Goal: Task Accomplishment & Management: Use online tool/utility

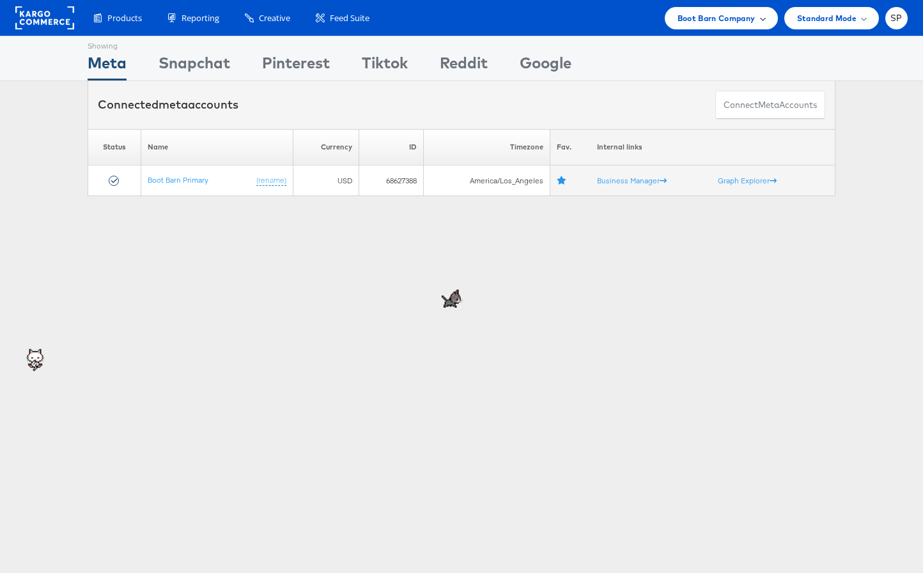
click at [708, 18] on span "Boot Barn Company" at bounding box center [717, 18] width 78 height 13
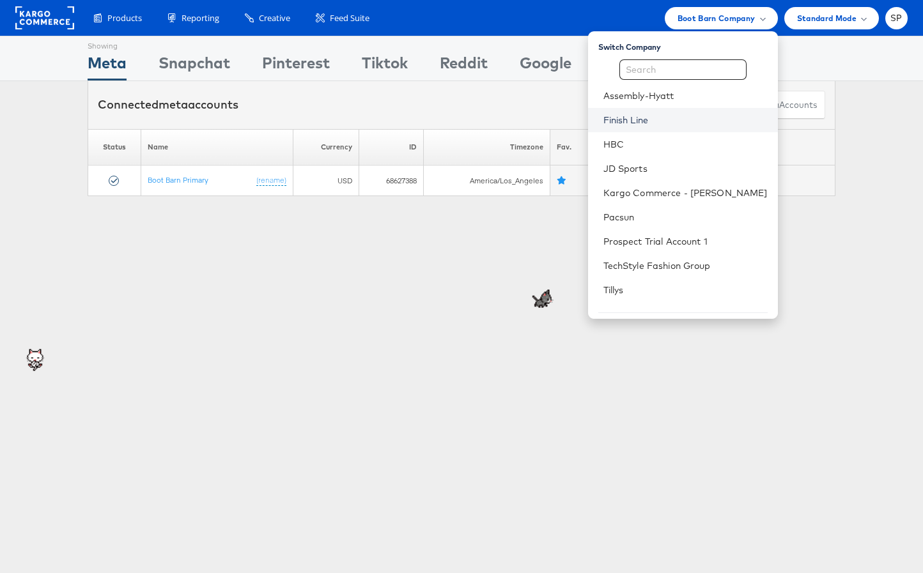
click at [681, 124] on link "Finish Line" at bounding box center [685, 120] width 164 height 13
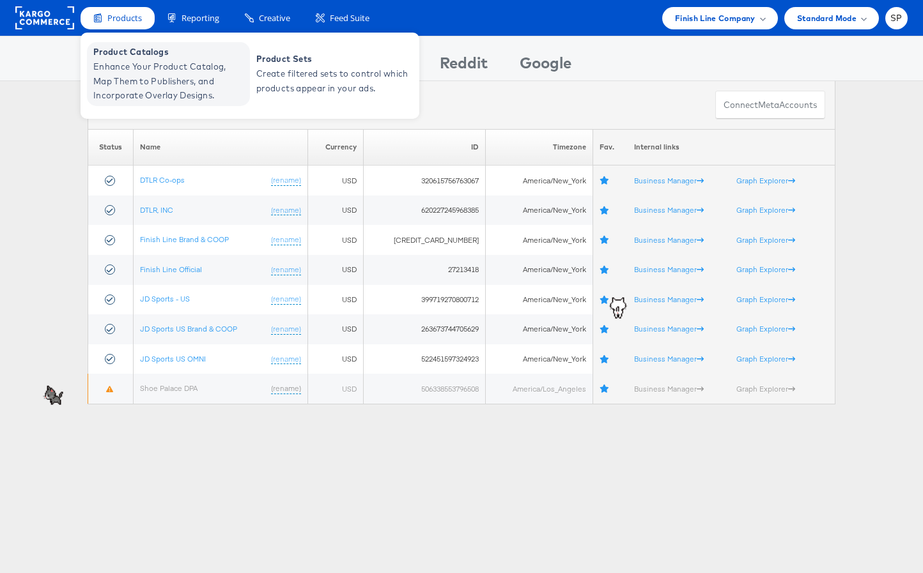
click at [129, 96] on span "Enhance Your Product Catalog, Map Them to Publishers, and Incorporate Overlay D…" at bounding box center [169, 80] width 153 height 43
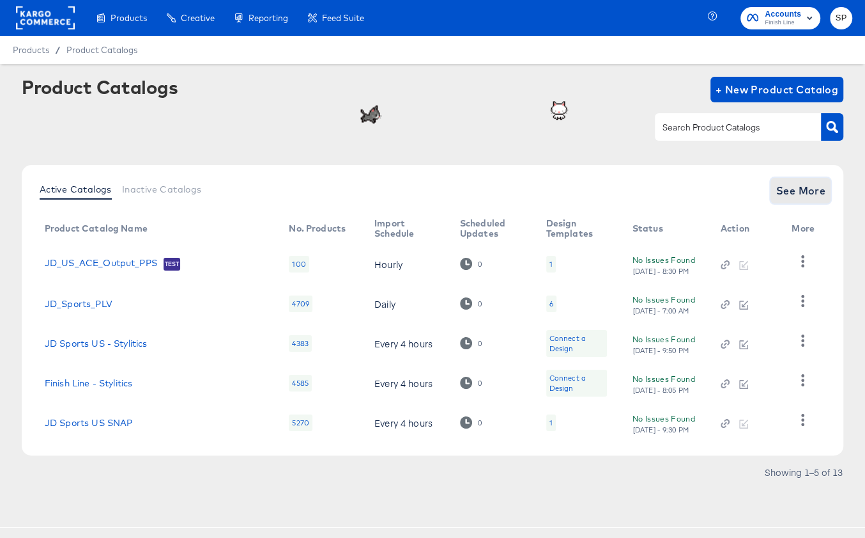
click at [787, 191] on span "See More" at bounding box center [801, 191] width 50 height 18
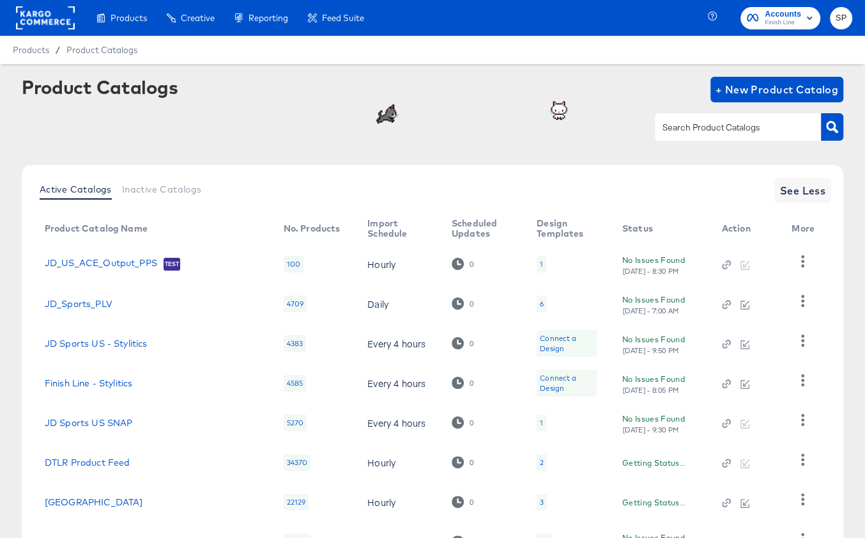
scroll to position [187, 0]
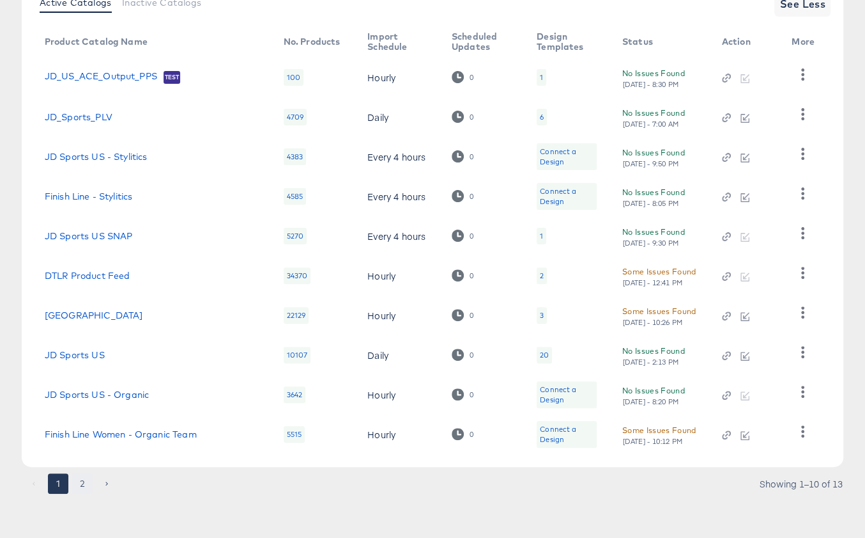
click at [82, 486] on button "2" at bounding box center [82, 483] width 20 height 20
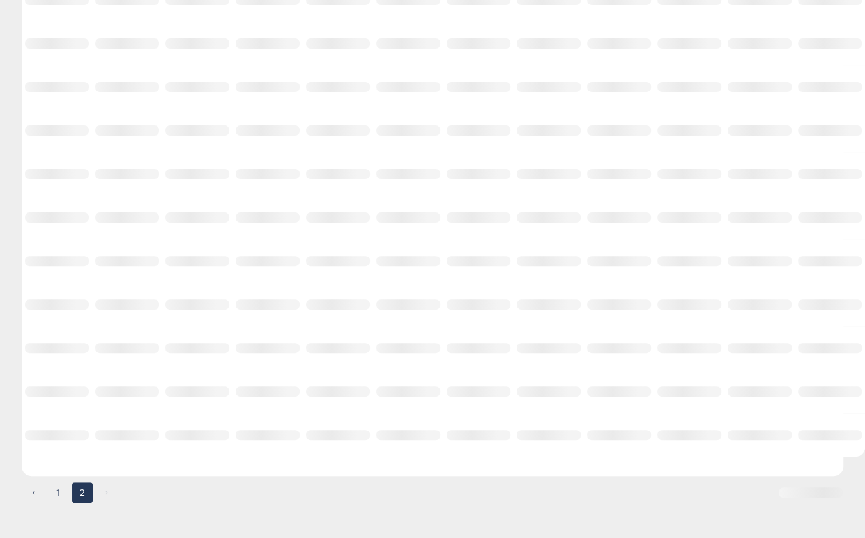
scroll to position [0, 0]
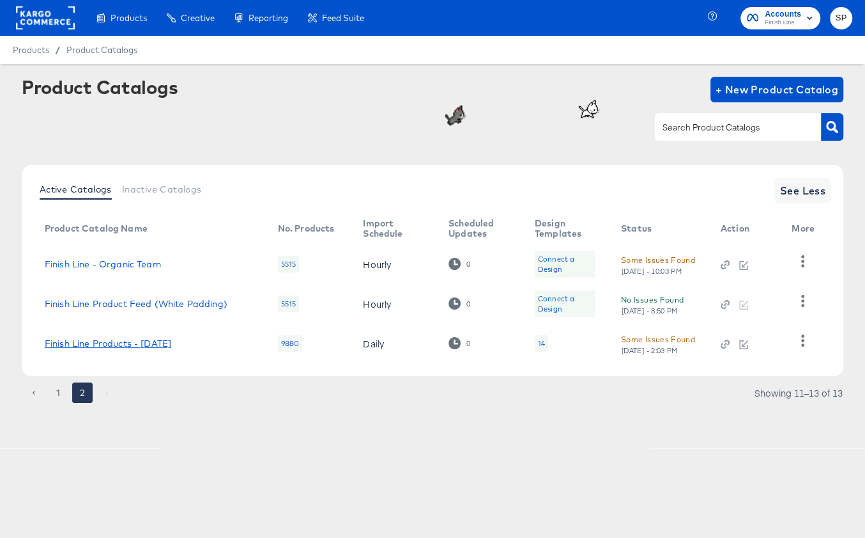
click at [118, 341] on link "Finish Line Products - [DATE]" at bounding box center [108, 343] width 127 height 10
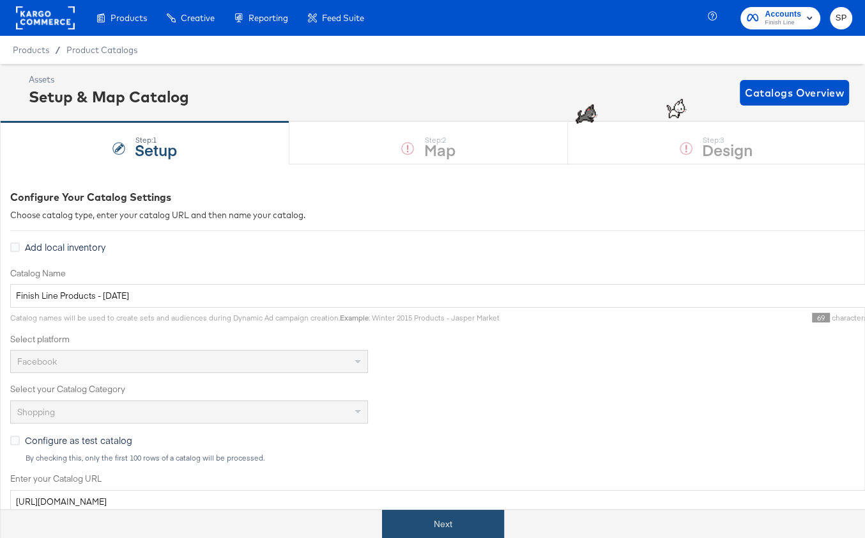
click at [405, 523] on button "Next" at bounding box center [443, 523] width 122 height 29
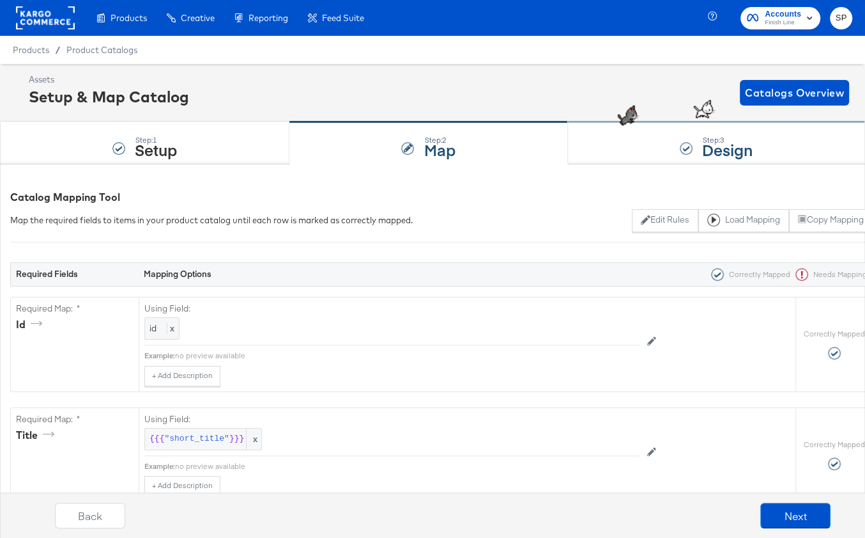
click at [687, 159] on div "Step: 3 Design" at bounding box center [716, 143] width 297 height 42
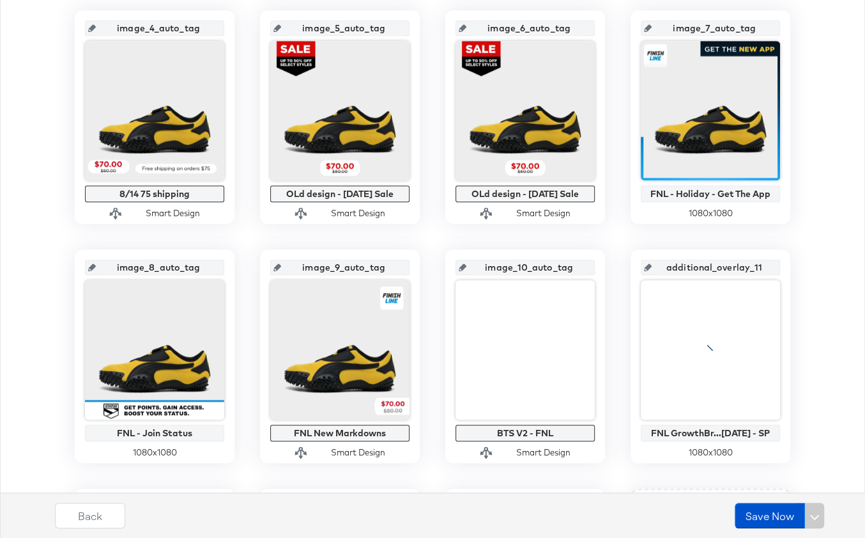
scroll to position [535, 0]
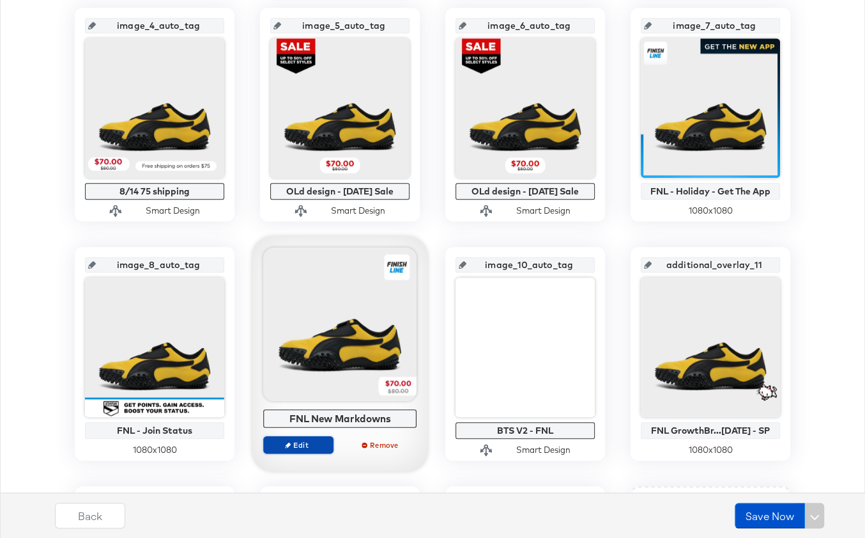
click at [294, 447] on button "Edit" at bounding box center [298, 444] width 70 height 18
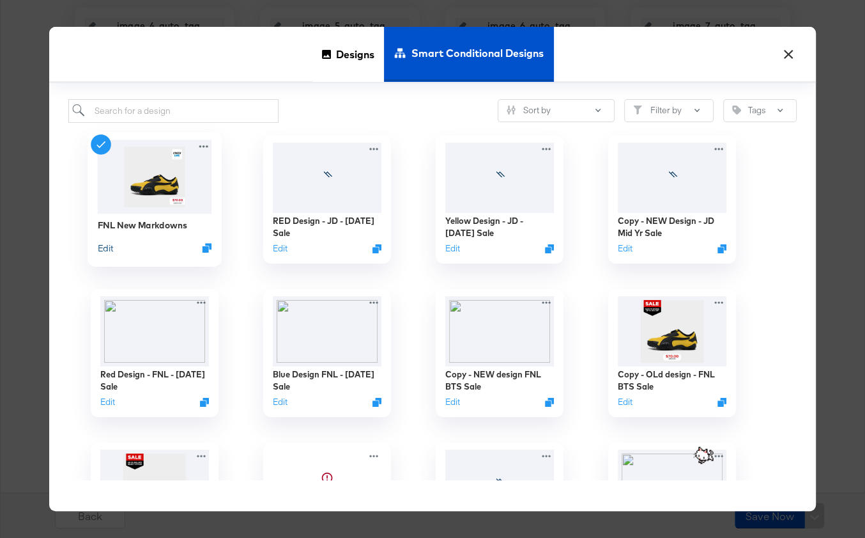
click at [109, 251] on button "Edit" at bounding box center [105, 247] width 15 height 12
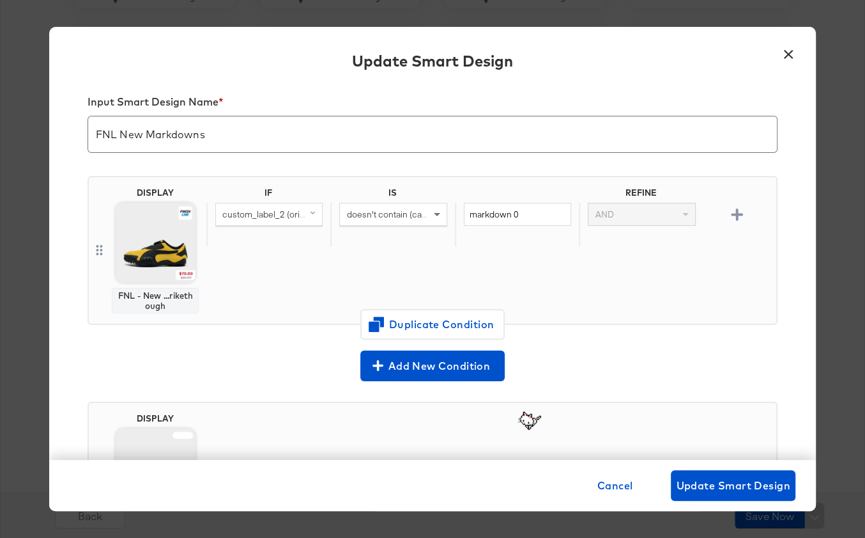
scroll to position [11, 0]
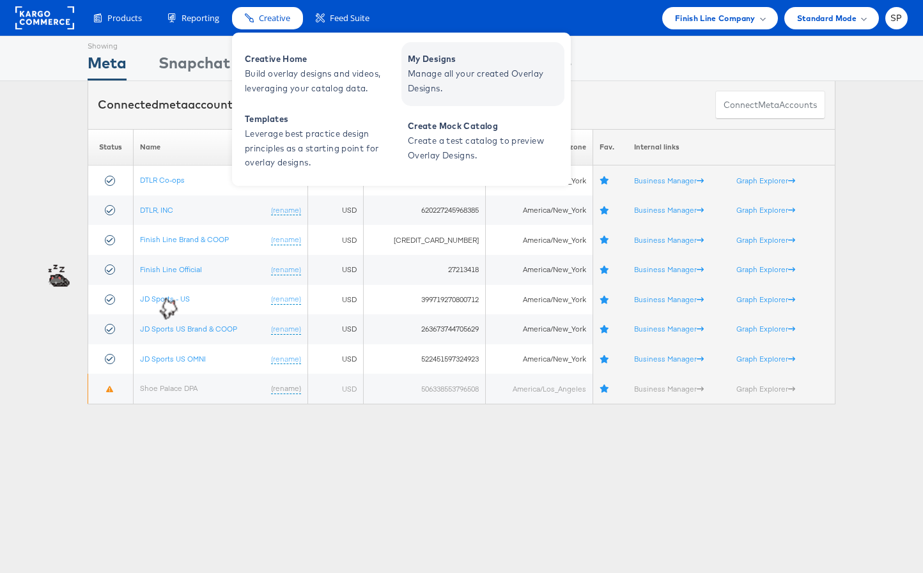
click at [459, 61] on span "My Designs" at bounding box center [484, 59] width 153 height 15
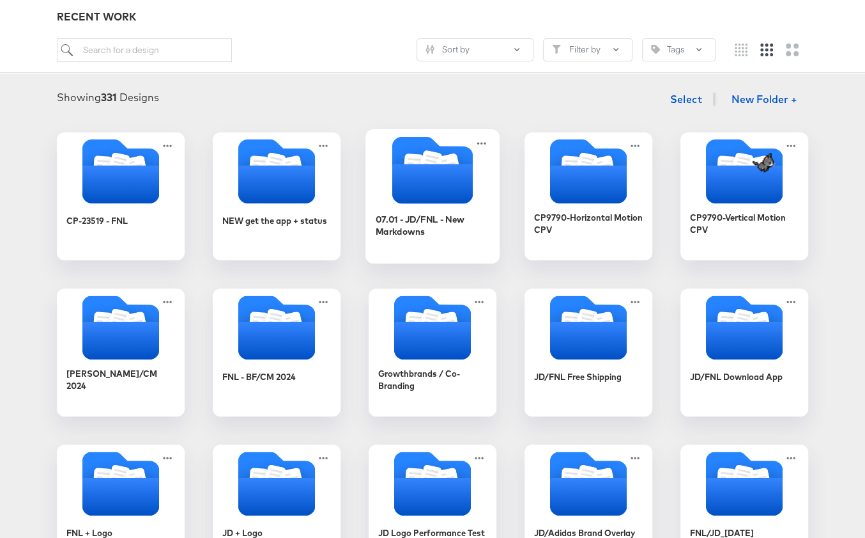
click at [436, 199] on icon "Folder" at bounding box center [432, 184] width 81 height 40
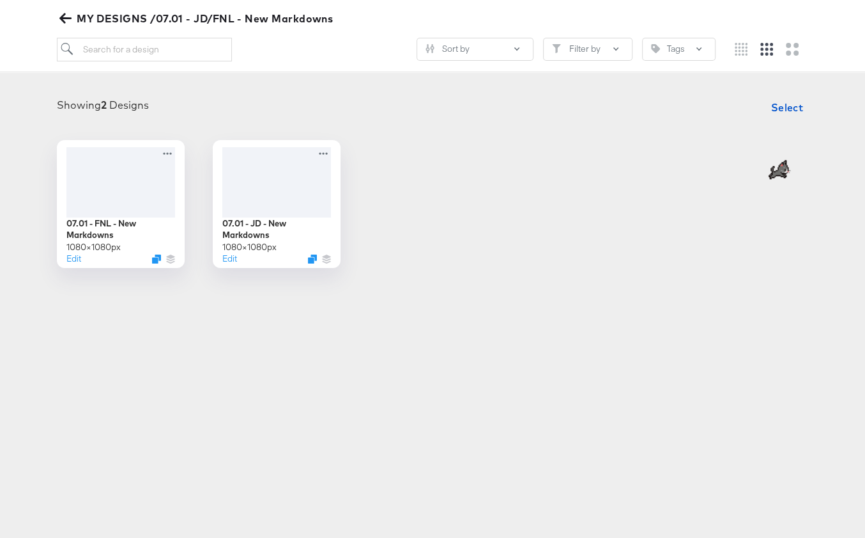
scroll to position [146, 0]
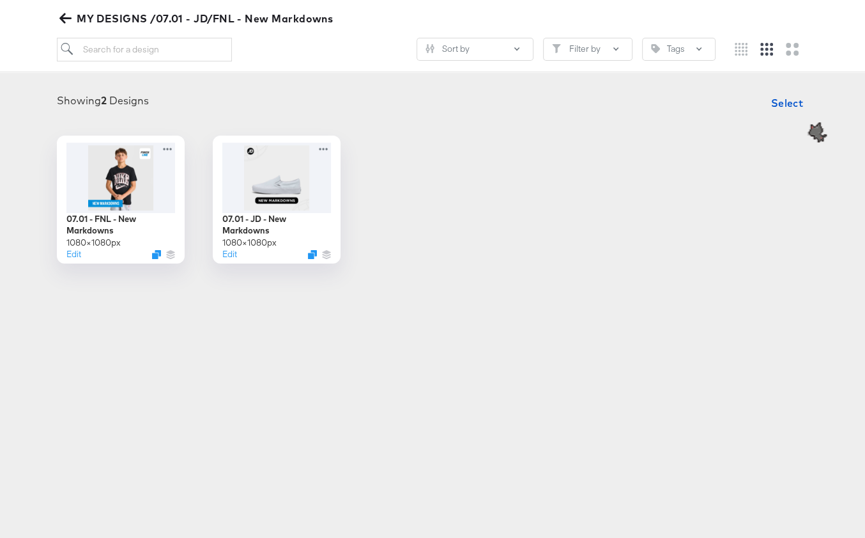
click at [66, 19] on icon "button" at bounding box center [65, 18] width 12 height 10
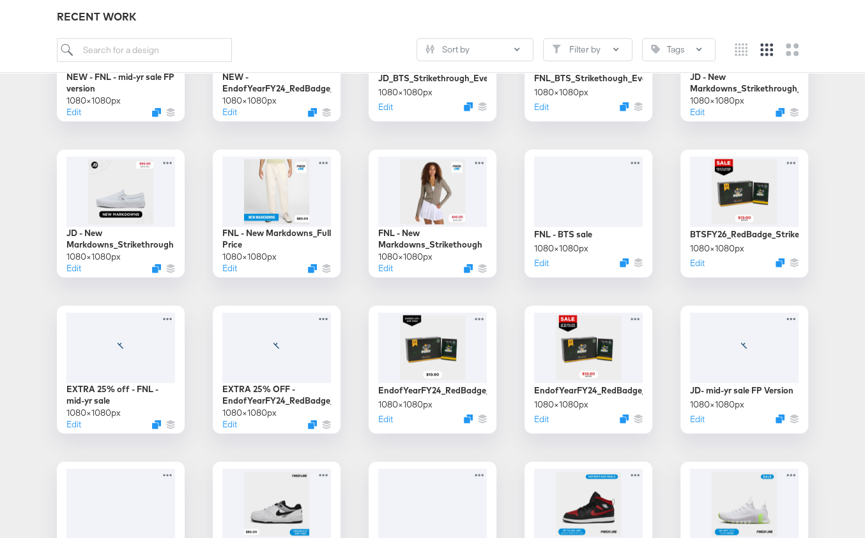
scroll to position [2323, 0]
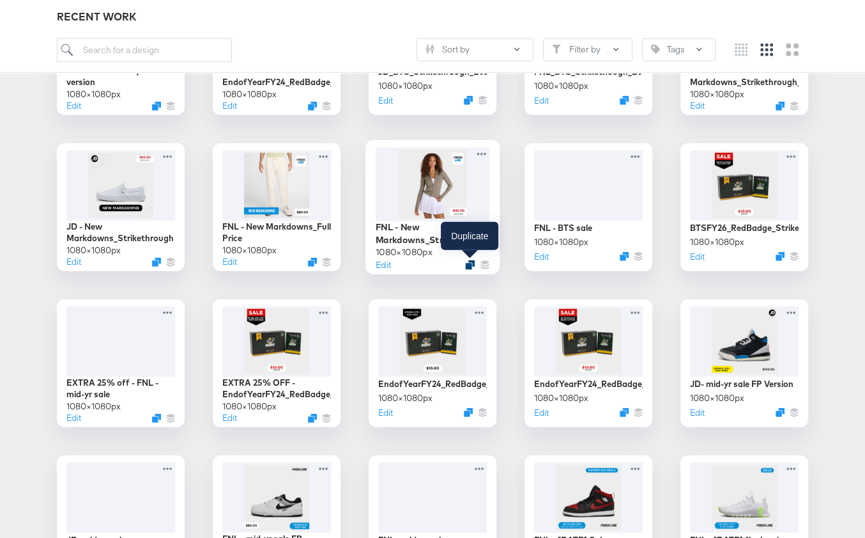
click at [467, 261] on icon "Duplicate" at bounding box center [470, 265] width 10 height 10
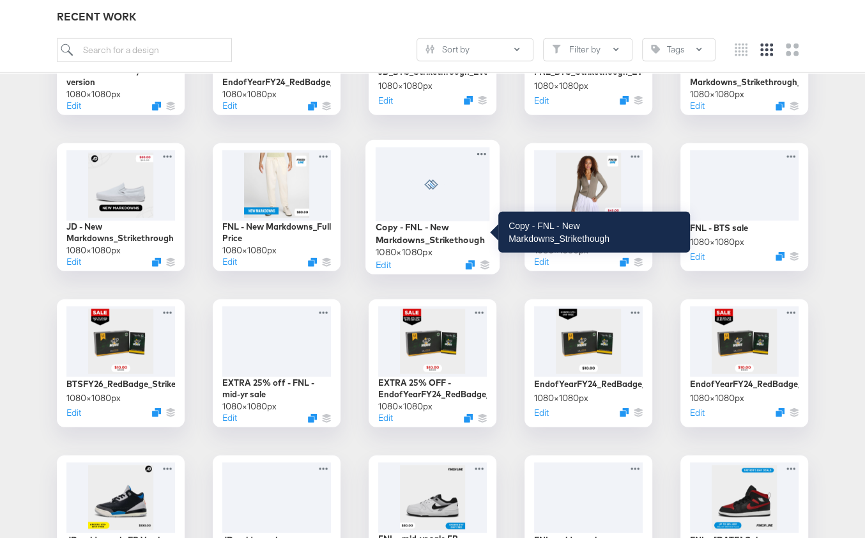
click at [438, 228] on div "Copy - FNL - New Markdowns_Strikethough" at bounding box center [433, 233] width 114 height 25
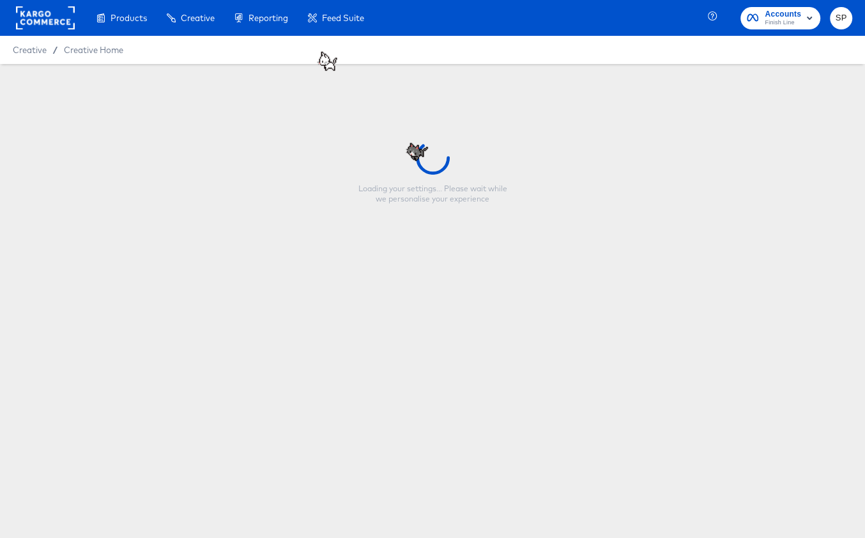
type input "Copy - FNL - New Markdowns_Strikethough"
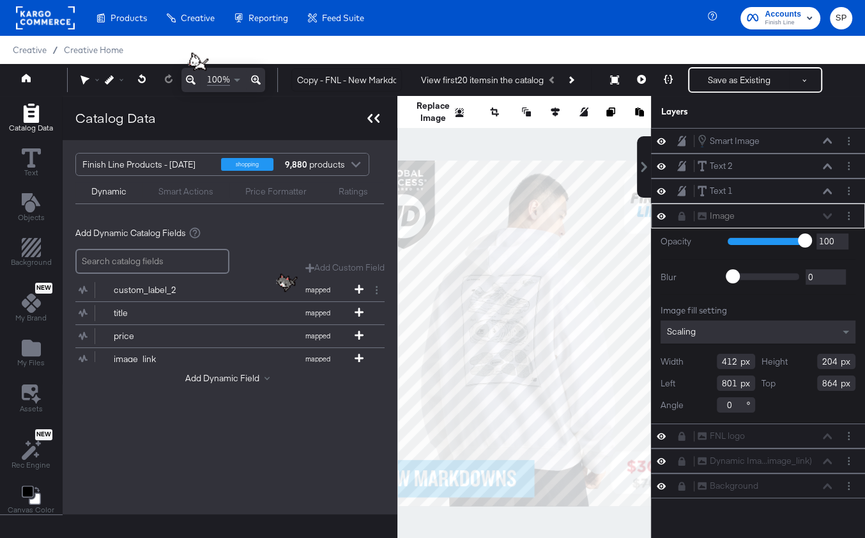
click at [371, 111] on div at bounding box center [373, 118] width 22 height 19
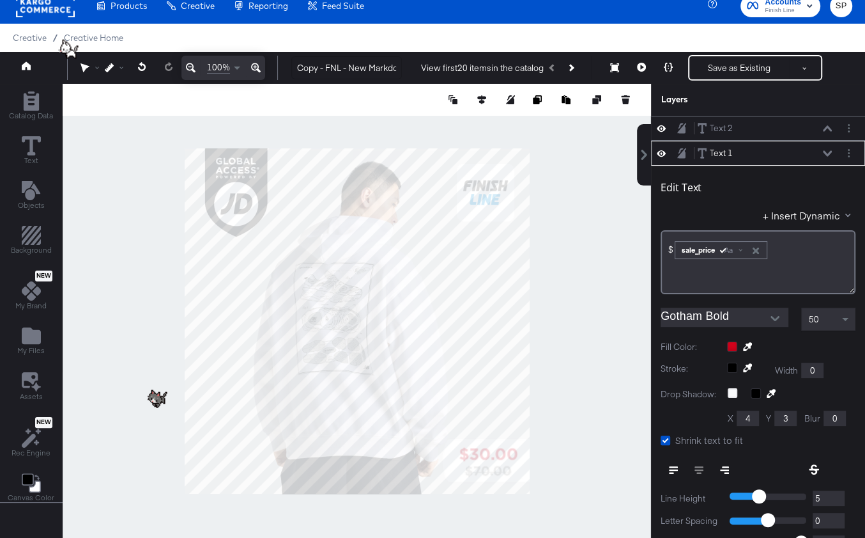
scroll to position [24, 0]
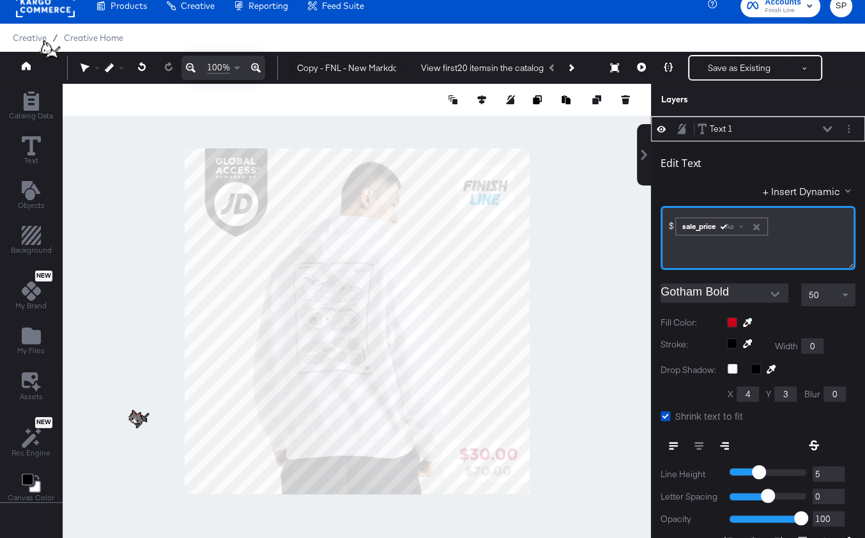
click at [800, 228] on div "$﻿ ﻿ sale_price Aa ﻿" at bounding box center [758, 224] width 178 height 21
click at [818, 206] on div "$﻿" at bounding box center [758, 238] width 195 height 64
click at [811, 217] on div "$﻿" at bounding box center [758, 220] width 178 height 12
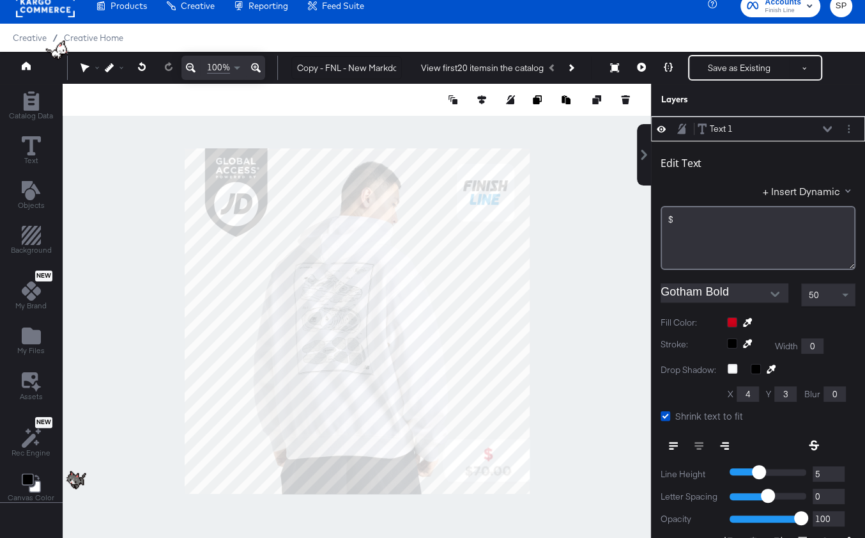
click at [823, 199] on div "+ Insert Dynamic" at bounding box center [758, 193] width 195 height 19
click at [818, 186] on button "+ Insert Dynamic" at bounding box center [809, 190] width 93 height 13
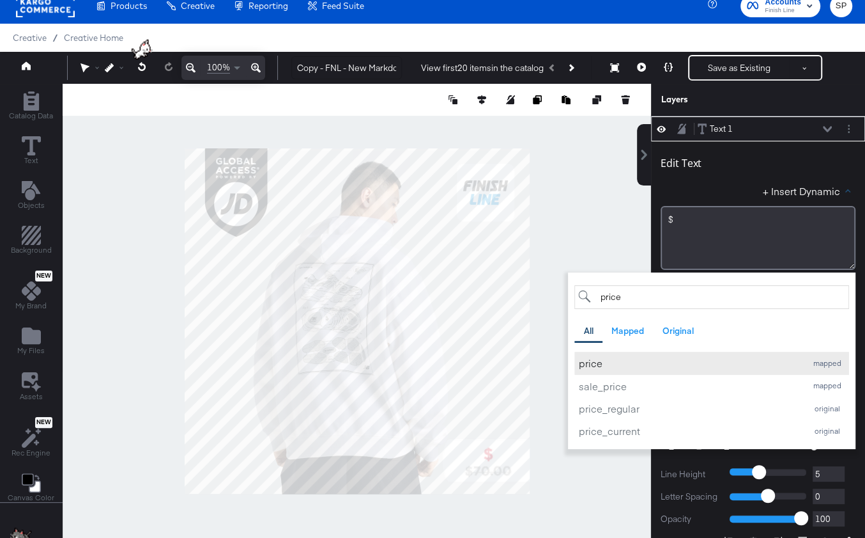
type input "price"
click at [614, 364] on div "price" at bounding box center [689, 362] width 221 height 13
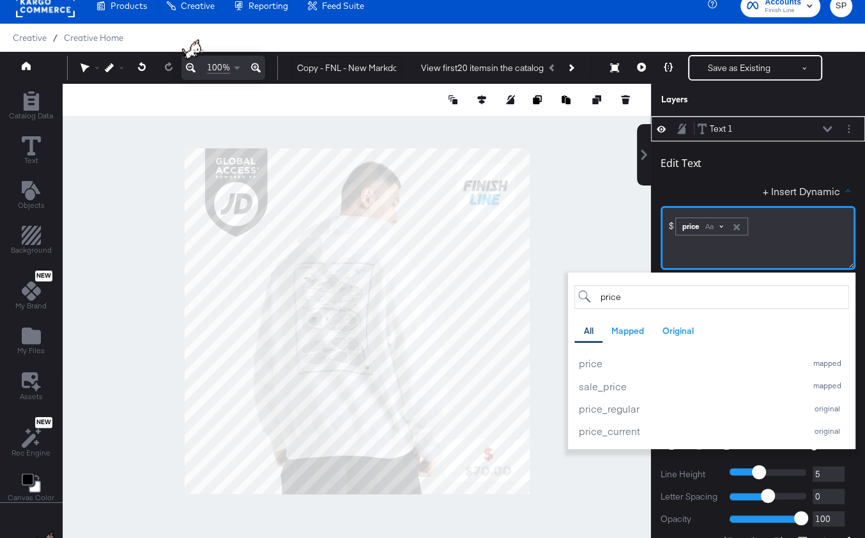
click at [721, 224] on div "Aa" at bounding box center [714, 226] width 30 height 10
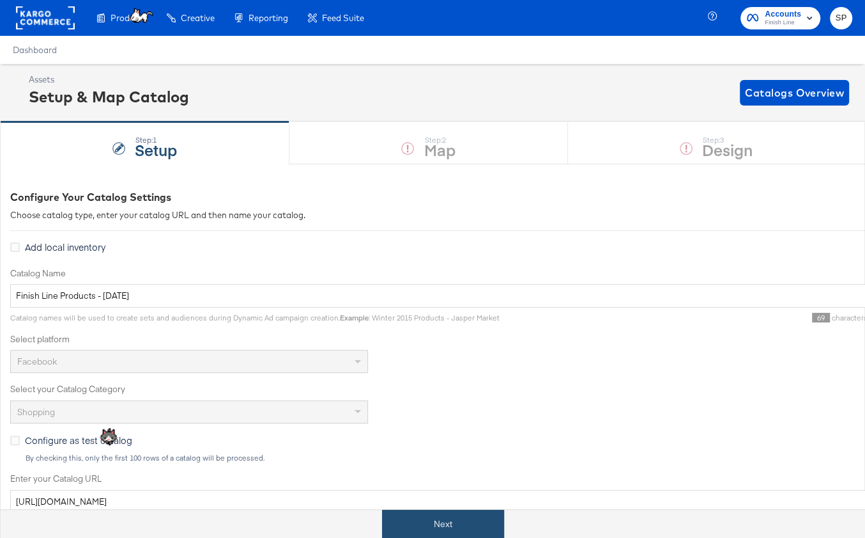
click at [434, 523] on button "Next" at bounding box center [443, 523] width 122 height 29
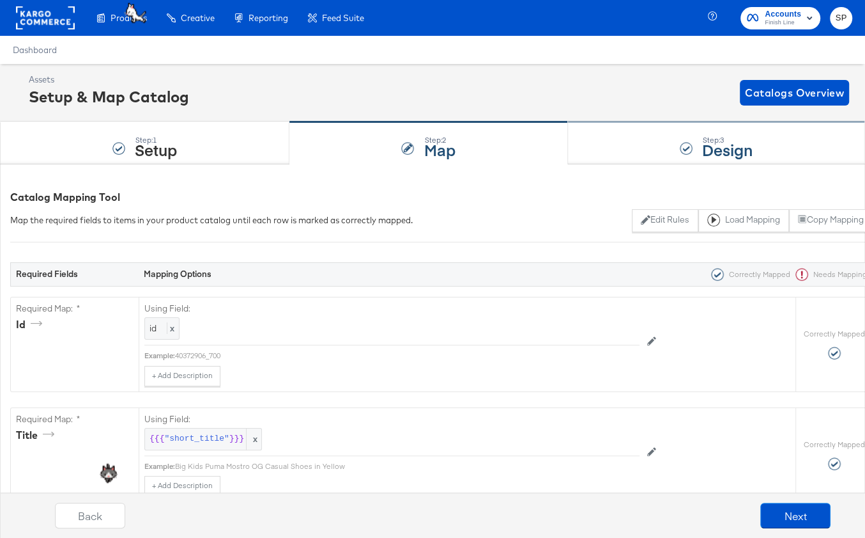
click at [632, 144] on div "Step: 3 Design" at bounding box center [716, 143] width 297 height 42
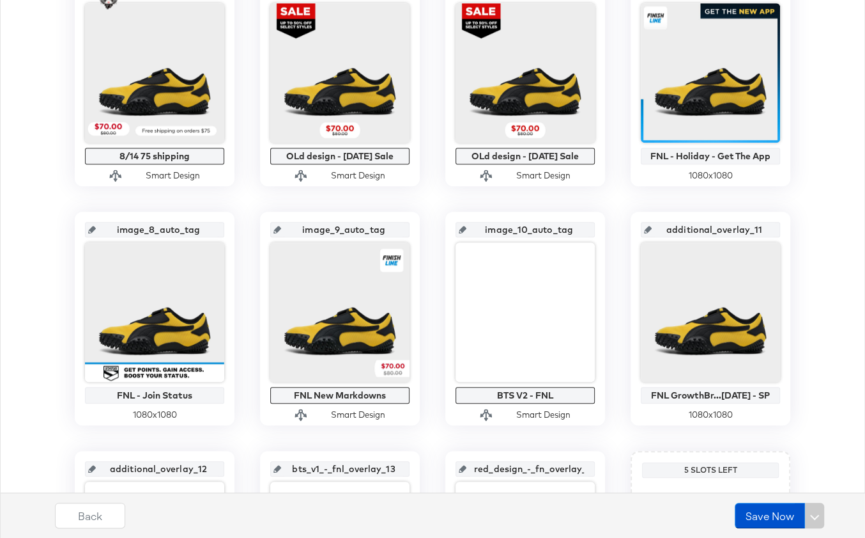
scroll to position [573, 0]
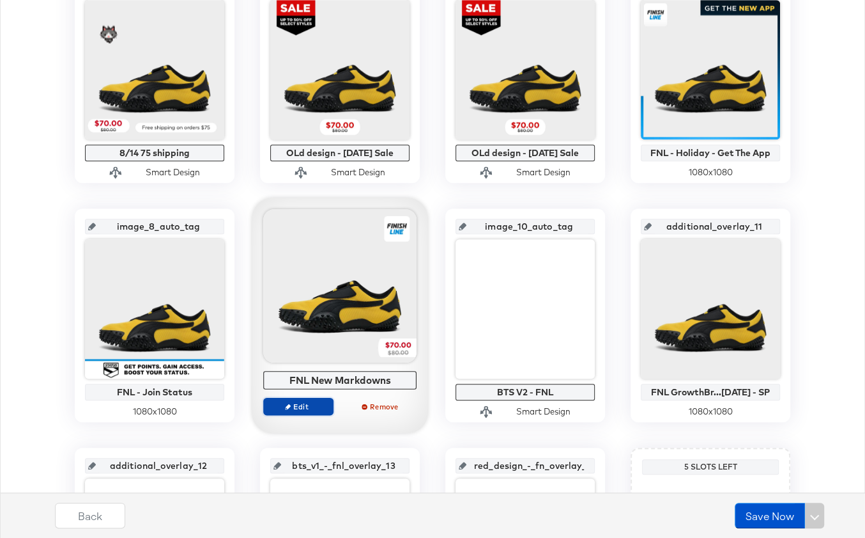
click at [313, 401] on span "Edit" at bounding box center [298, 406] width 59 height 10
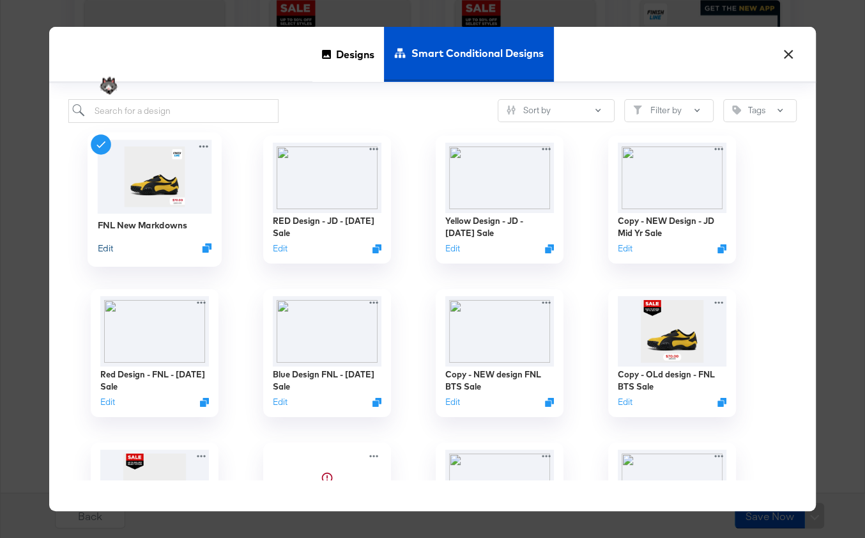
click at [102, 248] on button "Edit" at bounding box center [105, 247] width 15 height 12
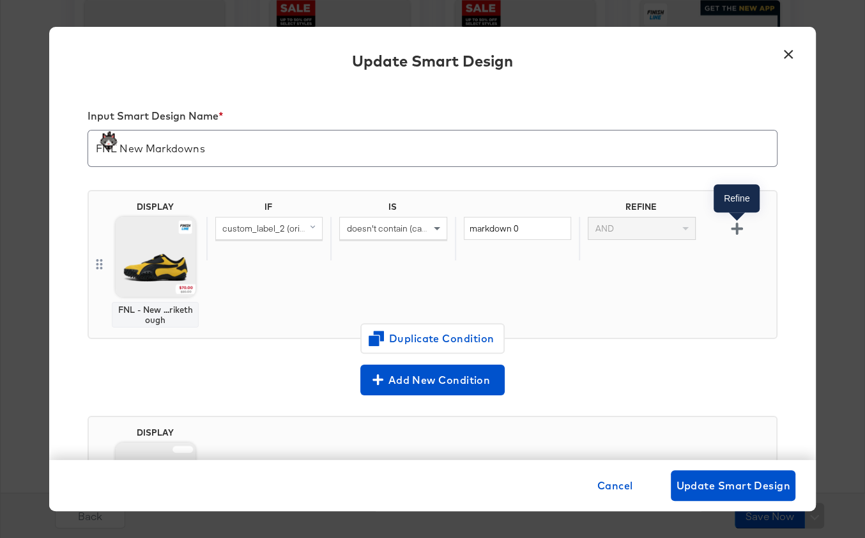
click at [736, 225] on icon "button" at bounding box center [737, 228] width 12 height 12
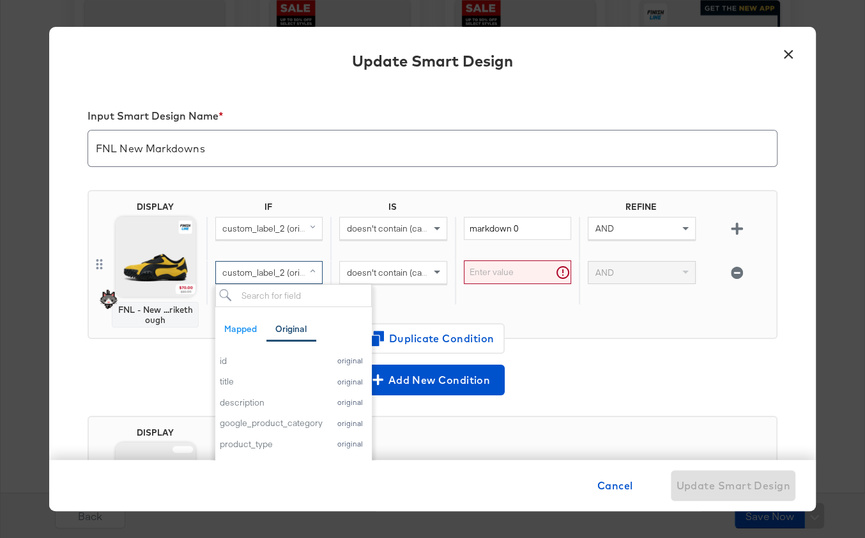
click at [298, 272] on span "custom_label_2 (original)" at bounding box center [271, 273] width 98 height 12
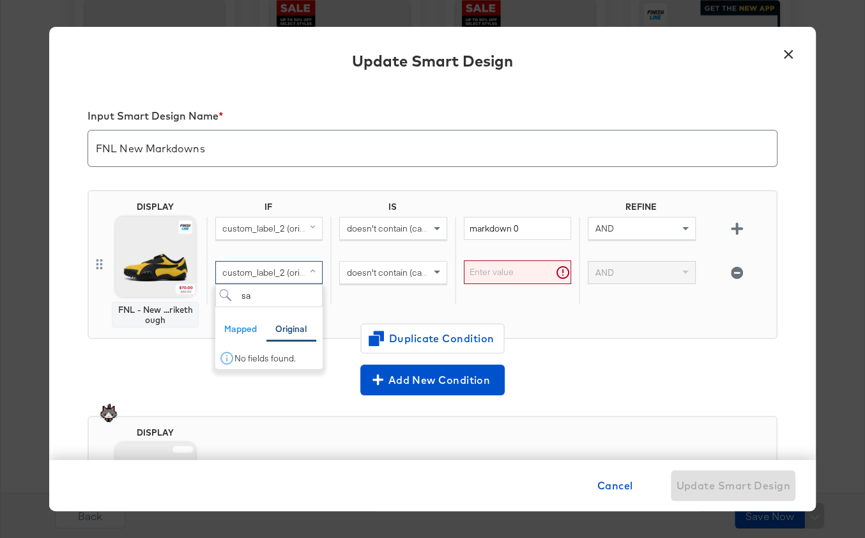
type input "s"
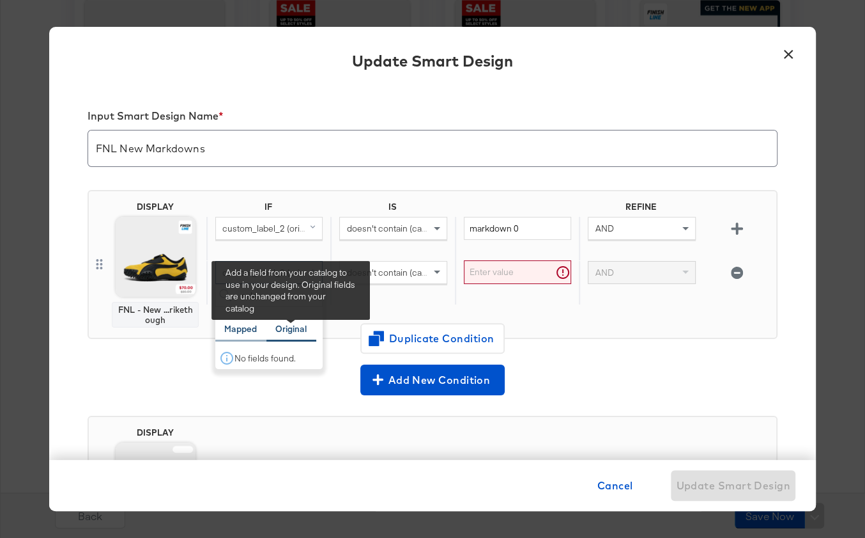
type input "sale"
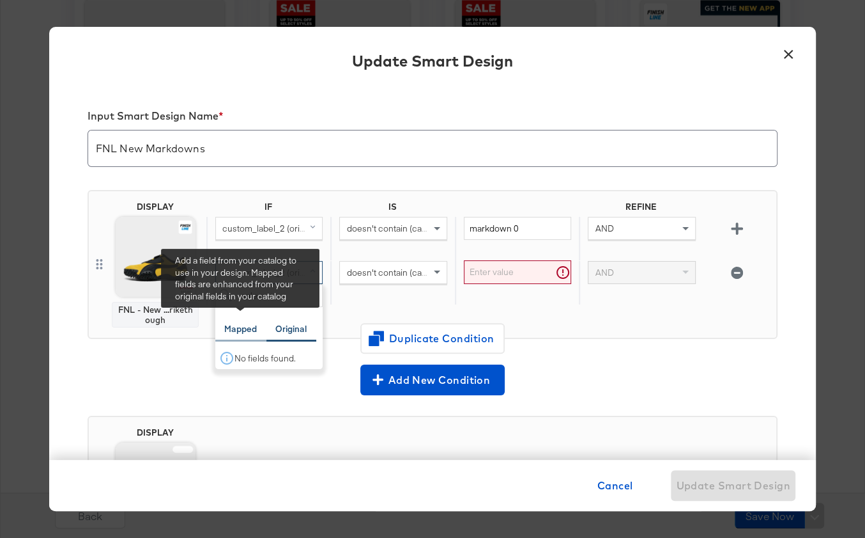
click at [242, 325] on div "Mapped" at bounding box center [240, 329] width 33 height 12
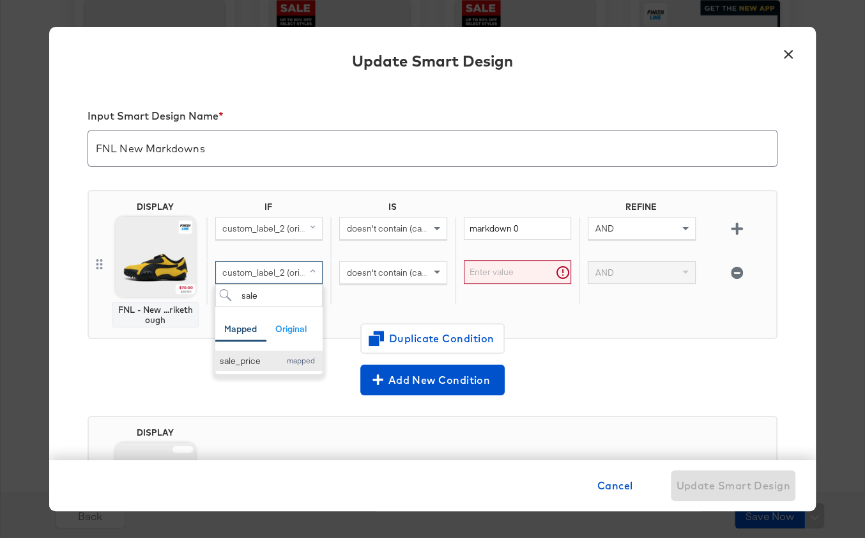
click at [256, 358] on div "sale_price" at bounding box center [247, 361] width 54 height 12
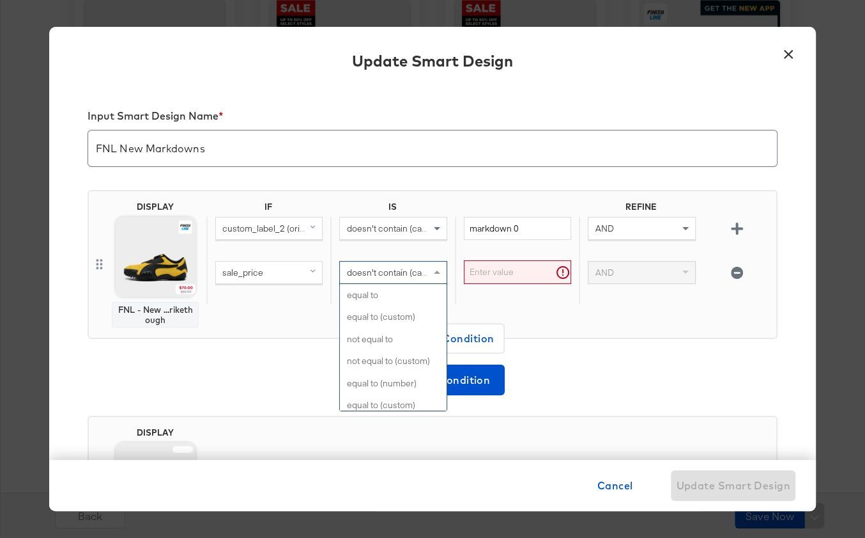
click at [387, 274] on span "doesn't contain (case sensitive)" at bounding box center [408, 273] width 124 height 12
type input "less"
click at [421, 270] on span "less than (number) (custom)" at bounding box center [401, 273] width 111 height 12
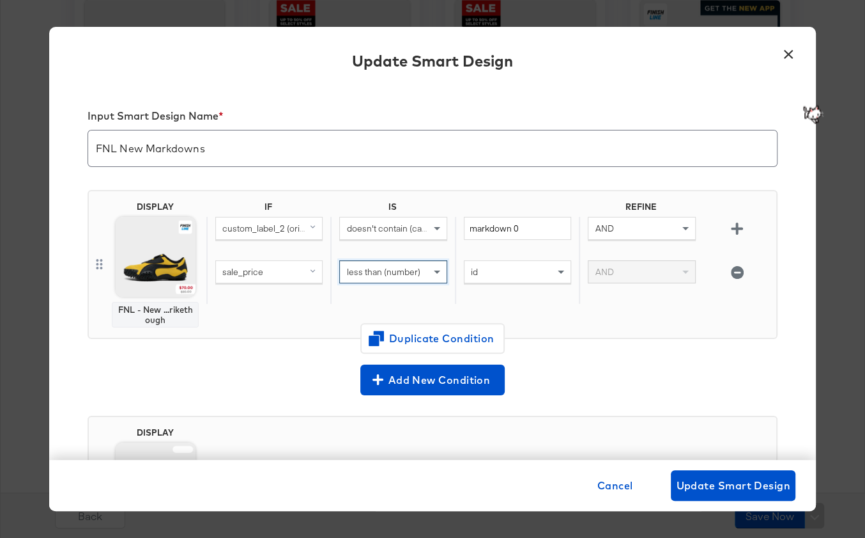
click at [509, 268] on div "id" at bounding box center [518, 272] width 106 height 22
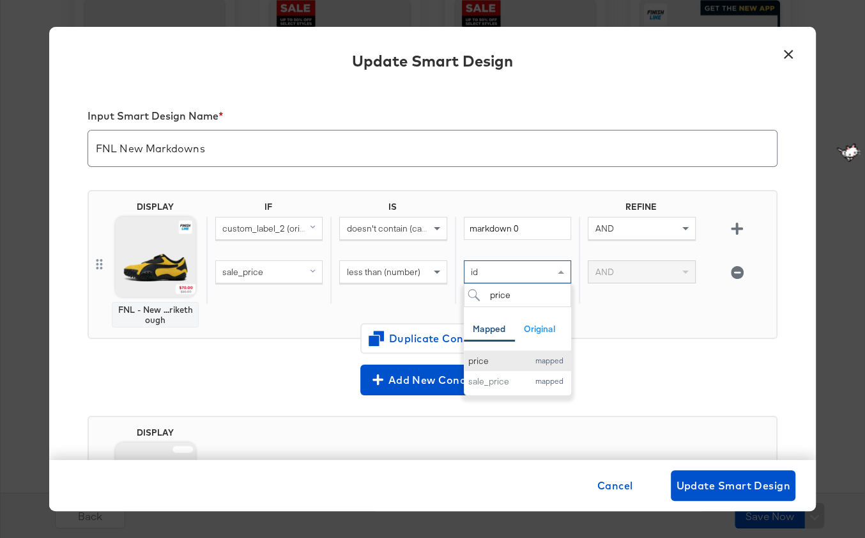
type input "price"
click at [506, 352] on button "price mapped" at bounding box center [517, 360] width 107 height 21
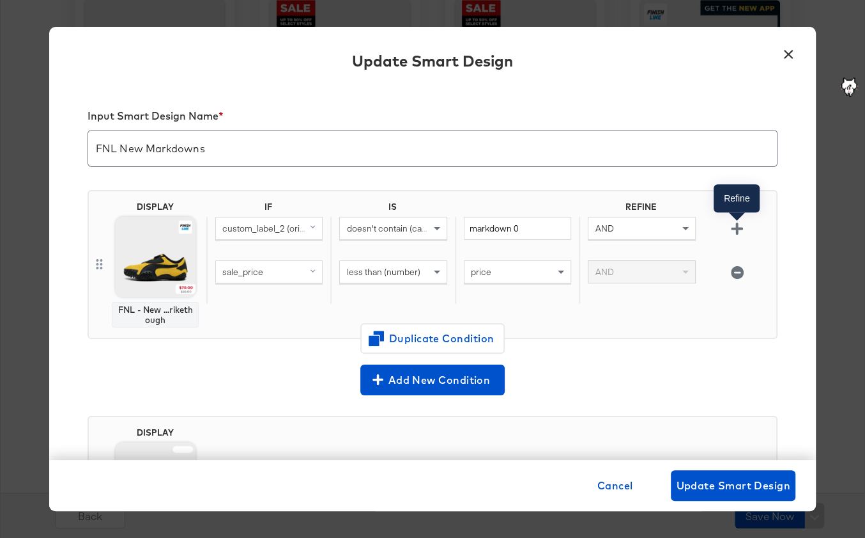
click at [738, 224] on icon "button" at bounding box center [737, 228] width 12 height 12
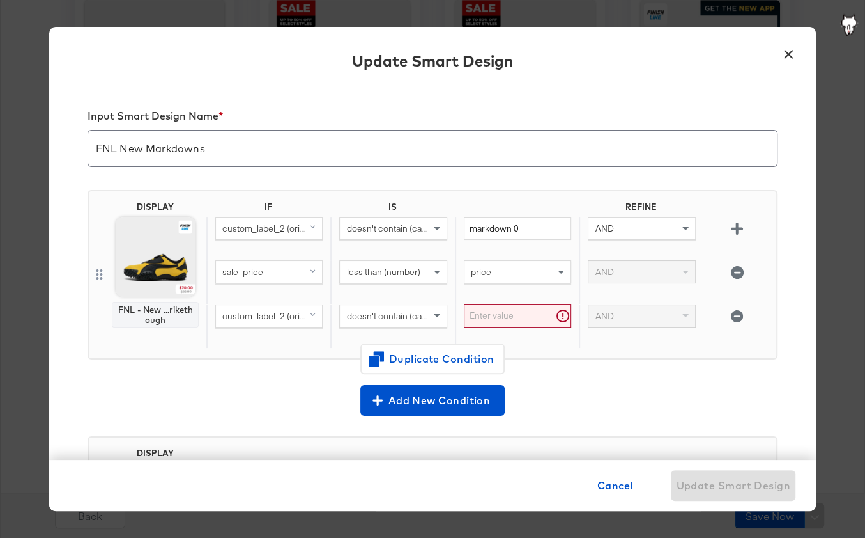
click at [671, 226] on div "AND" at bounding box center [642, 228] width 106 height 22
click at [736, 316] on icon "button" at bounding box center [737, 316] width 12 height 12
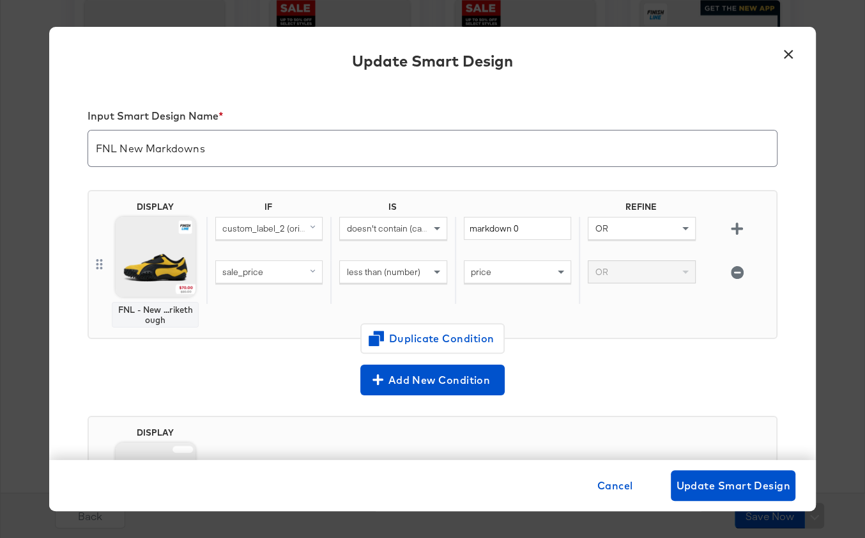
click at [736, 275] on icon "button" at bounding box center [737, 272] width 12 height 12
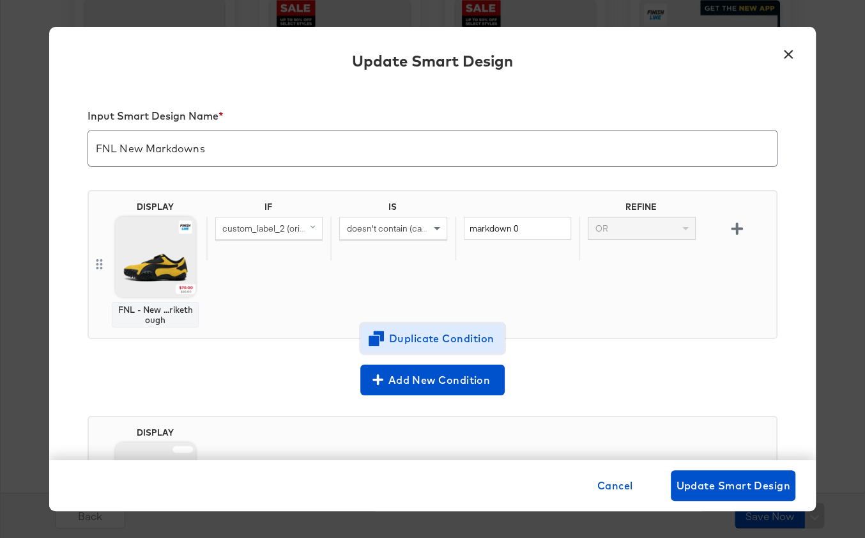
click at [454, 339] on span "Duplicate Condition" at bounding box center [433, 338] width 124 height 18
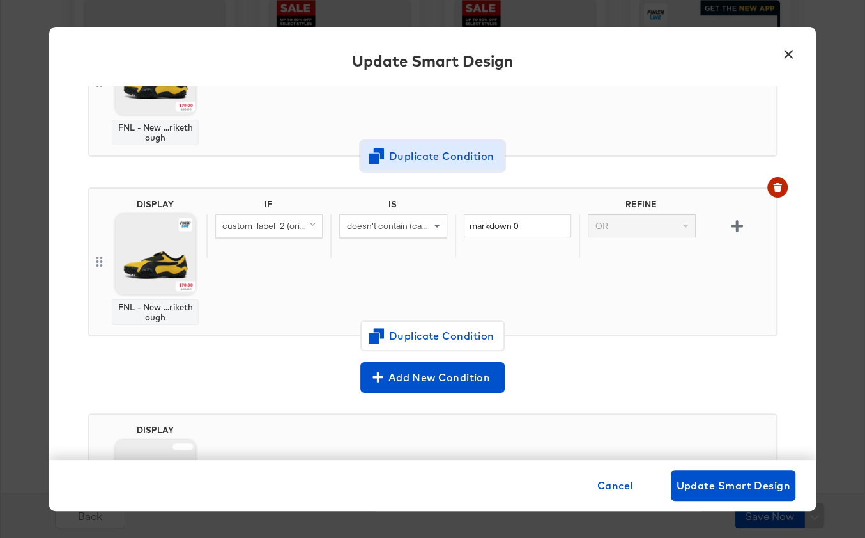
scroll to position [181, 0]
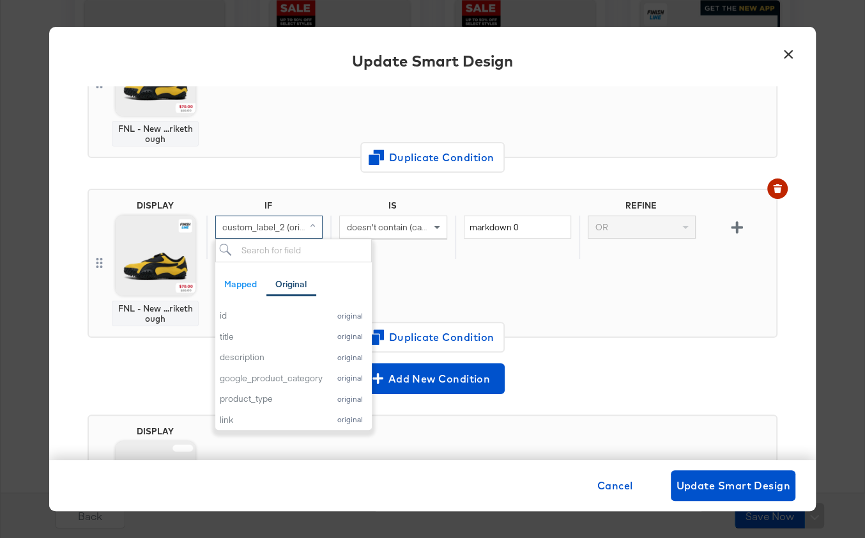
click at [293, 233] on div "custom_label_2 (original)" at bounding box center [269, 227] width 106 height 22
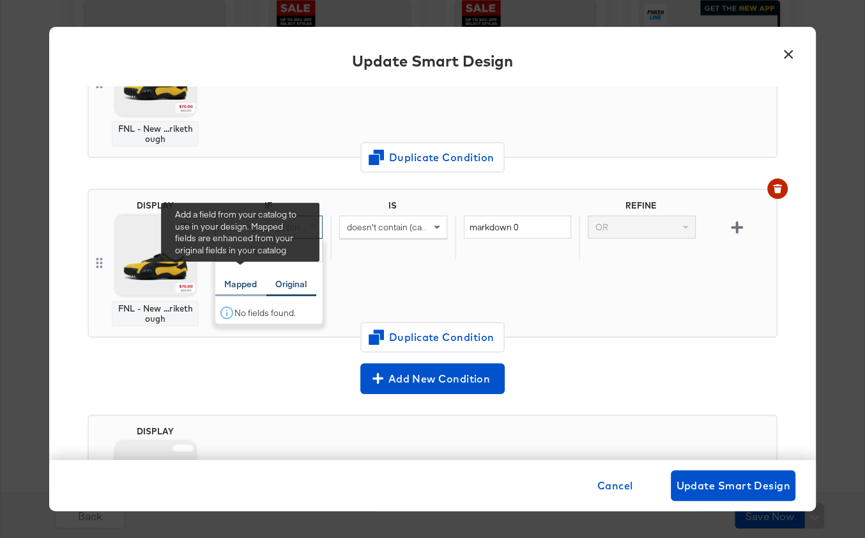
type input "sale"
click at [253, 274] on div "Mapped" at bounding box center [240, 284] width 51 height 25
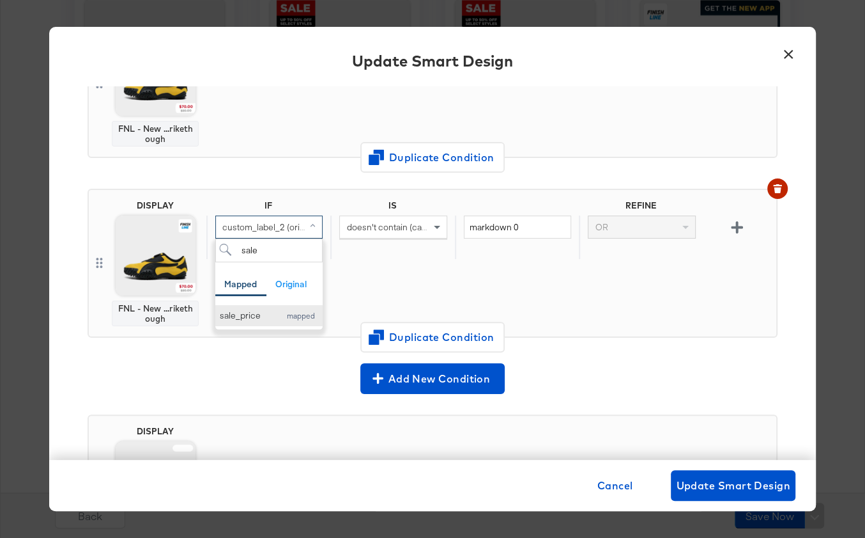
click at [248, 318] on div "sale_price" at bounding box center [247, 315] width 54 height 12
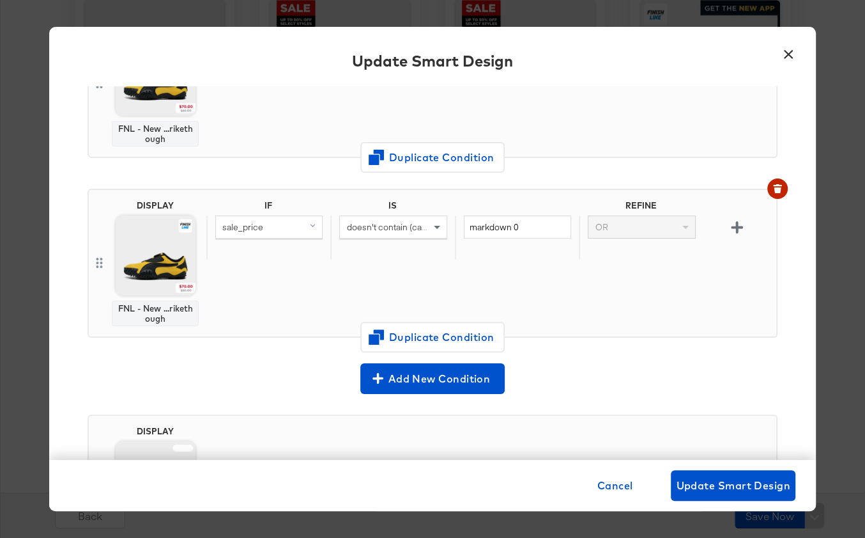
click at [359, 233] on div "doesn't contain (case sensitive)" at bounding box center [393, 227] width 106 height 22
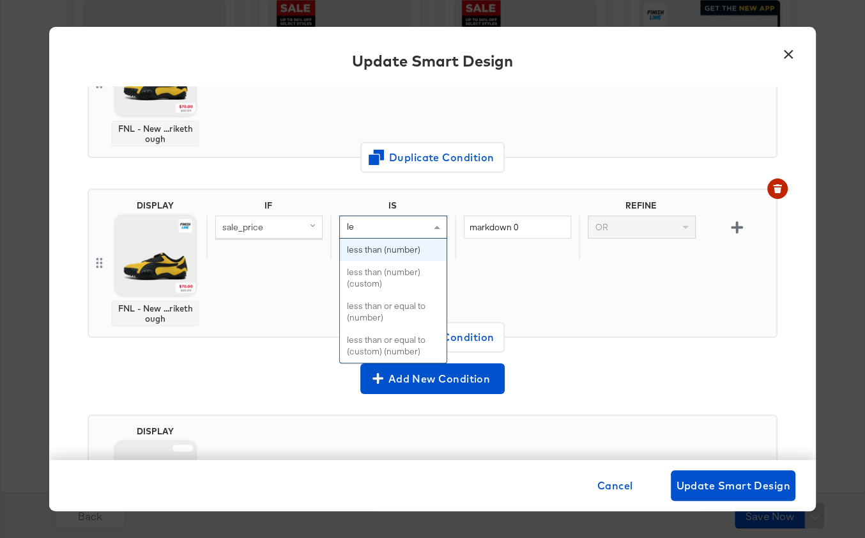
scroll to position [0, 0]
type input "less"
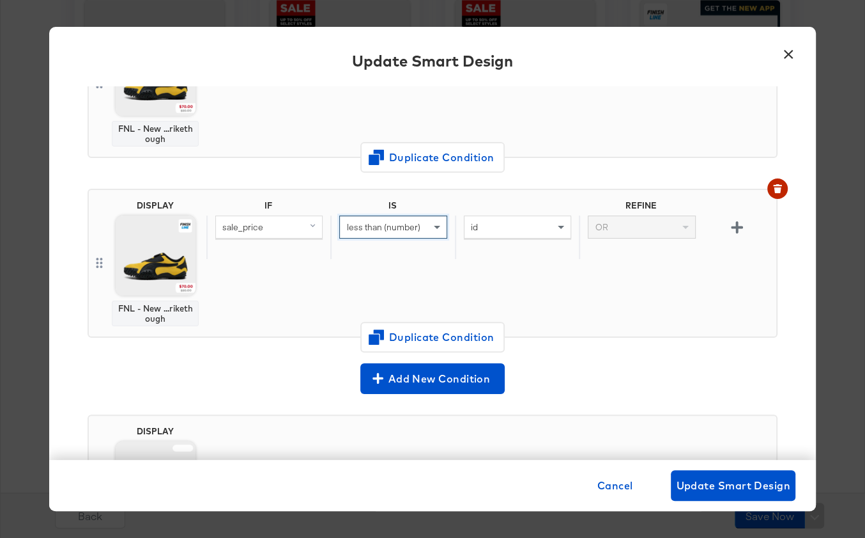
click at [491, 231] on div "id" at bounding box center [518, 227] width 106 height 22
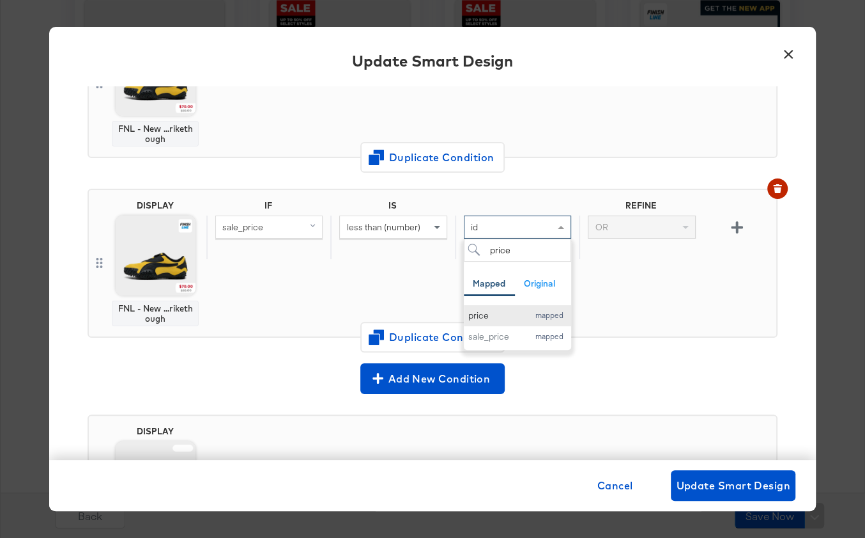
type input "price"
click at [513, 310] on div "price" at bounding box center [496, 315] width 54 height 12
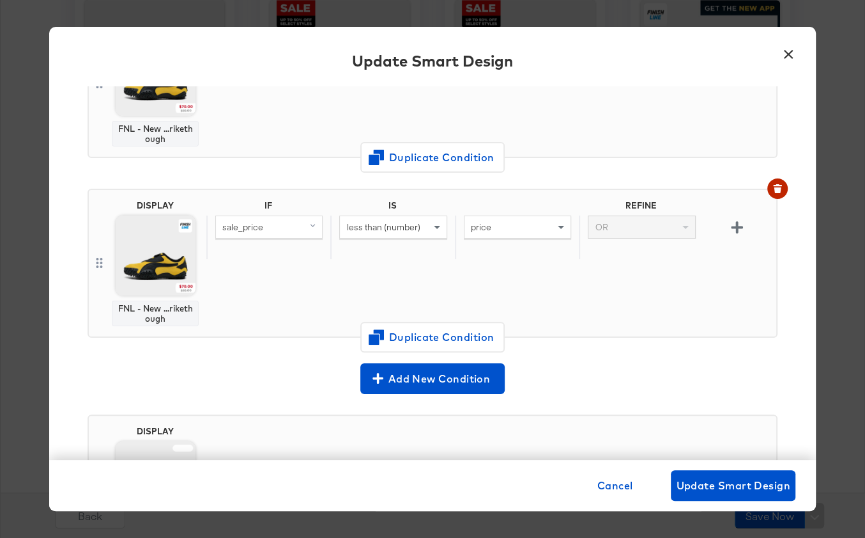
click at [740, 224] on icon "button" at bounding box center [737, 227] width 12 height 12
click at [587, 225] on div "OR" at bounding box center [641, 236] width 124 height 43
click at [607, 227] on span "OR" at bounding box center [601, 227] width 13 height 12
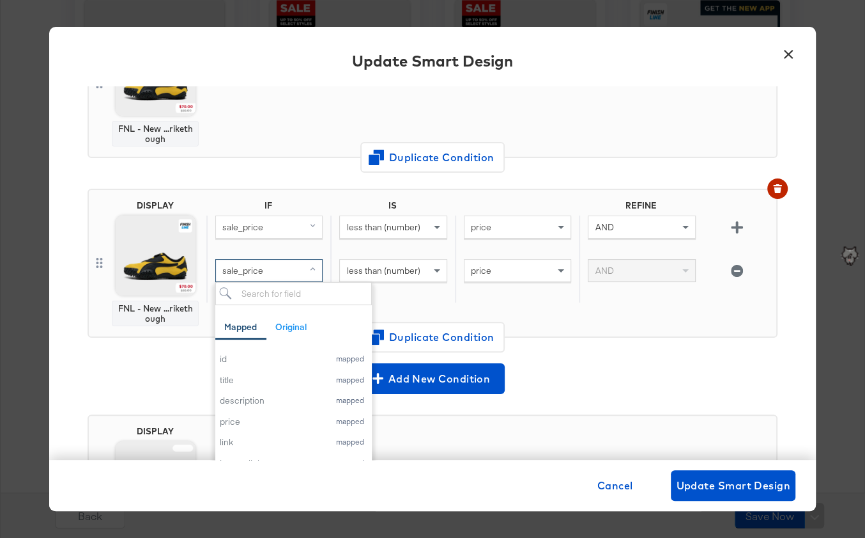
click at [279, 262] on div "sale_price" at bounding box center [269, 271] width 106 height 22
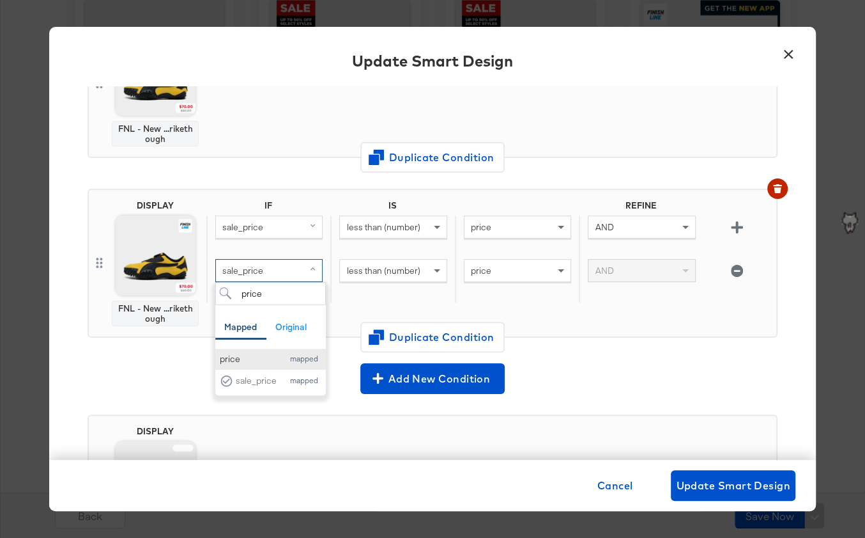
type input "price"
click at [257, 350] on button "price mapped" at bounding box center [270, 358] width 111 height 21
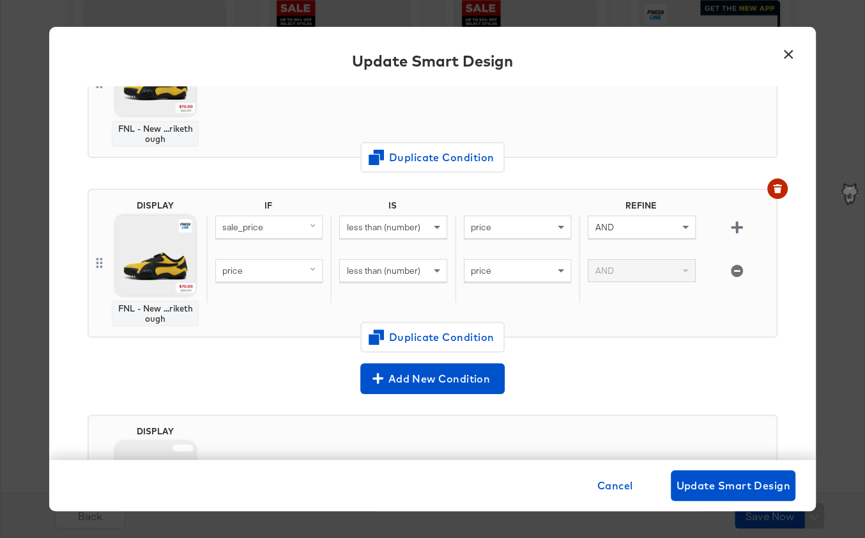
click at [376, 270] on span "less than (number)" at bounding box center [383, 271] width 74 height 12
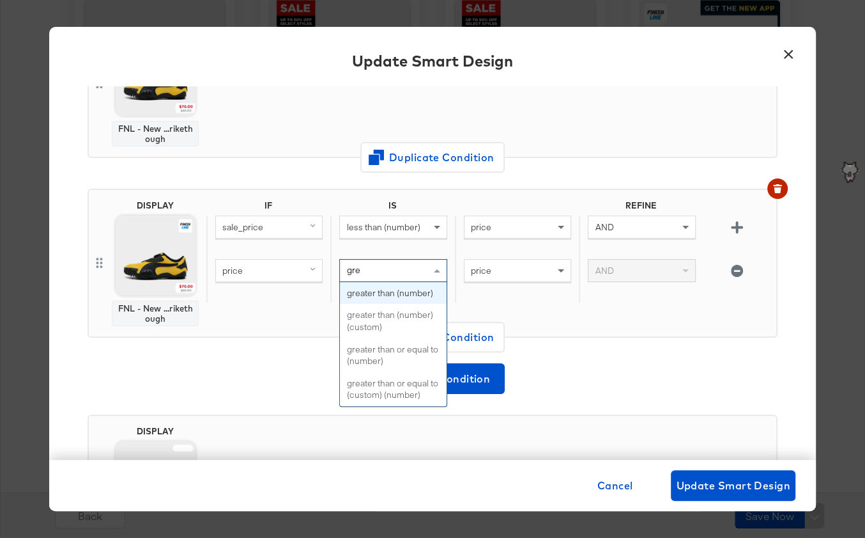
type input "grea"
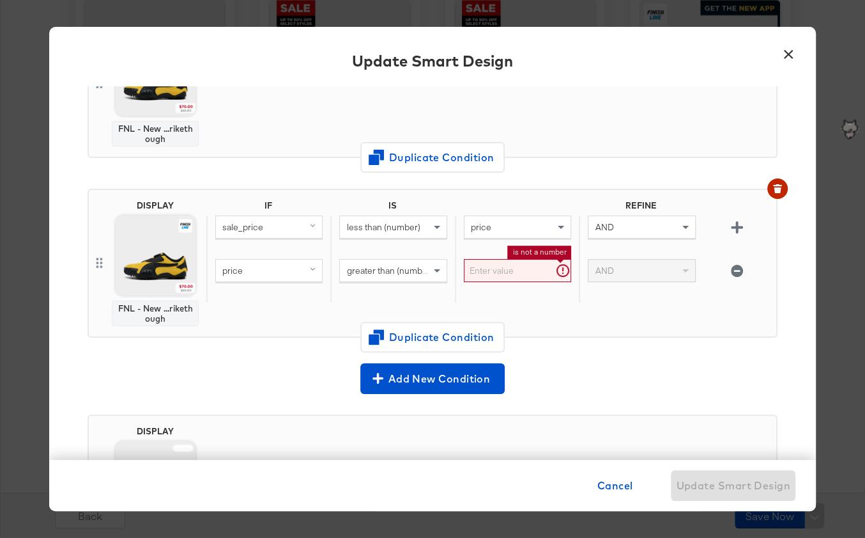
click at [486, 274] on input "text" at bounding box center [517, 271] width 107 height 24
type input "1"
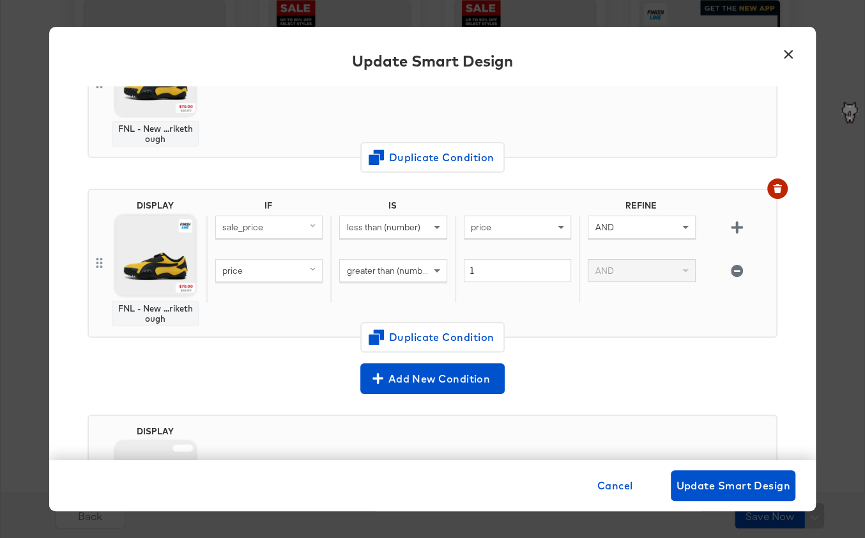
click at [631, 336] on div "DISPLAY FNL - New ...rikethough IF IS REFINE sale_price less than (number) pric…" at bounding box center [433, 268] width 690 height 180
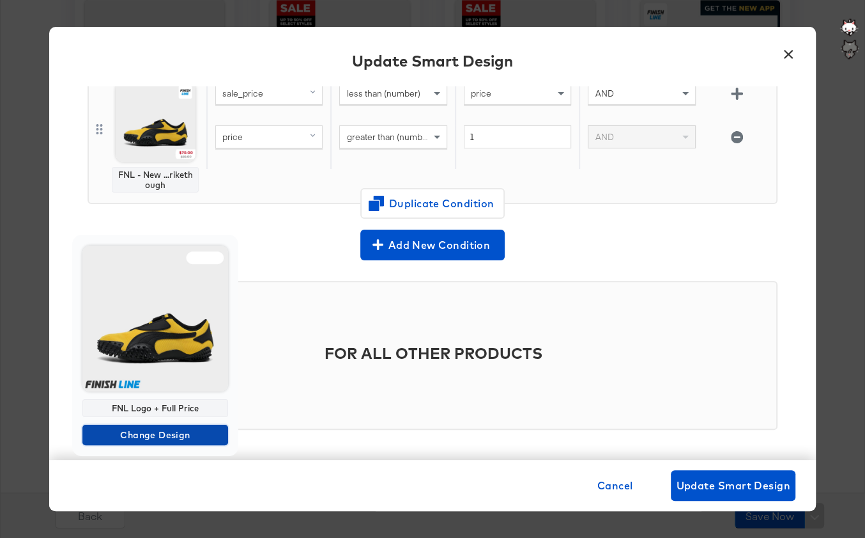
click at [156, 434] on span "Change Design" at bounding box center [156, 435] width 136 height 16
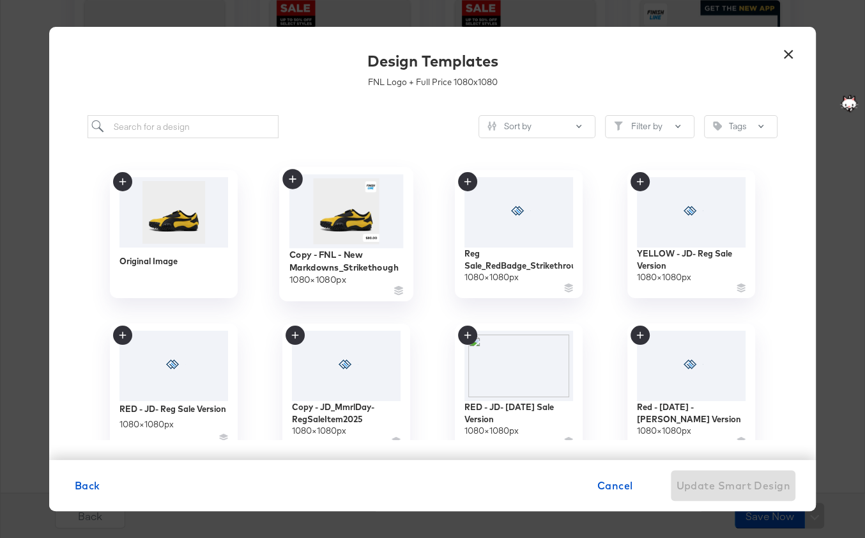
click at [364, 234] on img at bounding box center [347, 211] width 114 height 74
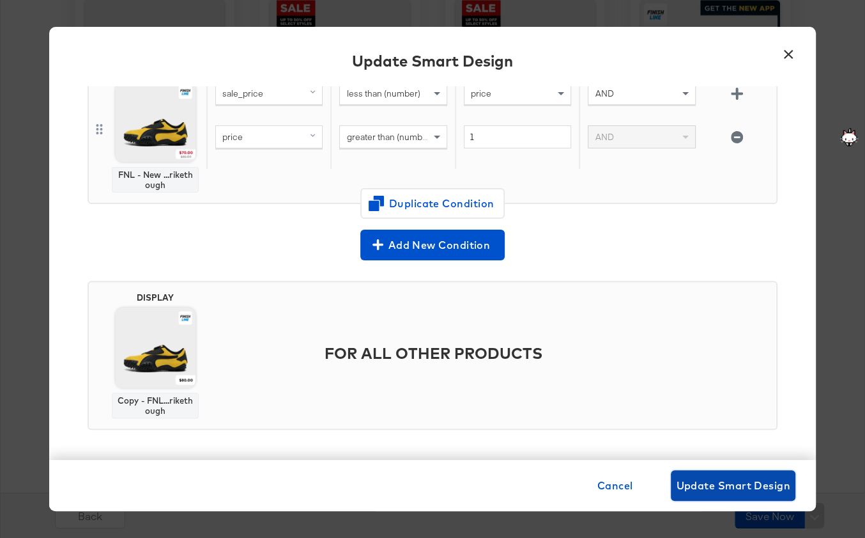
click at [757, 485] on span "Update Smart Design" at bounding box center [733, 485] width 114 height 18
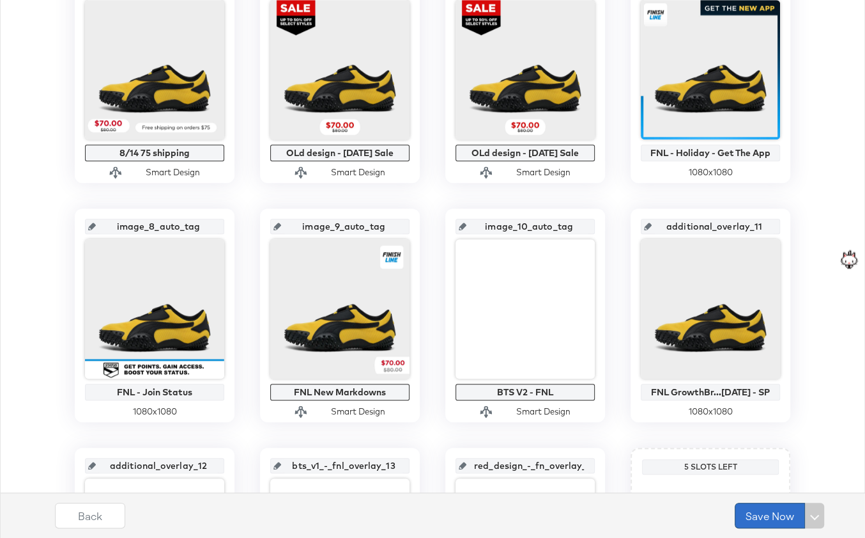
click at [772, 517] on button "Save Now" at bounding box center [770, 515] width 70 height 26
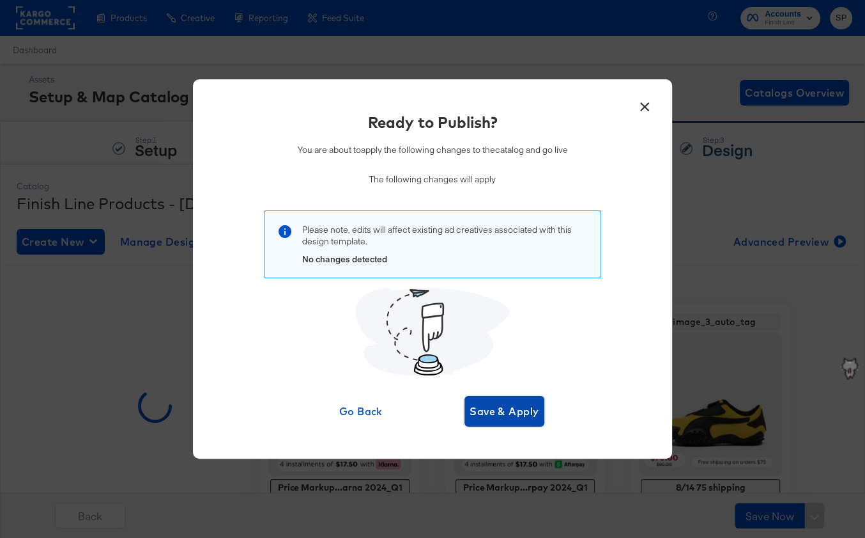
click at [485, 407] on span "Save & Apply" at bounding box center [505, 411] width 70 height 18
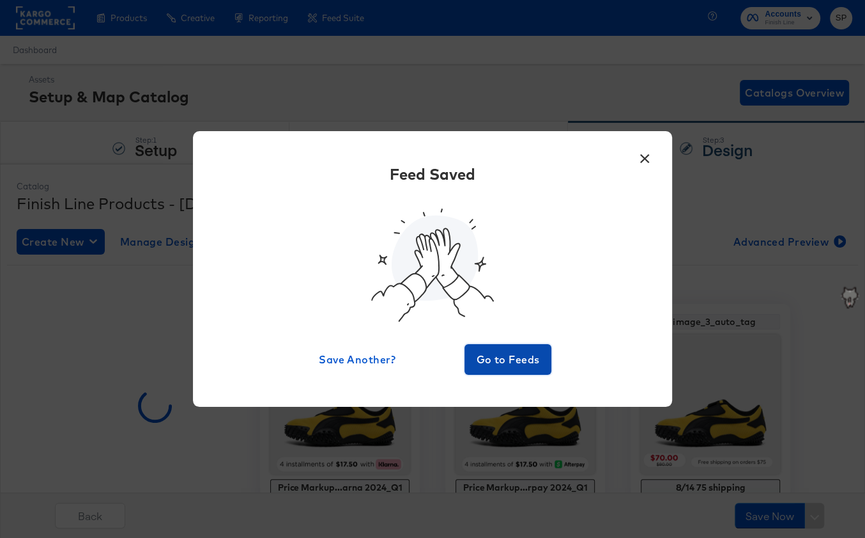
click at [497, 357] on span "Go to Feeds" at bounding box center [508, 359] width 77 height 18
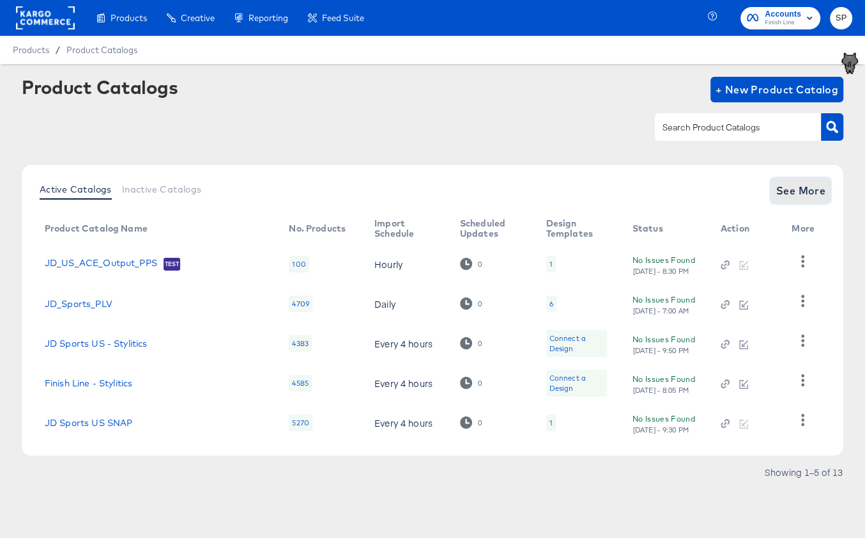
click at [802, 188] on span "See More" at bounding box center [801, 191] width 50 height 18
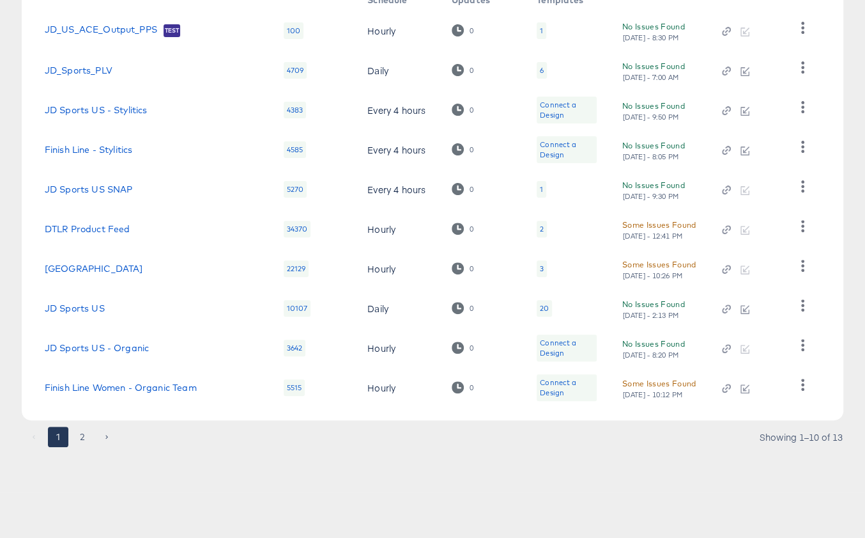
scroll to position [230, 0]
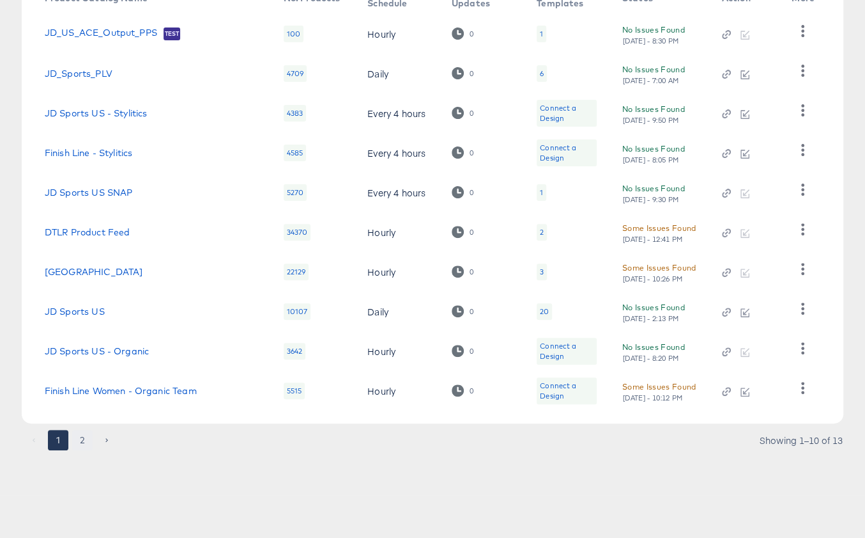
click at [81, 440] on button "2" at bounding box center [82, 440] width 20 height 20
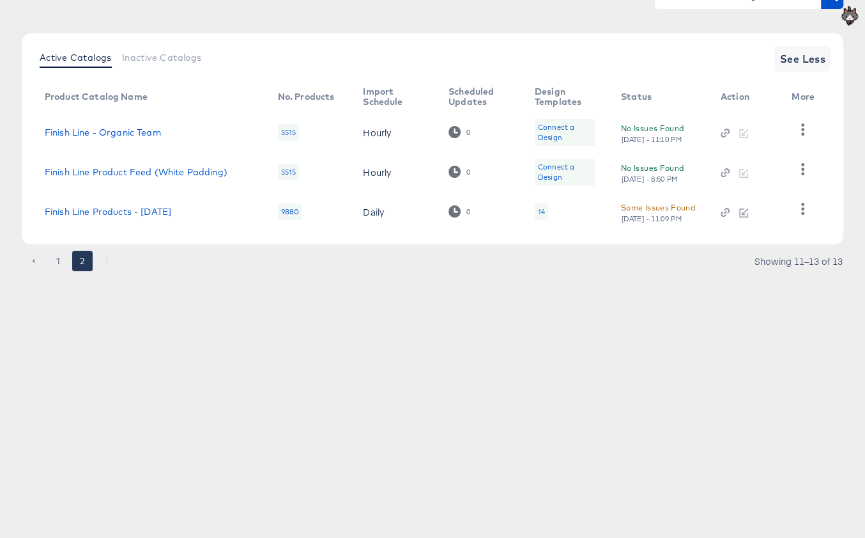
scroll to position [128, 0]
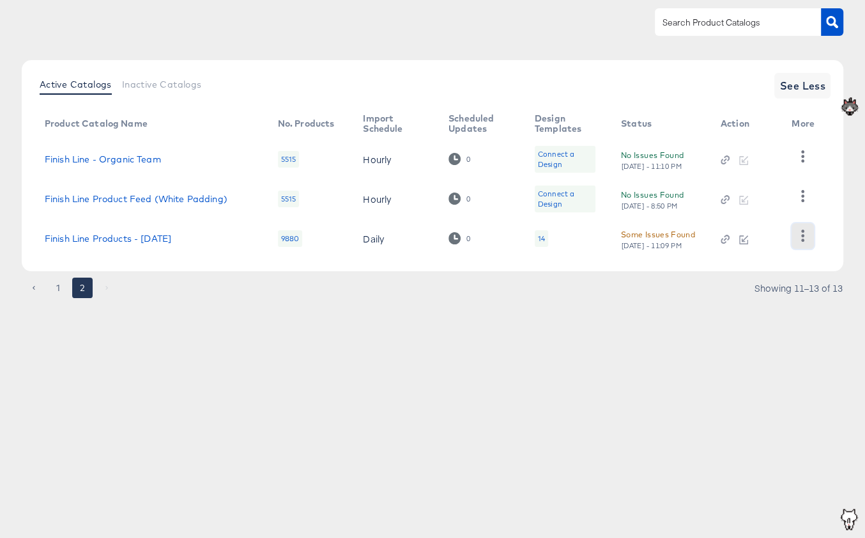
click at [810, 231] on button "button" at bounding box center [803, 236] width 22 height 26
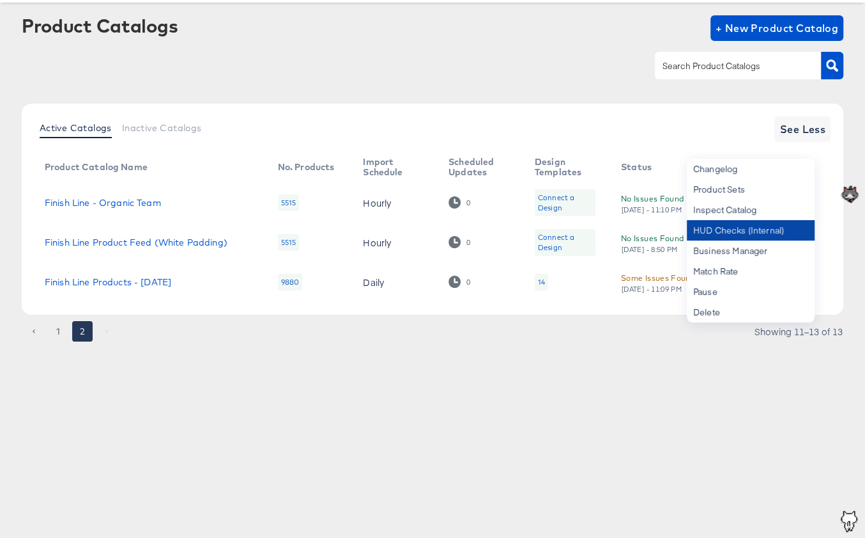
click at [769, 218] on div "Changelog Product Sets Inspect Catalog HUD Checks (Internal) Business Manager M…" at bounding box center [751, 241] width 128 height 164
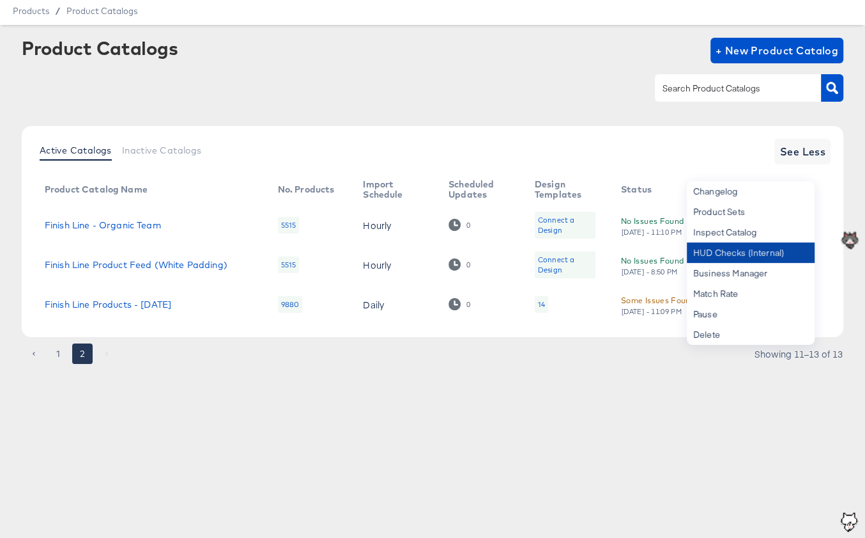
scroll to position [36, 0]
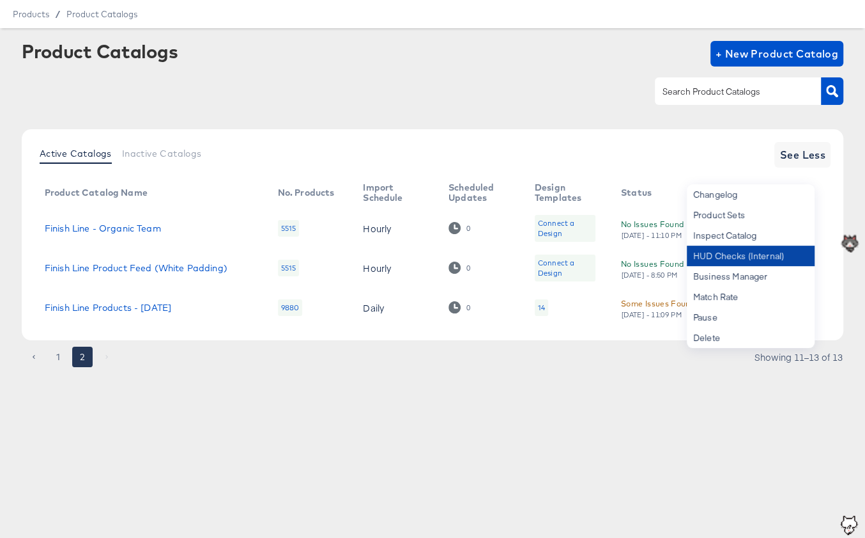
click at [771, 249] on div "HUD Checks (Internal)" at bounding box center [751, 255] width 128 height 20
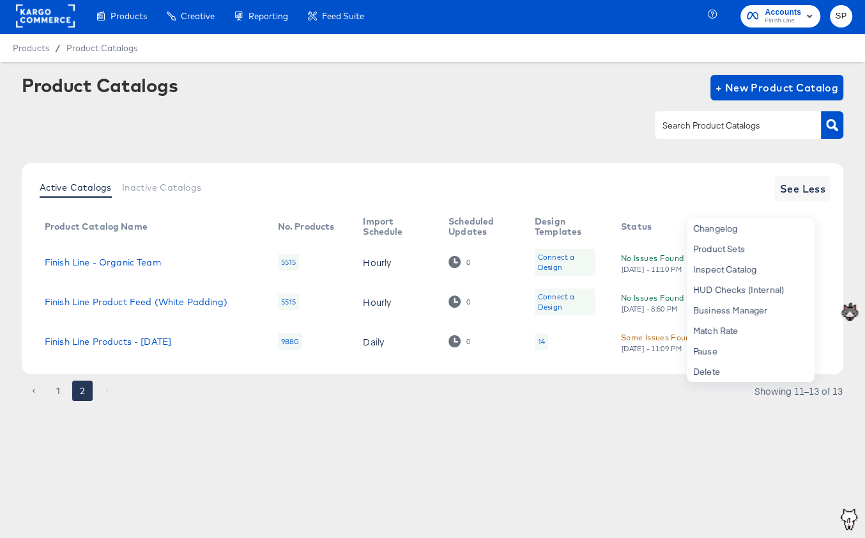
scroll to position [0, 0]
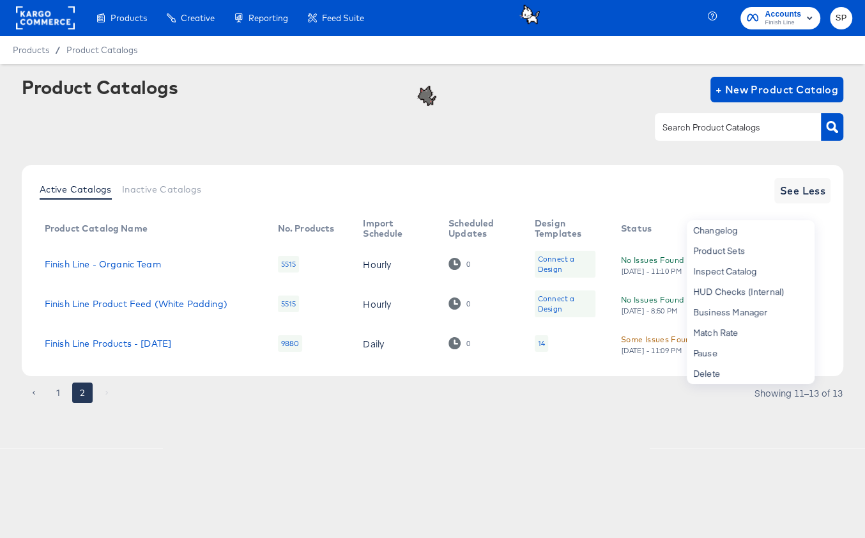
click at [537, 428] on article "Product Catalogs + New Product Catalog Active Catalogs Inactive Catalogs See Le…" at bounding box center [432, 256] width 865 height 384
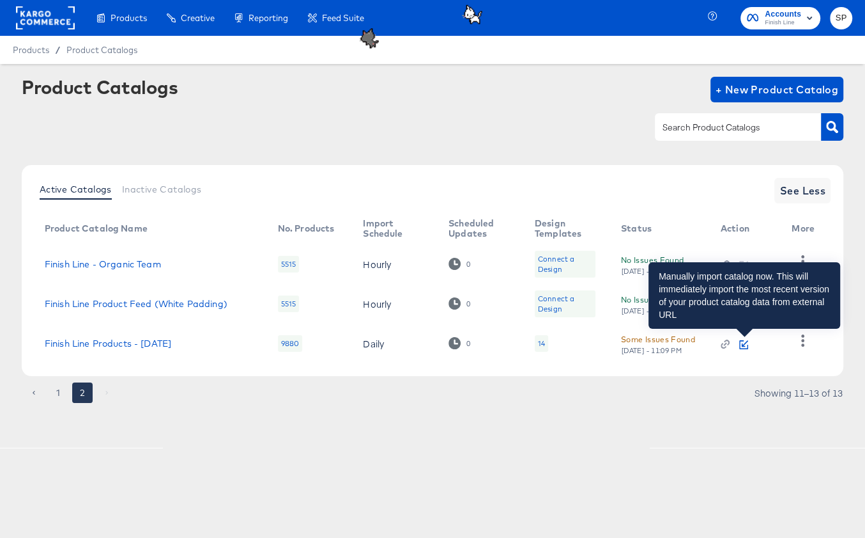
click at [746, 341] on icon "button" at bounding box center [744, 344] width 9 height 9
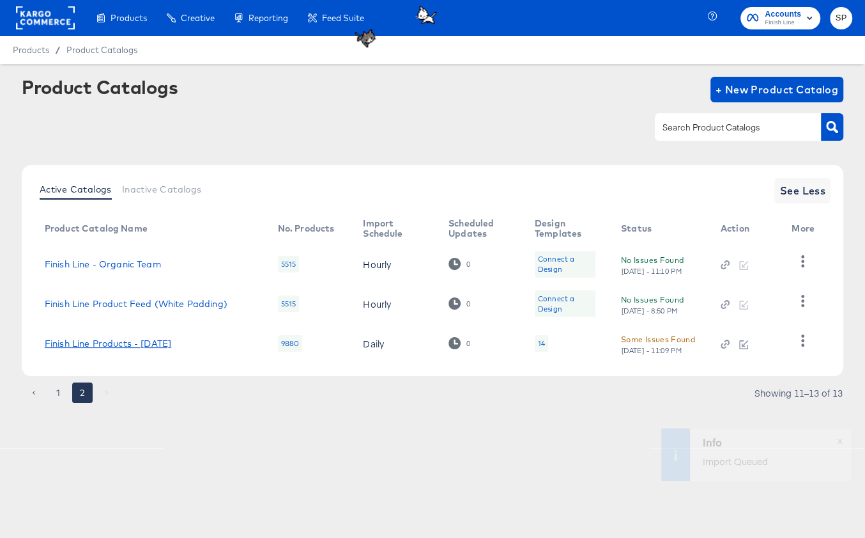
click at [128, 343] on link "Finish Line Products - [DATE]" at bounding box center [108, 343] width 127 height 10
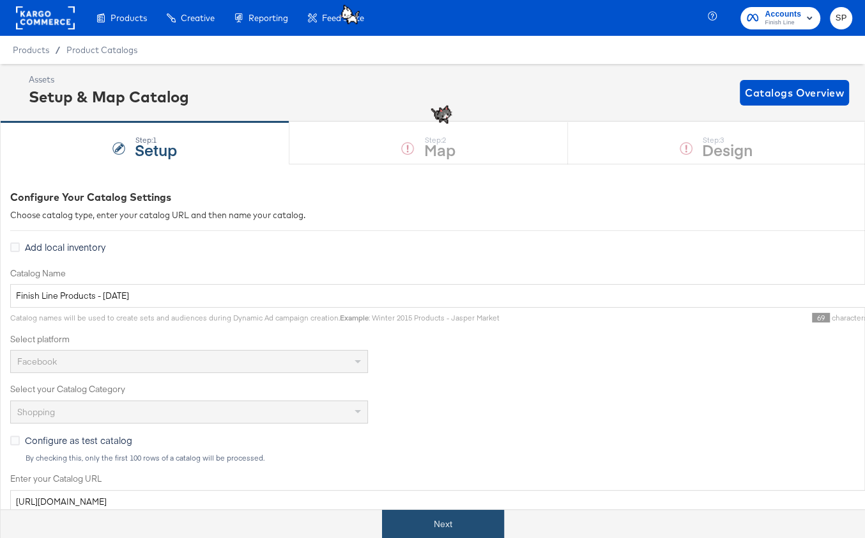
click at [421, 523] on button "Next" at bounding box center [443, 523] width 122 height 29
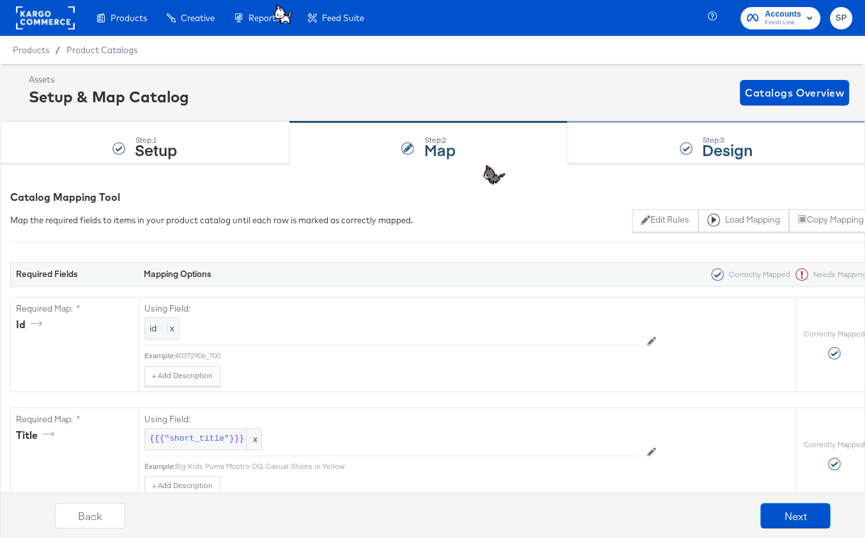
click at [642, 134] on div "Step: 3 Design" at bounding box center [716, 143] width 297 height 42
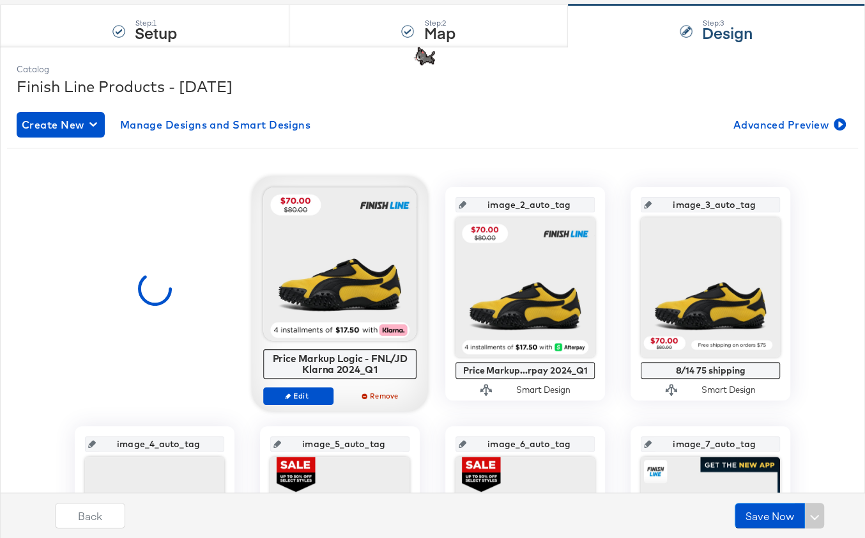
scroll to position [123, 0]
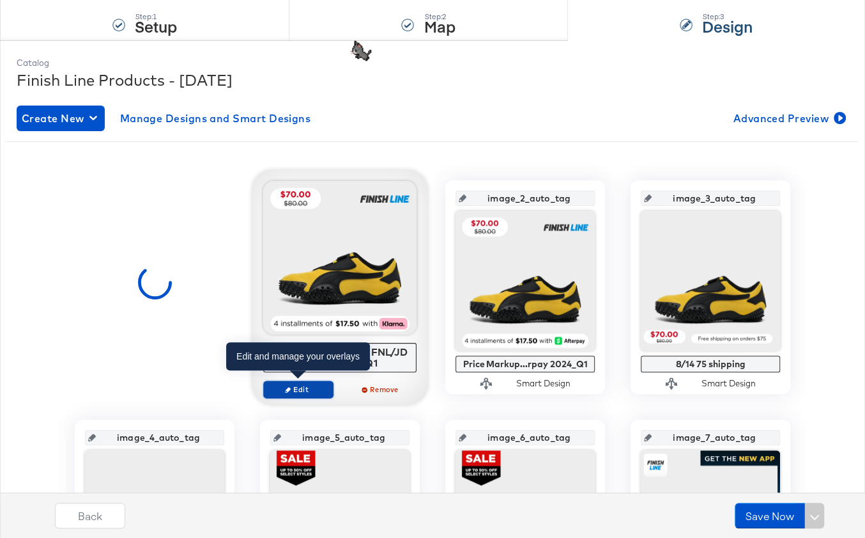
click at [286, 388] on icon "button" at bounding box center [288, 389] width 6 height 6
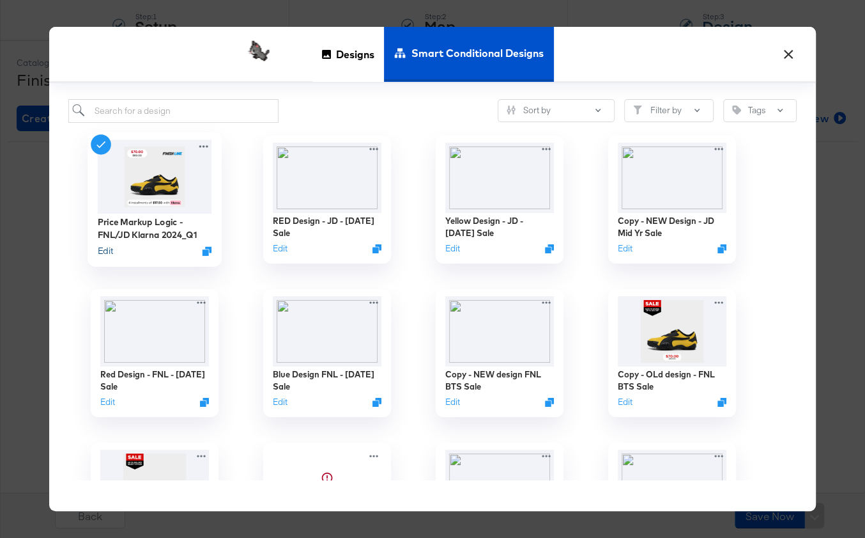
click at [105, 250] on button "Edit" at bounding box center [105, 250] width 15 height 12
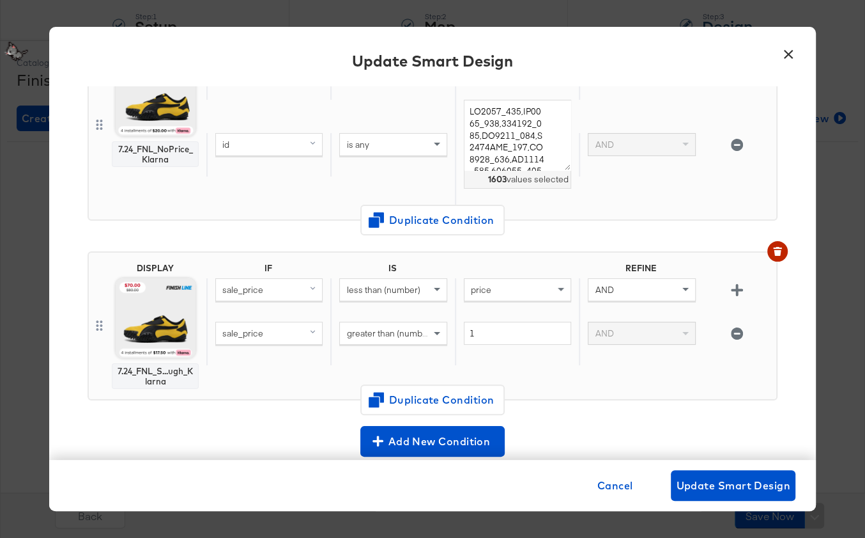
scroll to position [356, 0]
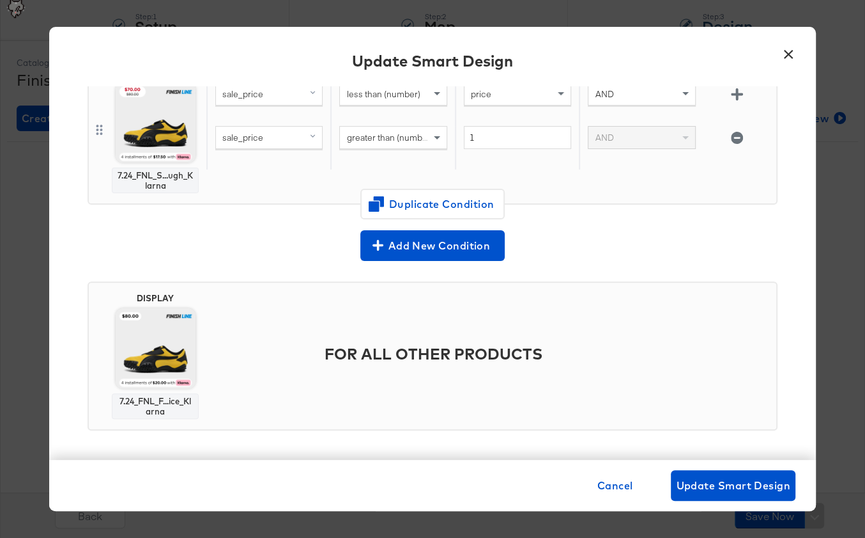
click at [786, 59] on button "×" at bounding box center [788, 51] width 23 height 23
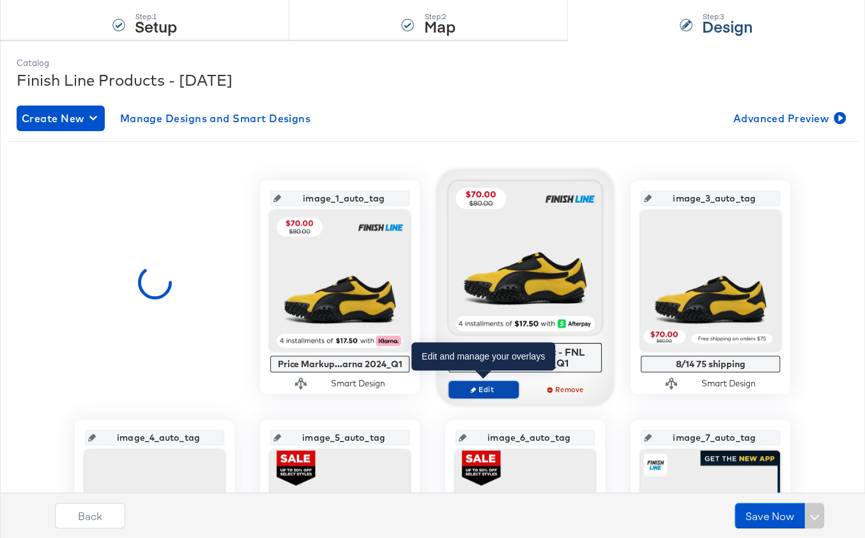
click at [494, 387] on span "Edit" at bounding box center [483, 389] width 59 height 10
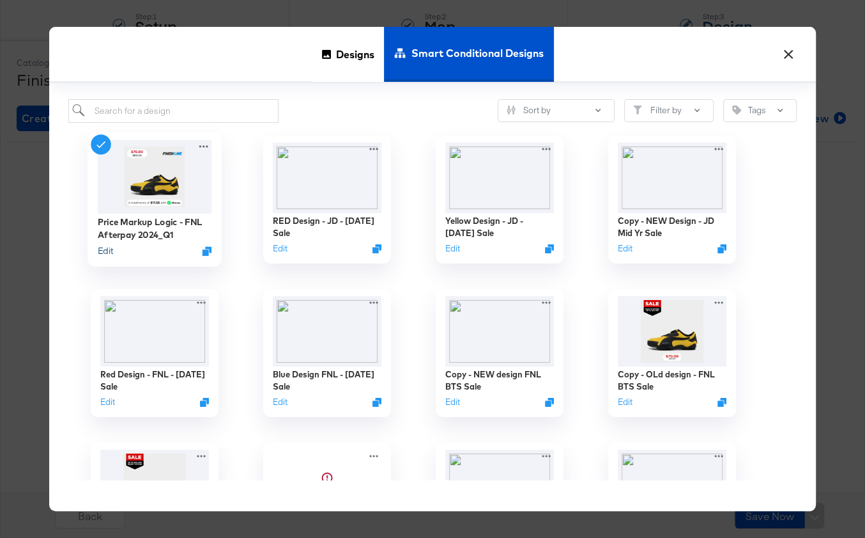
click at [104, 252] on button "Edit" at bounding box center [105, 250] width 15 height 12
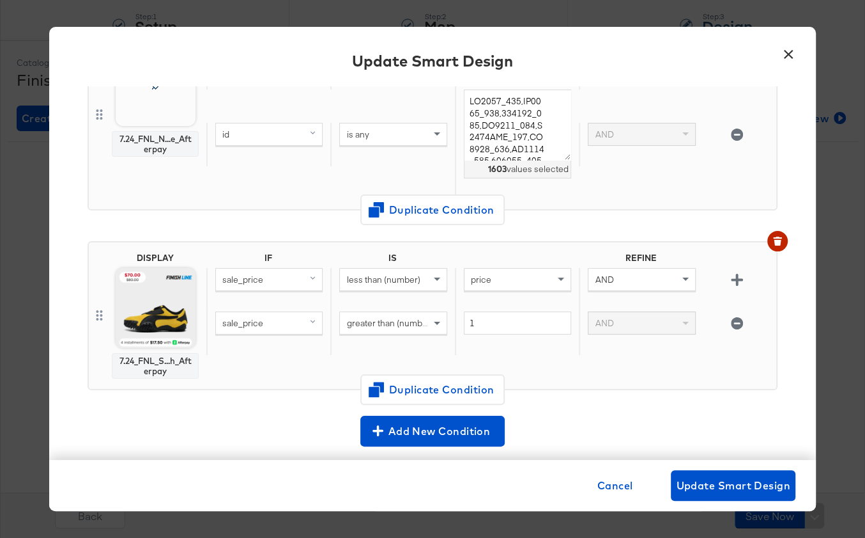
scroll to position [350, 0]
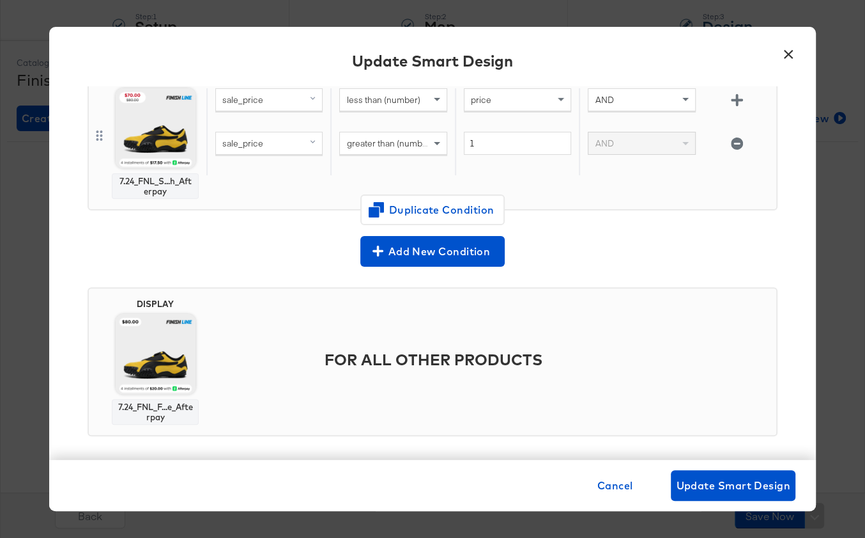
click at [787, 49] on button "×" at bounding box center [788, 51] width 23 height 23
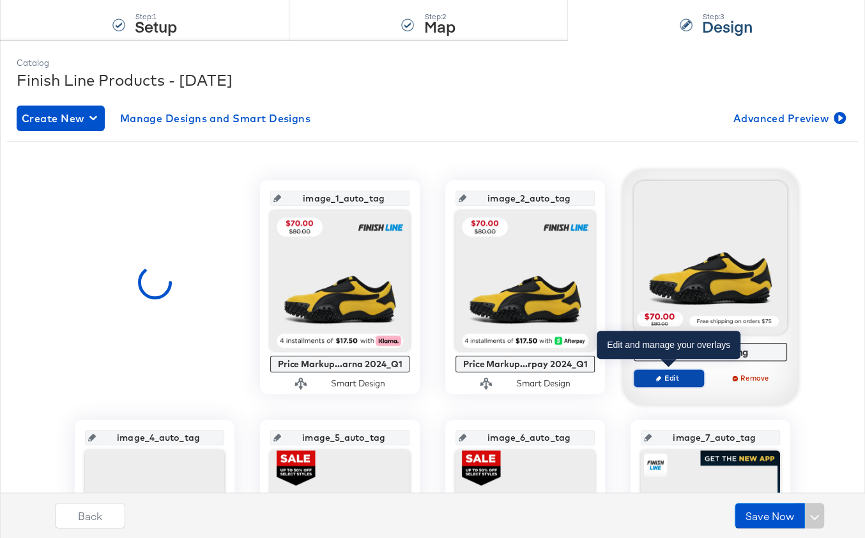
click at [678, 378] on span "Edit" at bounding box center [669, 378] width 59 height 10
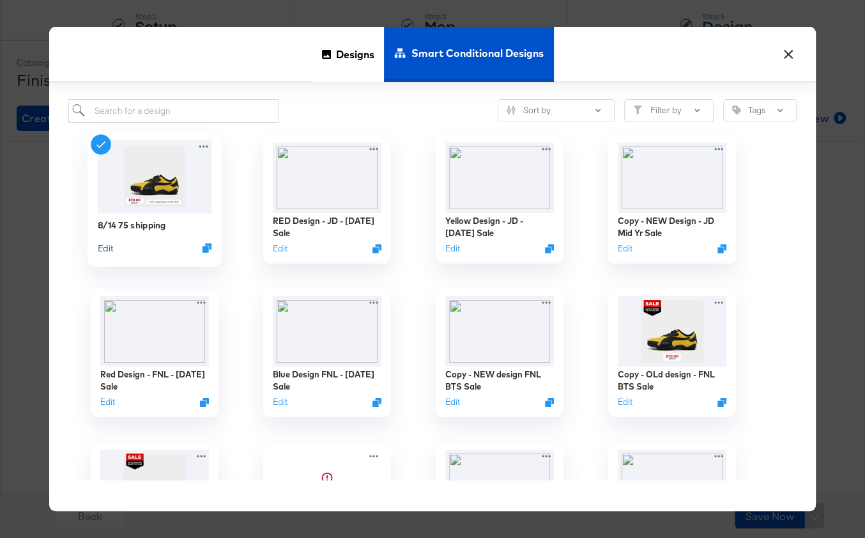
click at [112, 249] on button "Edit" at bounding box center [105, 247] width 15 height 12
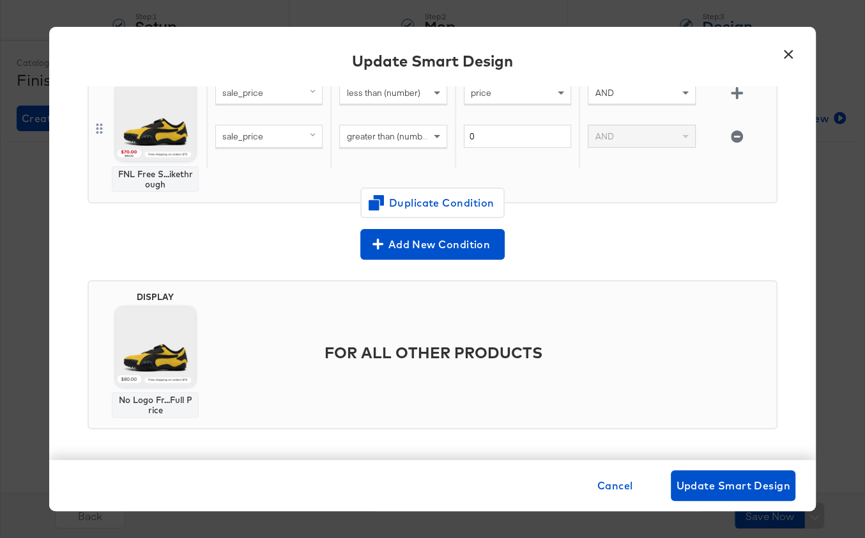
scroll to position [135, 0]
click at [793, 50] on button "×" at bounding box center [788, 51] width 23 height 23
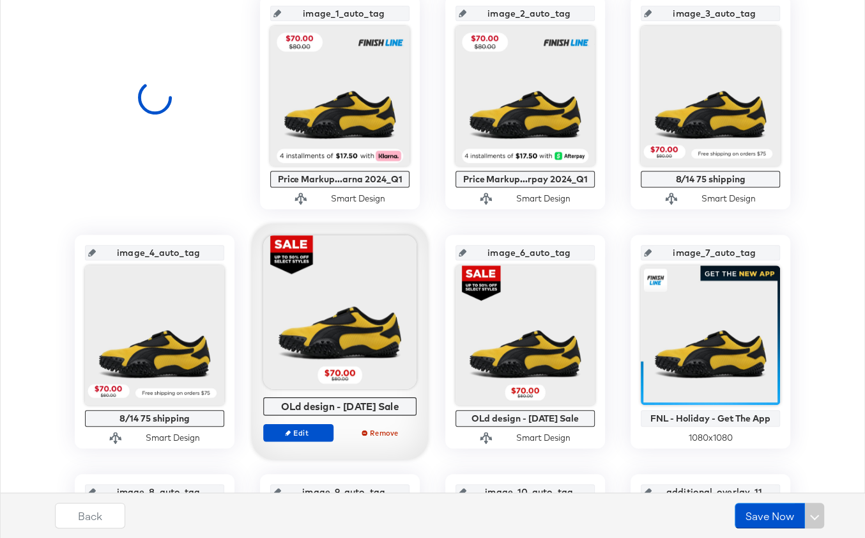
scroll to position [398, 0]
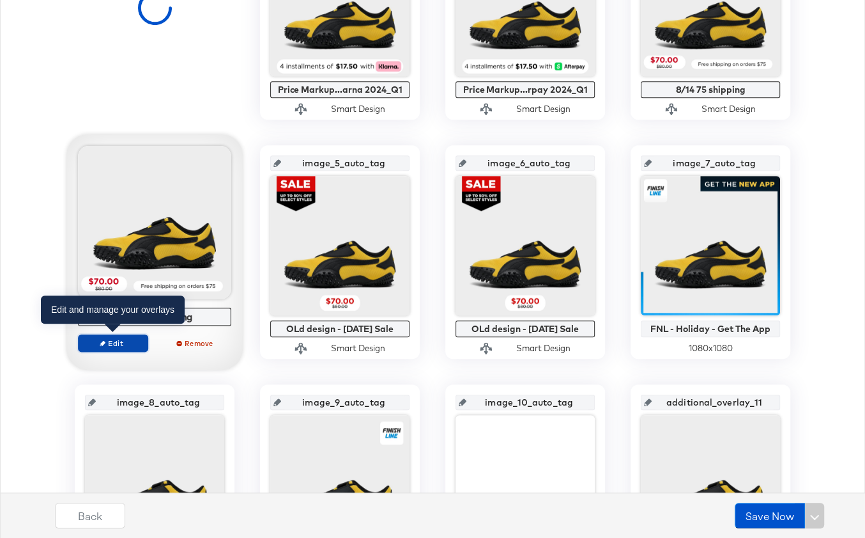
click at [129, 342] on span "Edit" at bounding box center [113, 342] width 59 height 10
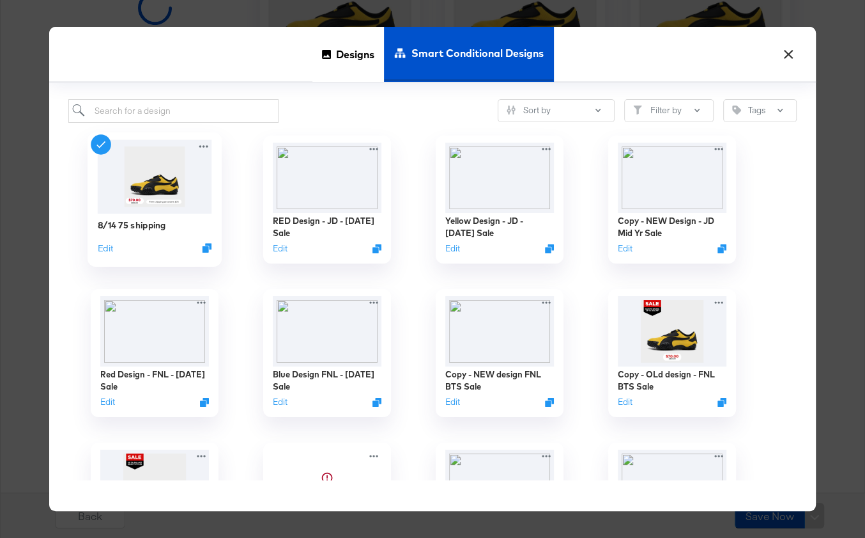
click at [114, 251] on div "Edit" at bounding box center [155, 247] width 114 height 12
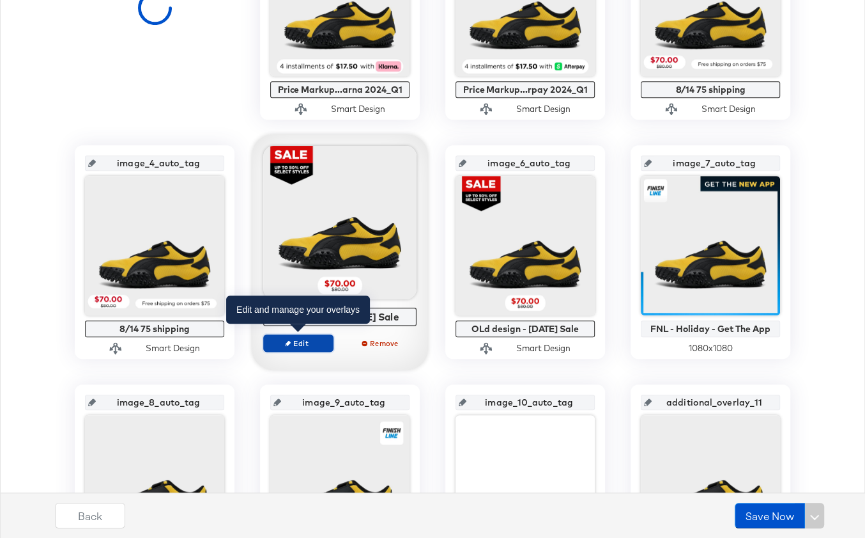
click at [304, 345] on span "Edit" at bounding box center [298, 342] width 59 height 10
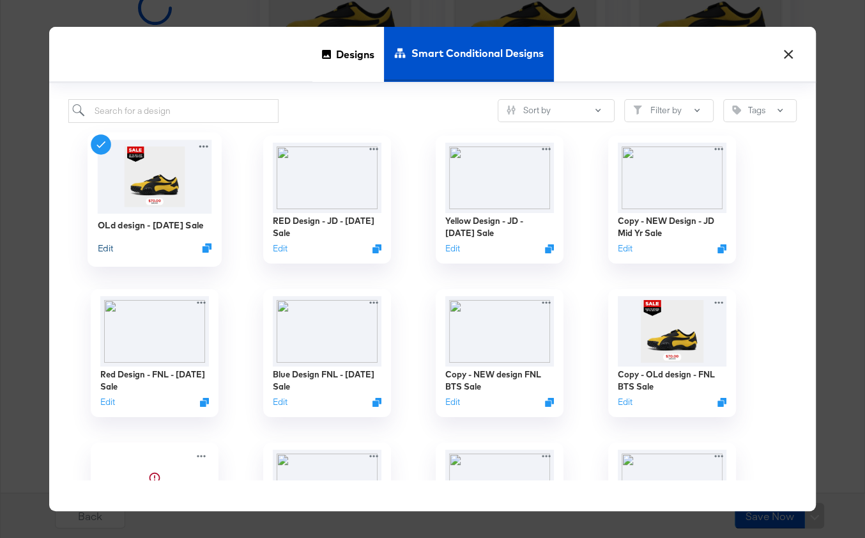
click at [105, 249] on button "Edit" at bounding box center [105, 247] width 15 height 12
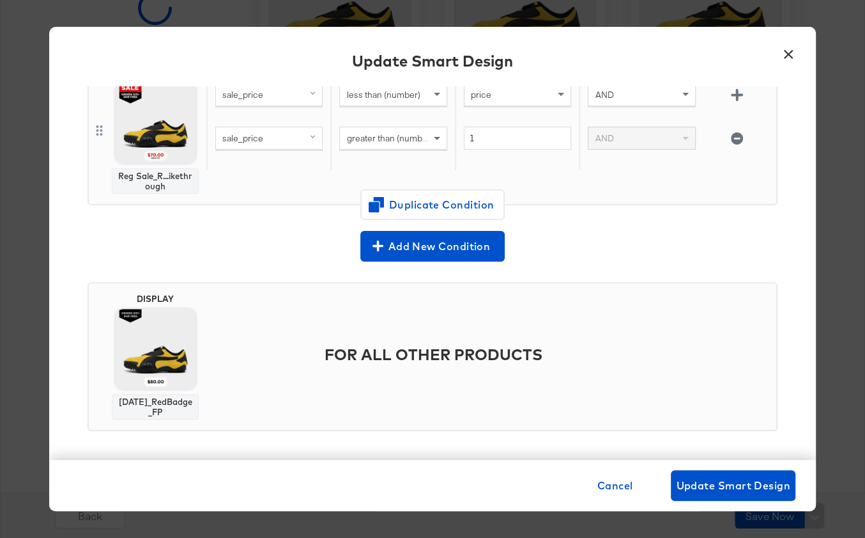
scroll to position [420, 0]
click at [802, 55] on div "Update Smart Design" at bounding box center [432, 63] width 767 height 47
click at [787, 55] on button "×" at bounding box center [788, 51] width 23 height 23
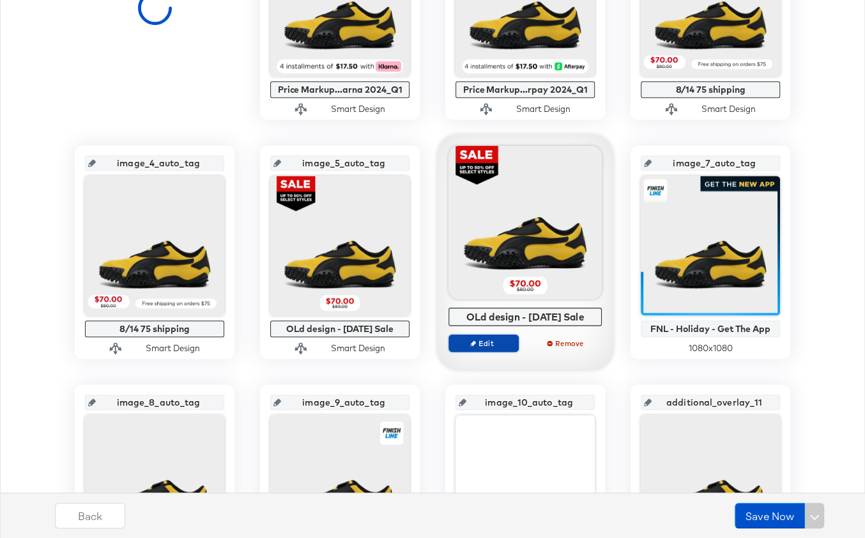
click at [486, 337] on span "Edit" at bounding box center [483, 342] width 59 height 10
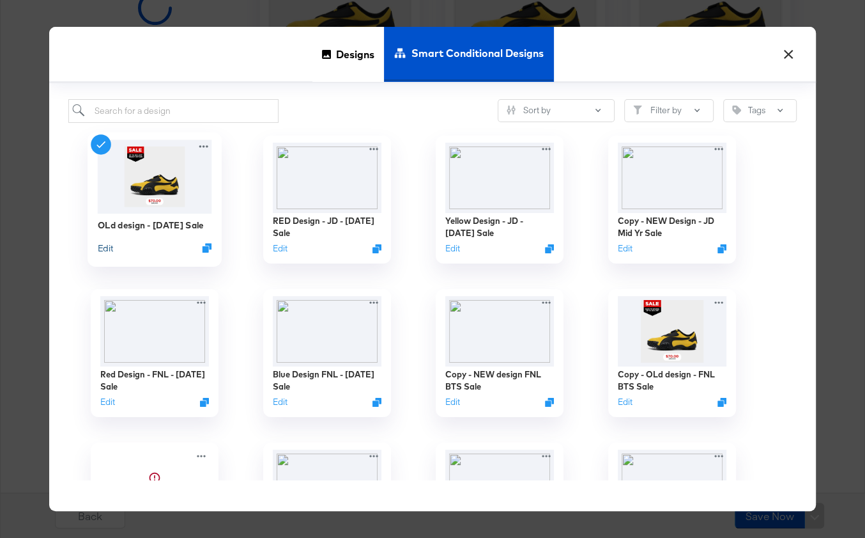
click at [103, 249] on button "Edit" at bounding box center [105, 247] width 15 height 12
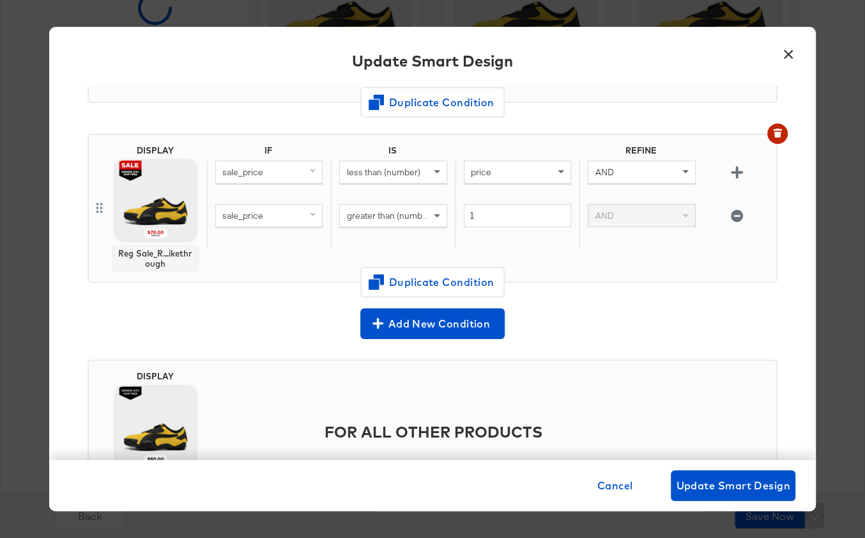
scroll to position [421, 0]
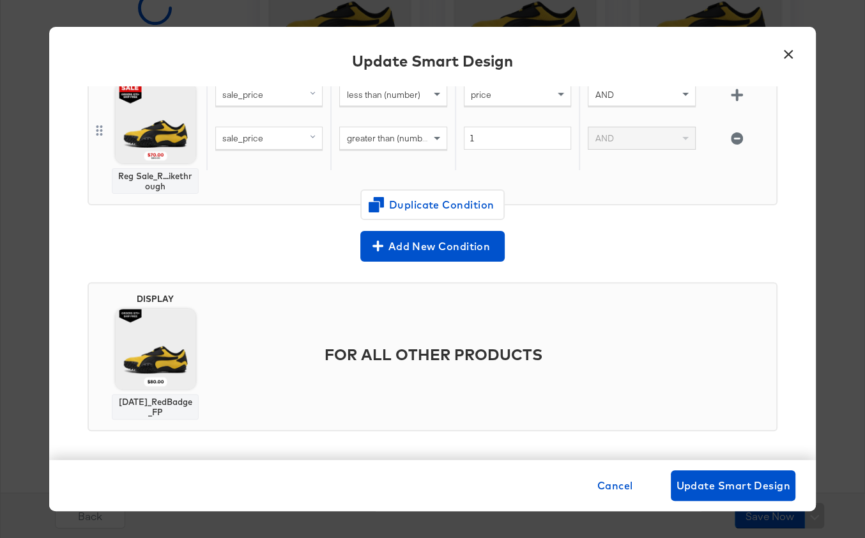
click at [794, 50] on button "×" at bounding box center [788, 51] width 23 height 23
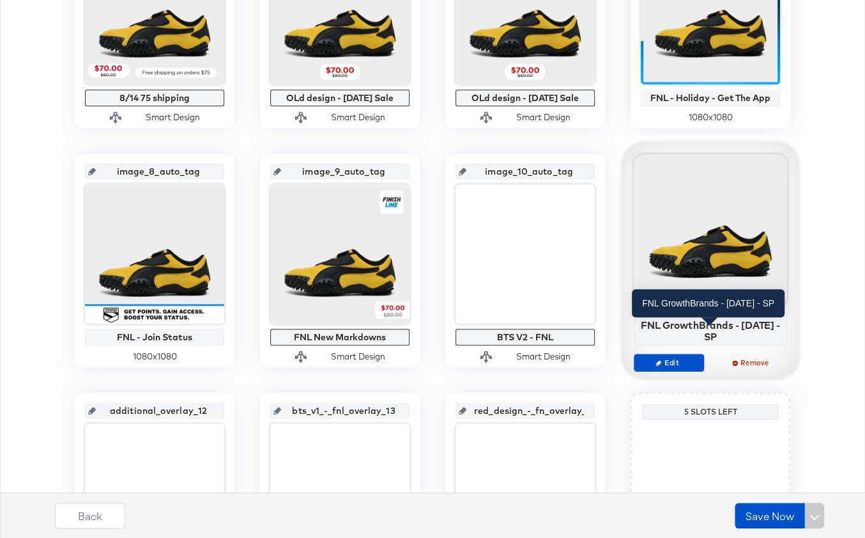
scroll to position [631, 0]
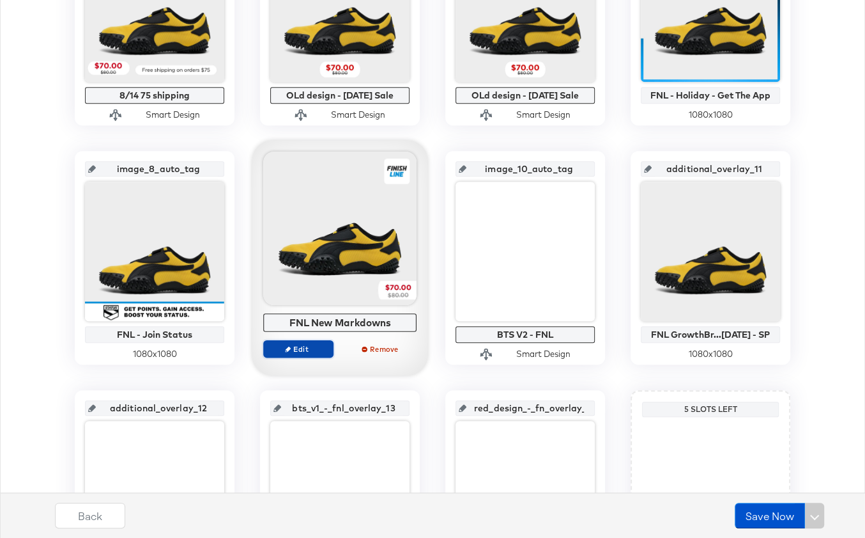
click at [304, 349] on span "Edit" at bounding box center [298, 348] width 59 height 10
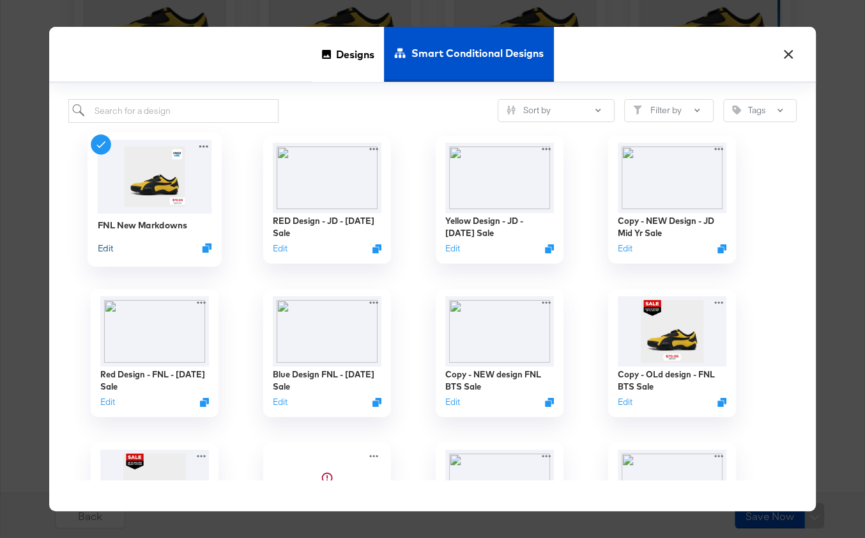
click at [101, 247] on button "Edit" at bounding box center [105, 247] width 15 height 12
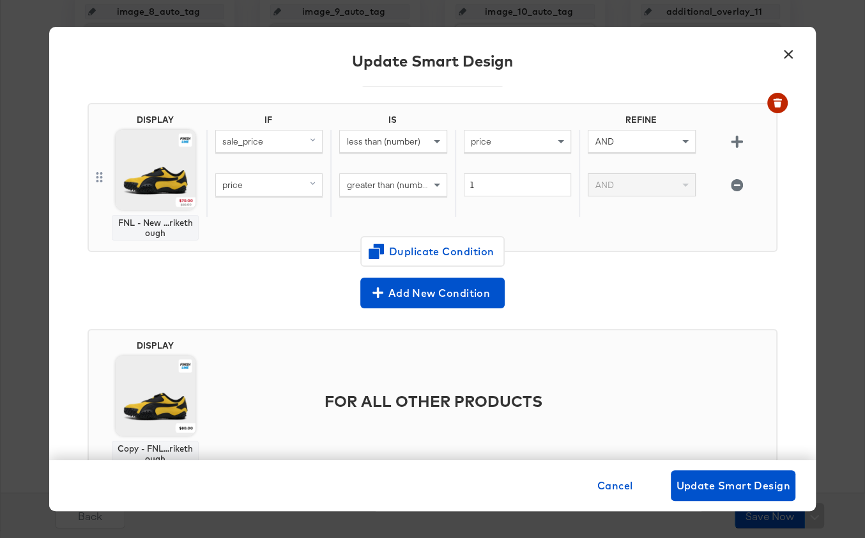
scroll to position [314, 0]
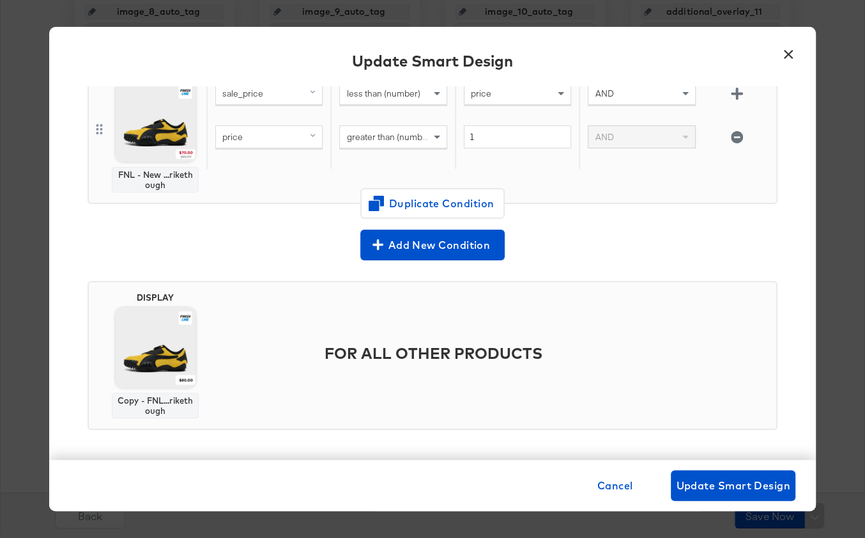
click at [791, 50] on button "×" at bounding box center [788, 51] width 23 height 23
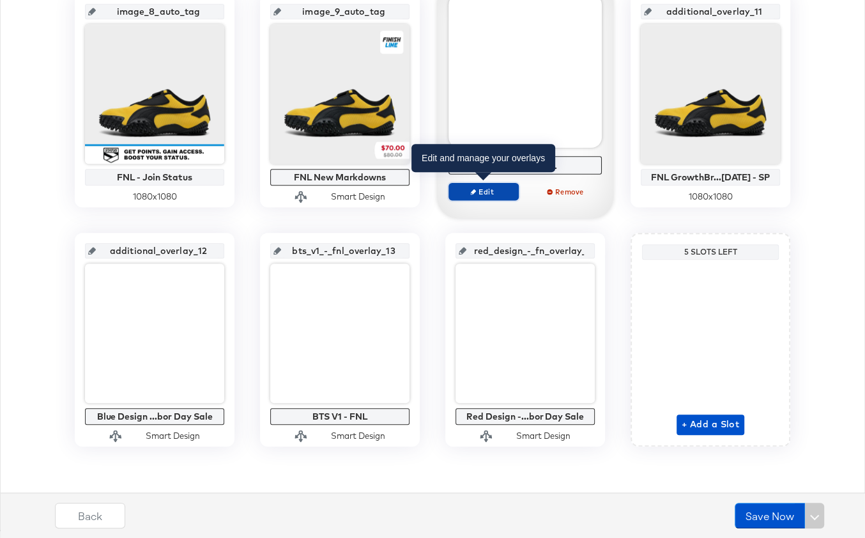
click at [492, 192] on span "Edit" at bounding box center [483, 191] width 59 height 10
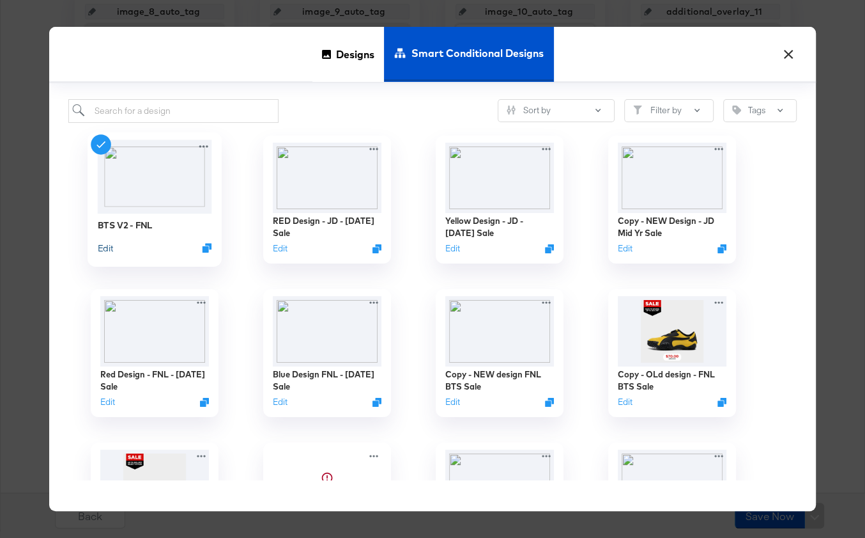
click at [102, 250] on button "Edit" at bounding box center [105, 247] width 15 height 12
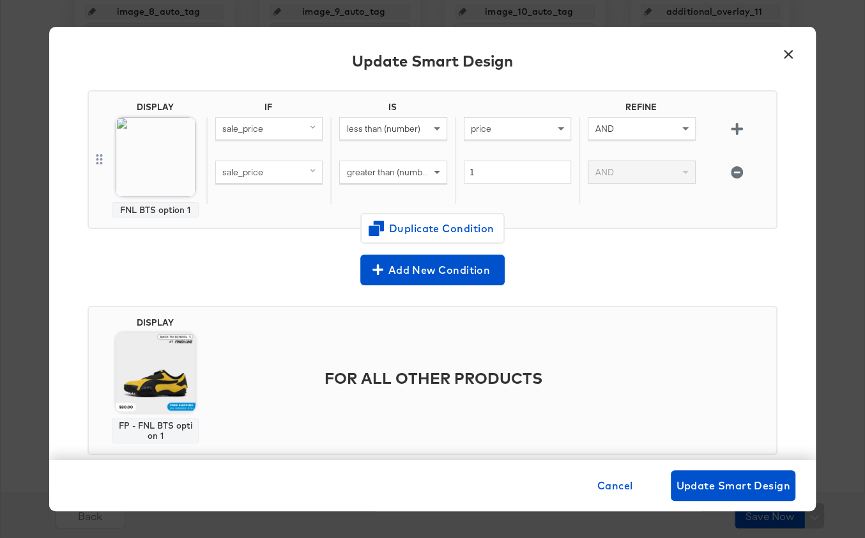
scroll to position [125, 0]
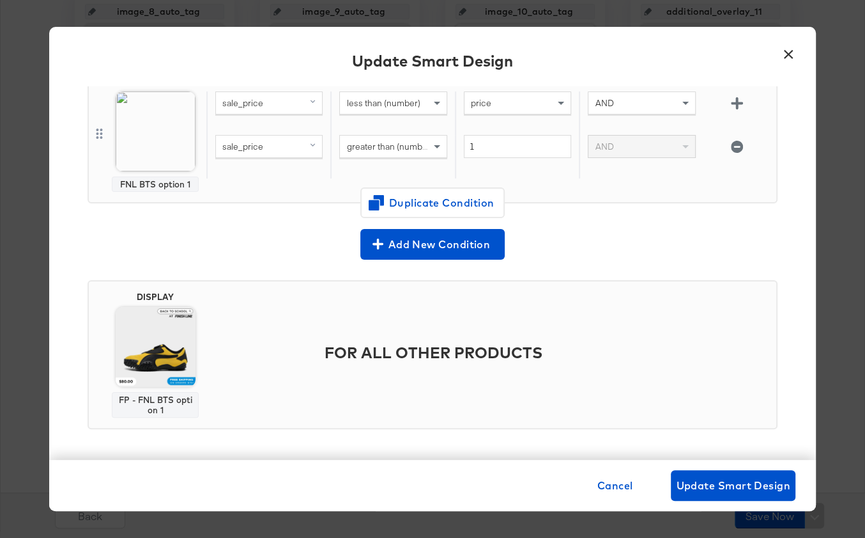
click at [789, 52] on button "×" at bounding box center [788, 51] width 23 height 23
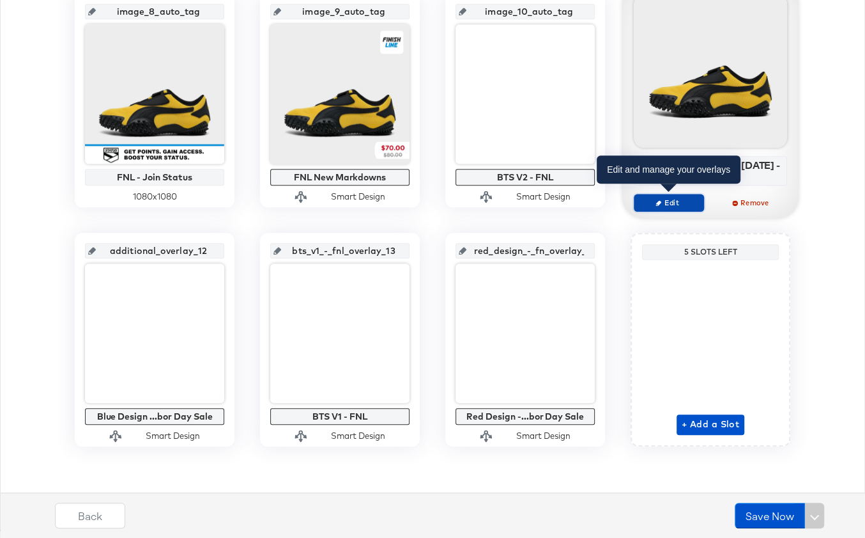
click at [676, 201] on span "Edit" at bounding box center [669, 203] width 59 height 10
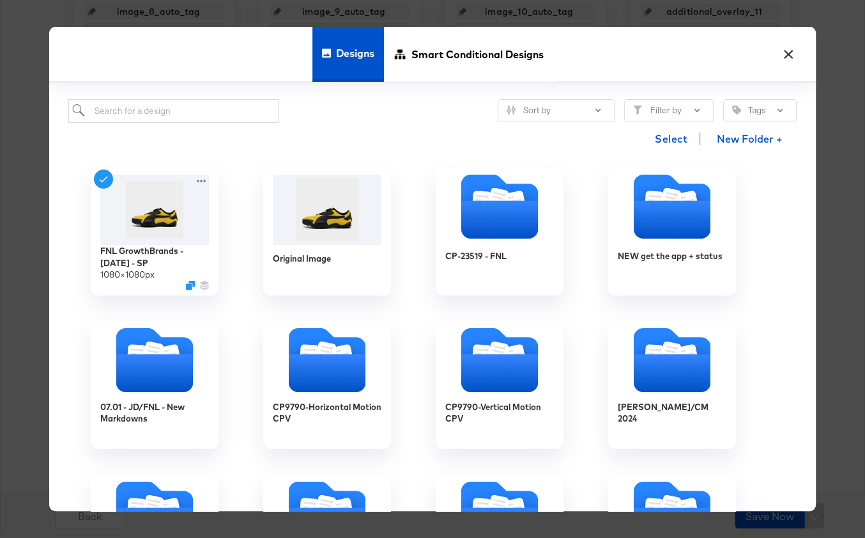
click at [786, 54] on button "×" at bounding box center [788, 51] width 23 height 23
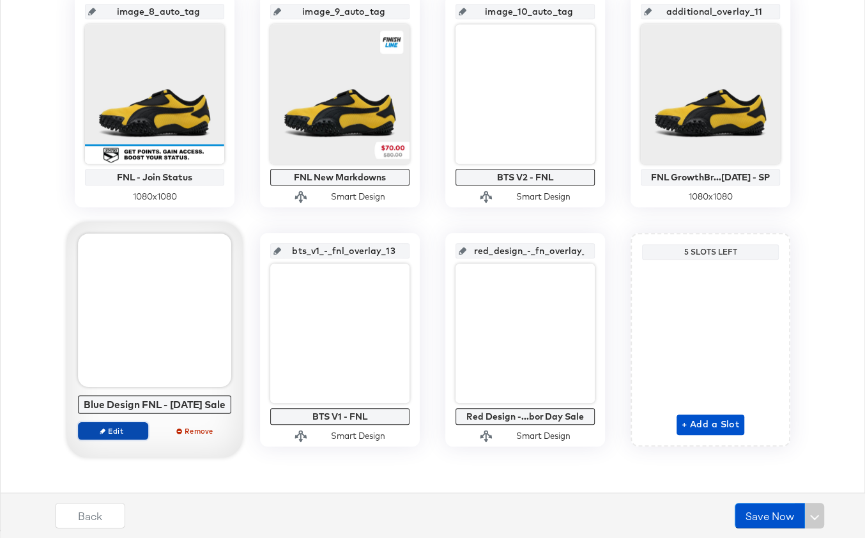
click at [97, 435] on span "Edit" at bounding box center [113, 430] width 59 height 10
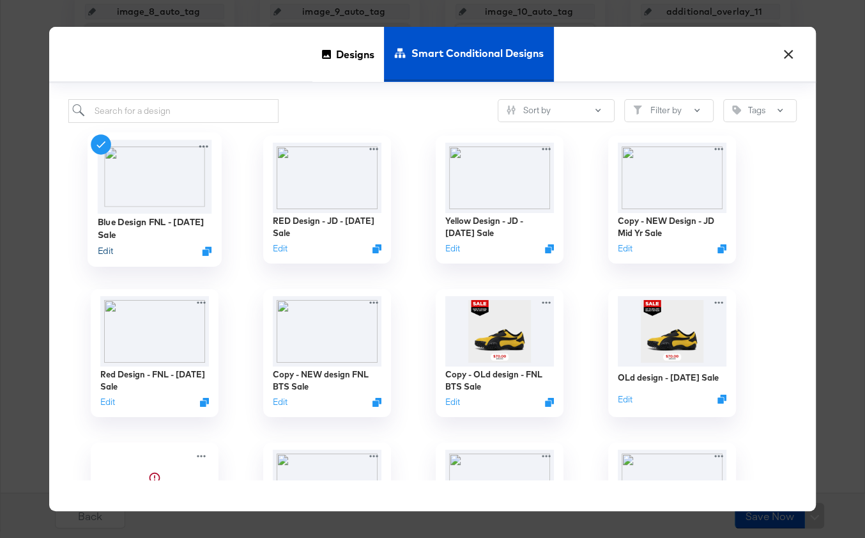
click at [110, 251] on button "Edit" at bounding box center [105, 250] width 15 height 12
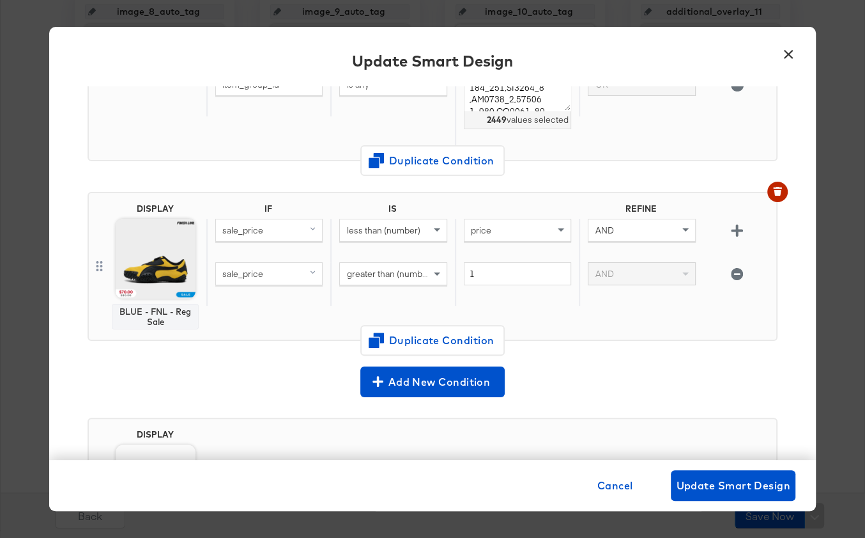
scroll to position [421, 0]
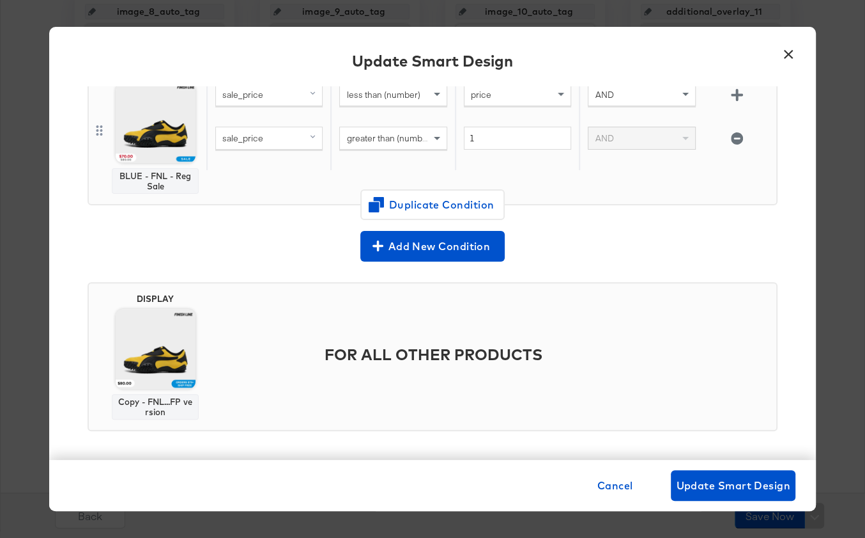
click at [787, 47] on button "×" at bounding box center [788, 51] width 23 height 23
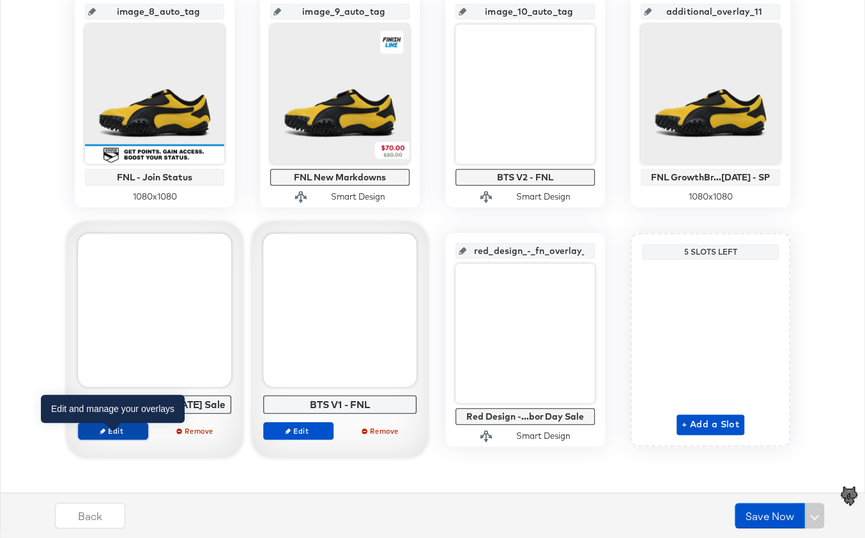
click at [116, 435] on span "Edit" at bounding box center [113, 430] width 59 height 10
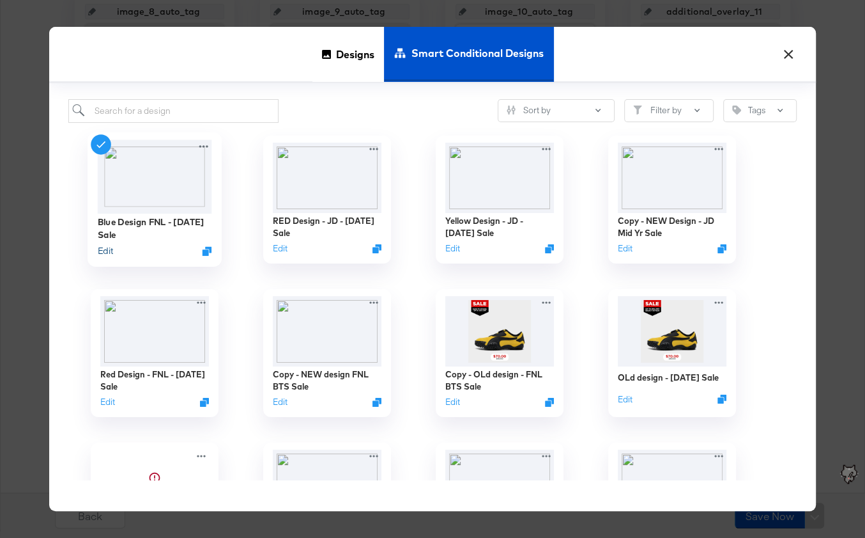
click at [109, 251] on button "Edit" at bounding box center [105, 250] width 15 height 12
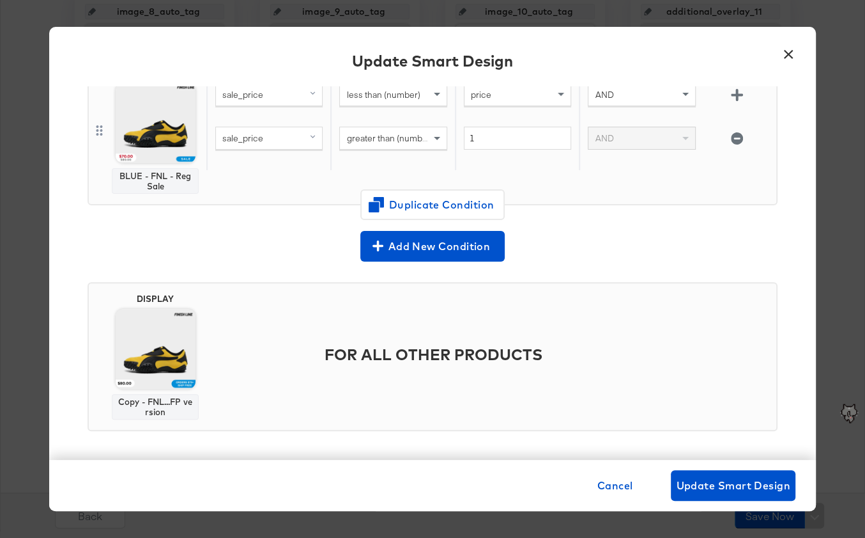
click at [793, 54] on button "×" at bounding box center [788, 51] width 23 height 23
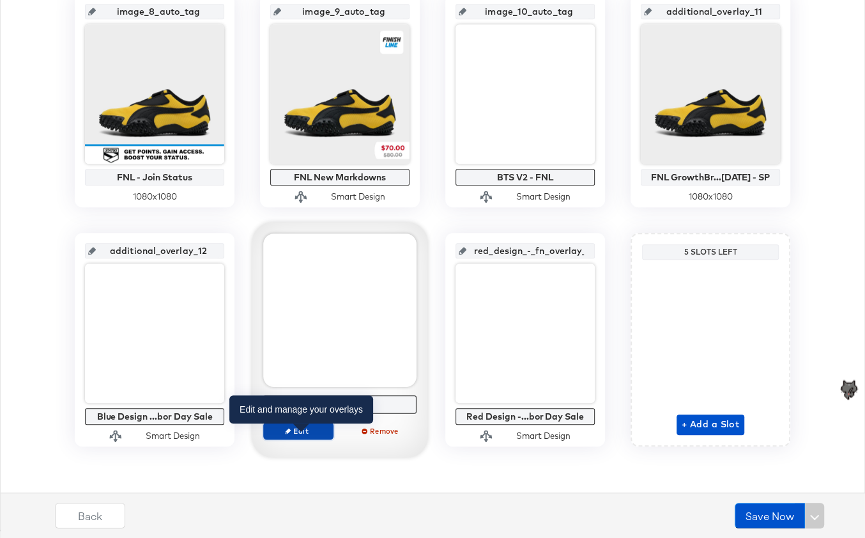
click at [290, 436] on button "Edit" at bounding box center [298, 430] width 70 height 18
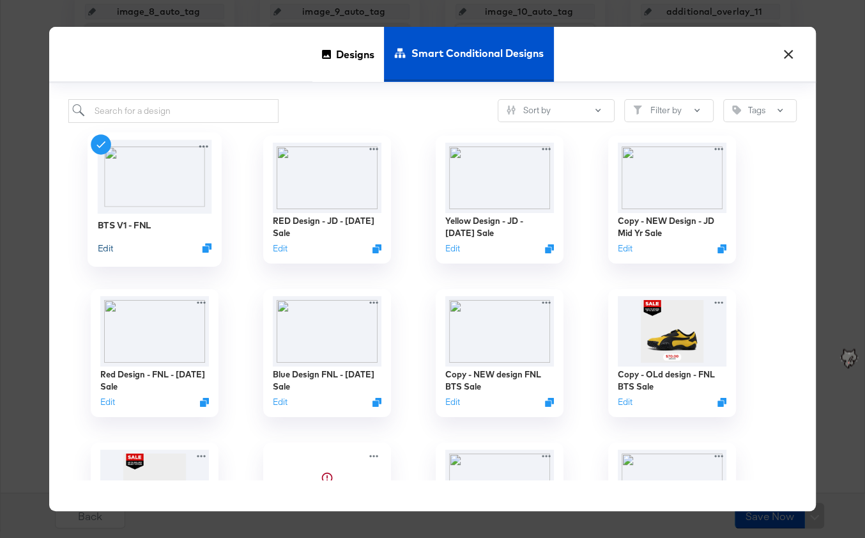
click at [108, 247] on button "Edit" at bounding box center [105, 247] width 15 height 12
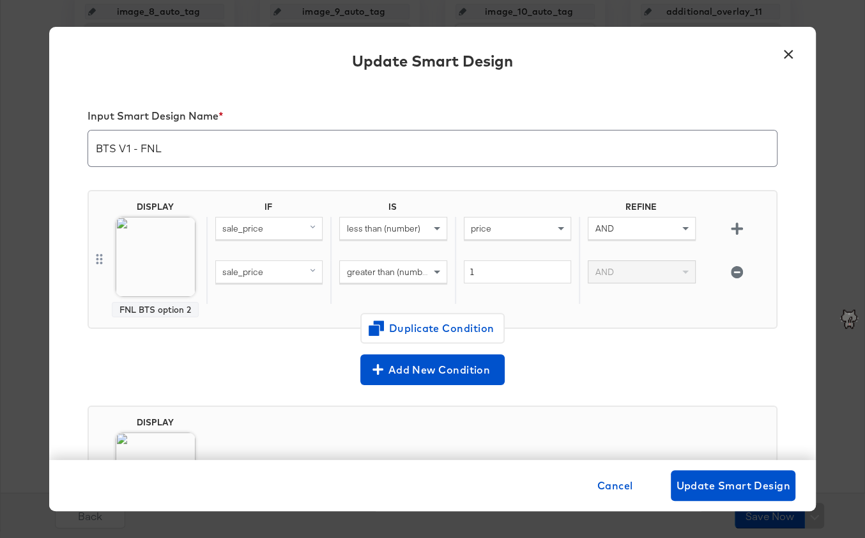
scroll to position [125, 0]
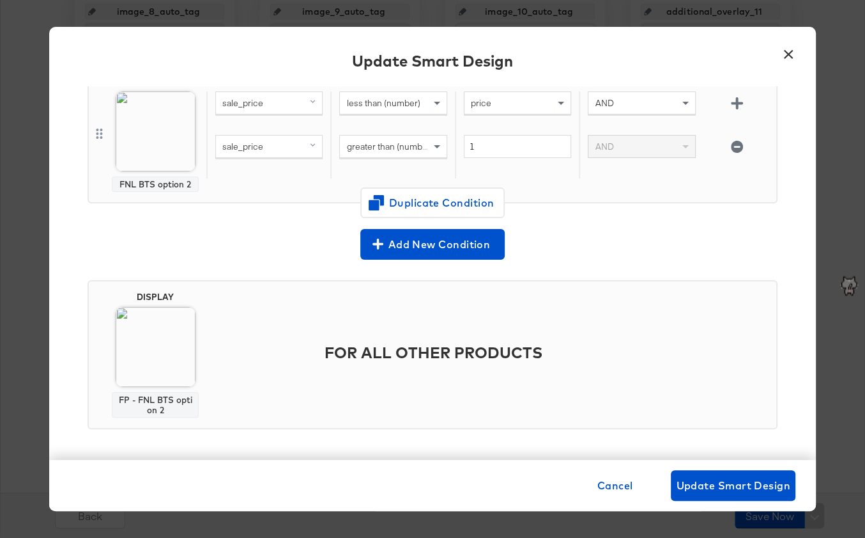
click at [787, 54] on button "×" at bounding box center [788, 51] width 23 height 23
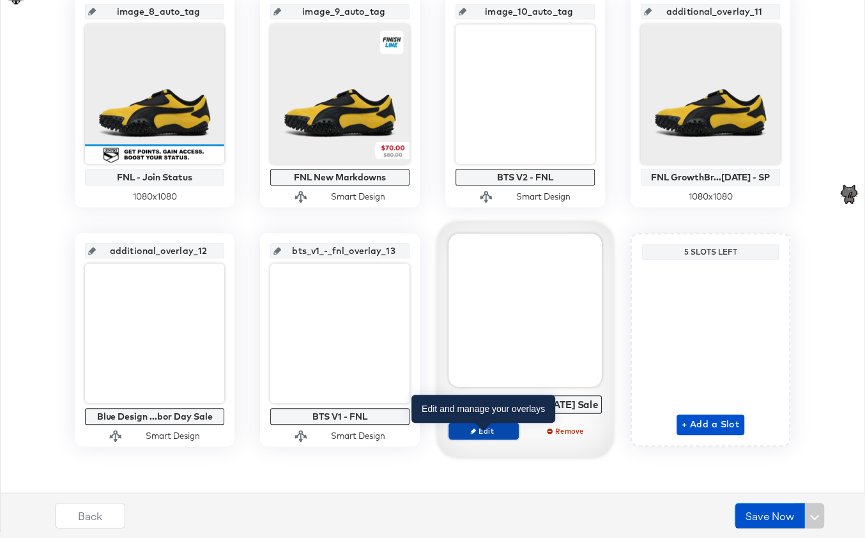
click at [483, 439] on button "Edit" at bounding box center [484, 430] width 70 height 18
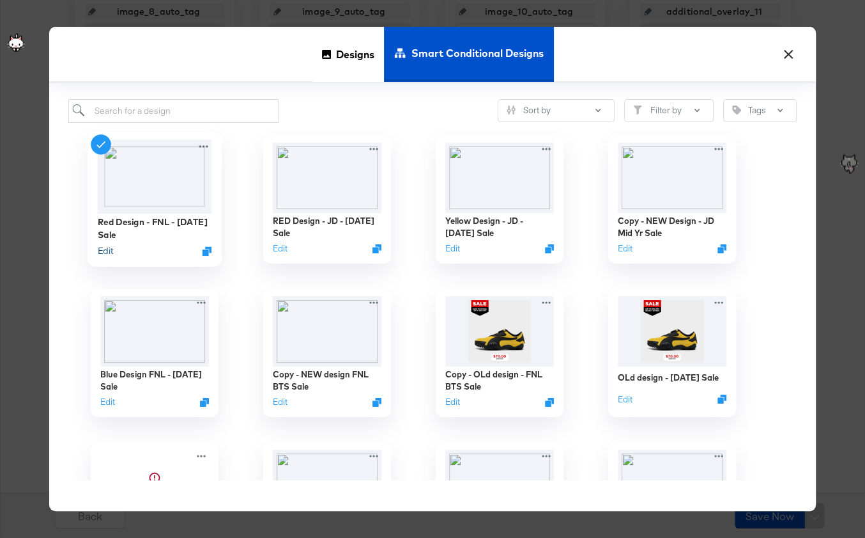
click at [109, 251] on button "Edit" at bounding box center [105, 250] width 15 height 12
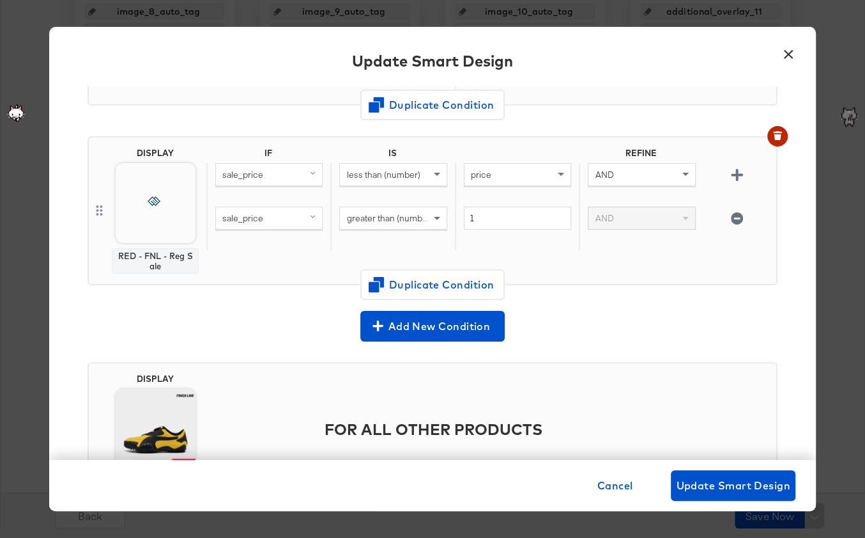
scroll to position [395, 0]
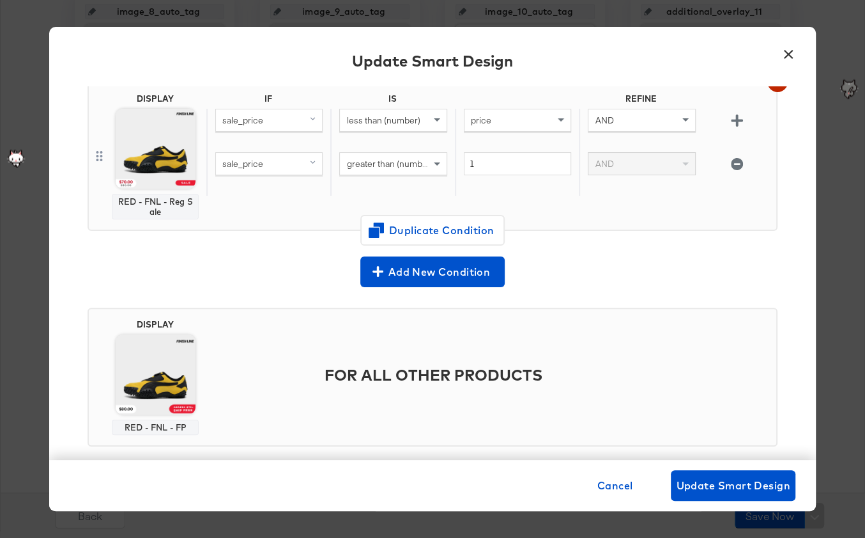
click at [786, 55] on button "×" at bounding box center [788, 51] width 23 height 23
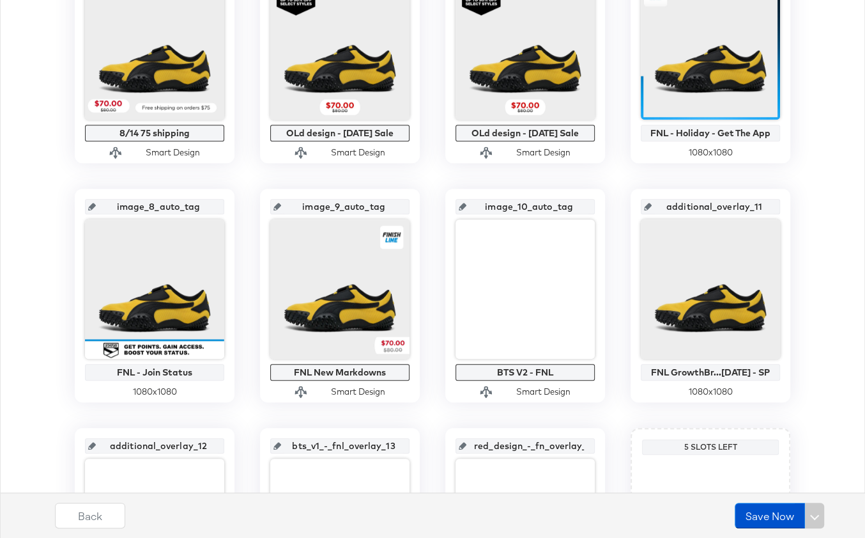
scroll to position [624, 0]
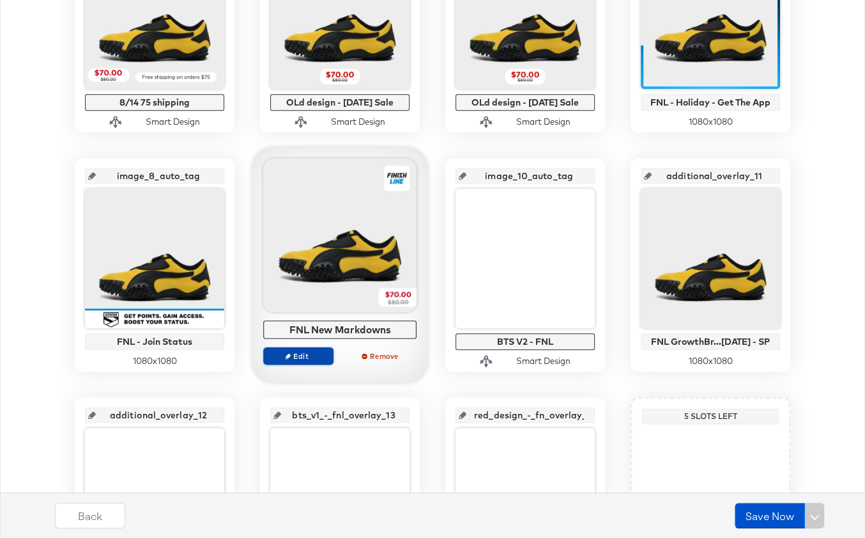
click at [307, 352] on span "Edit" at bounding box center [298, 355] width 59 height 10
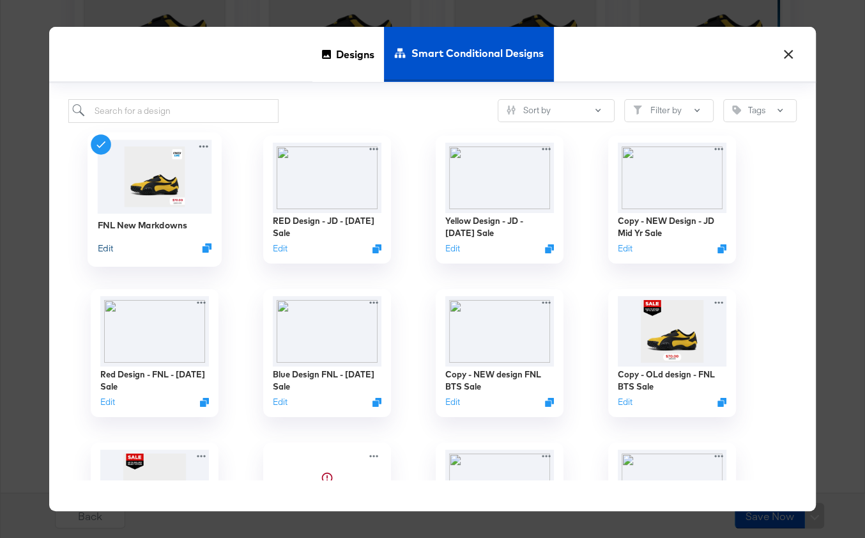
click at [107, 242] on button "Edit" at bounding box center [105, 247] width 15 height 12
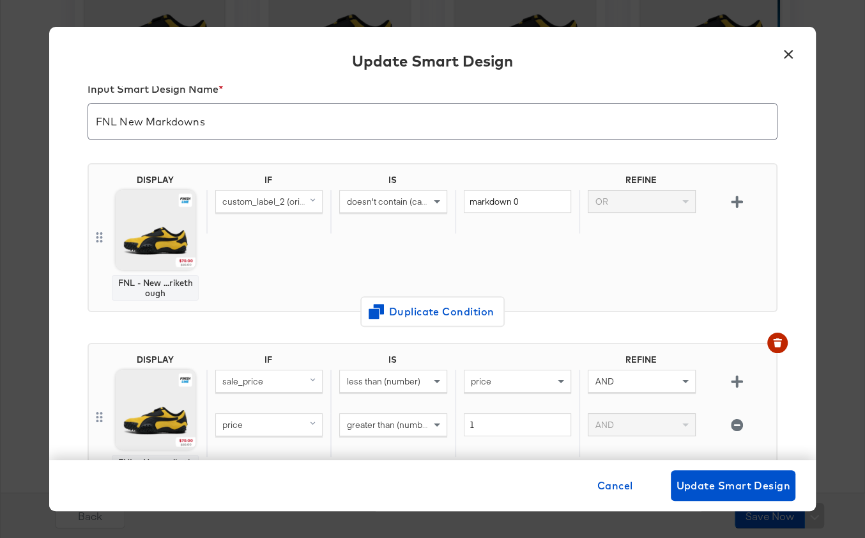
scroll to position [56, 0]
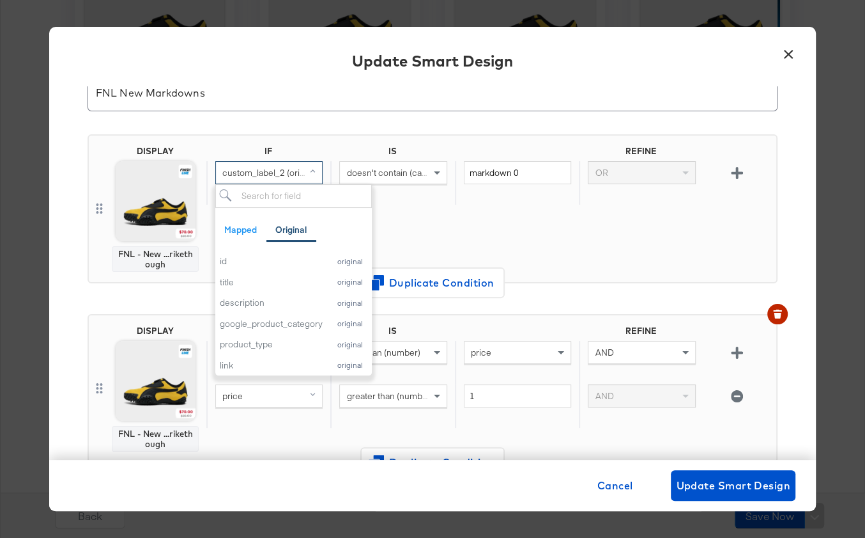
click at [298, 168] on span "custom_label_2 (original)" at bounding box center [271, 173] width 98 height 12
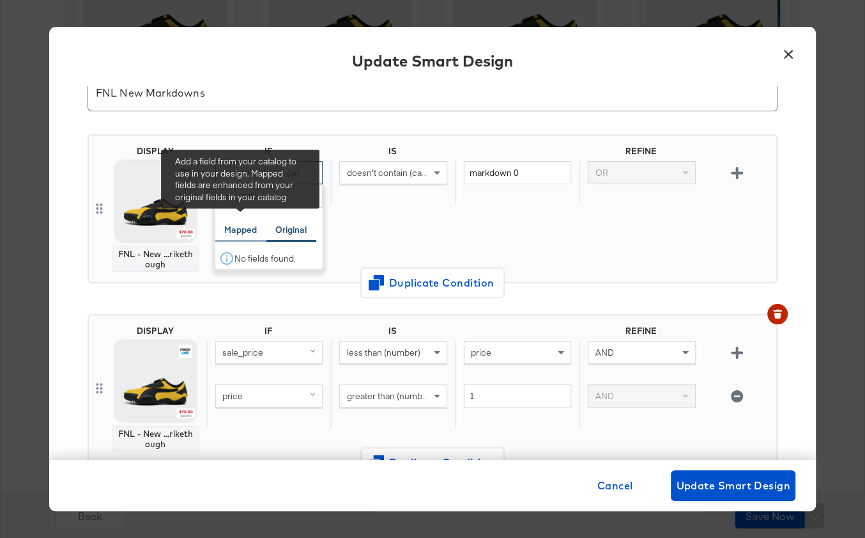
type input "sale"
click at [238, 231] on div "Mapped" at bounding box center [240, 230] width 33 height 12
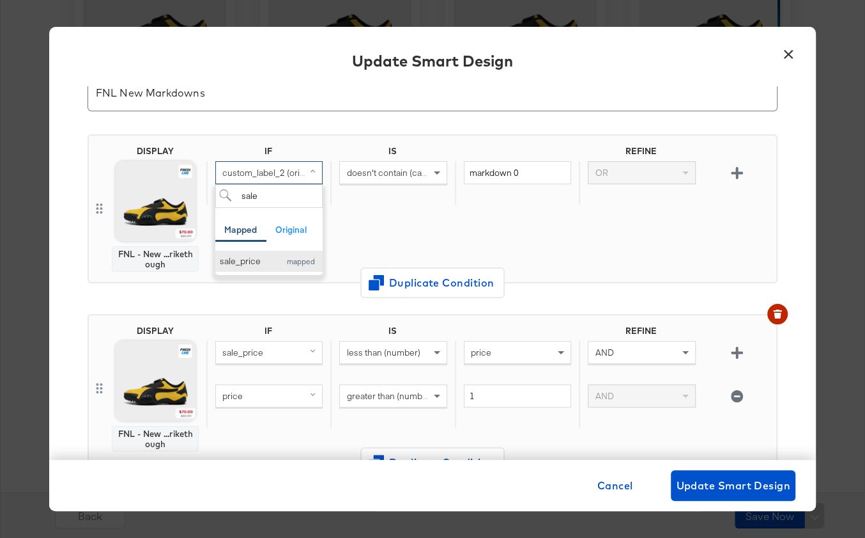
click at [244, 262] on div "sale_price" at bounding box center [247, 261] width 54 height 12
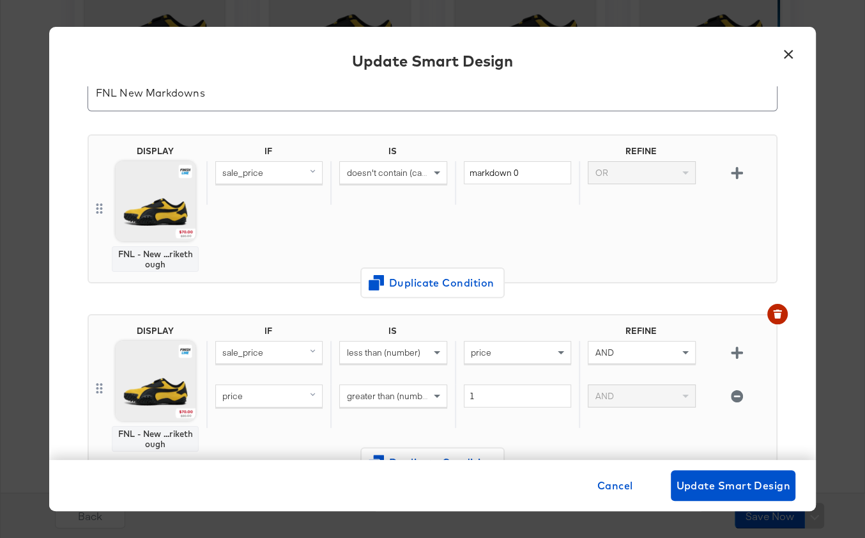
click at [393, 170] on span "doesn't contain (case sensitive)" at bounding box center [408, 173] width 124 height 12
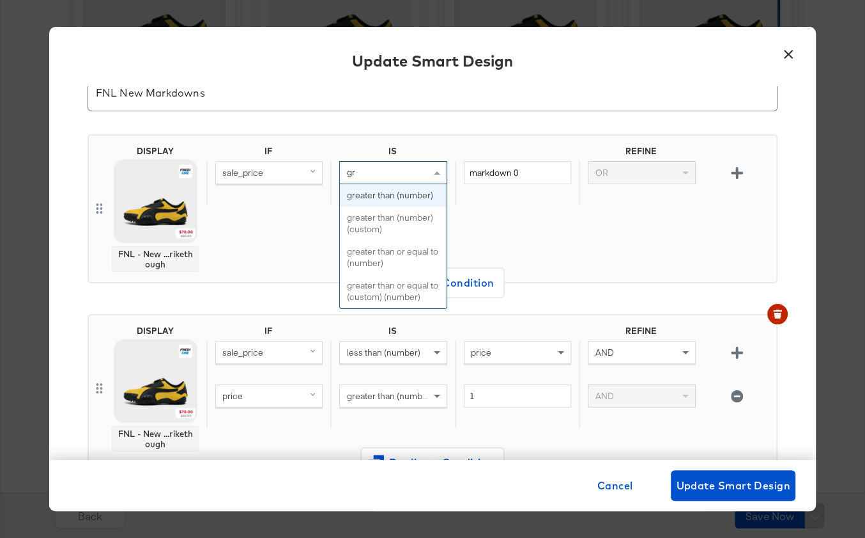
scroll to position [0, 0]
type input "g"
type input "less"
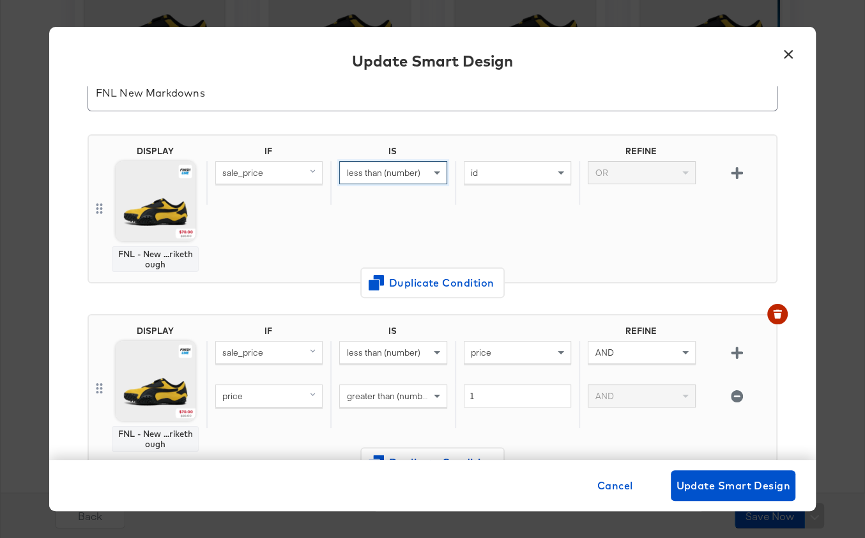
click at [490, 168] on div "id" at bounding box center [518, 173] width 106 height 22
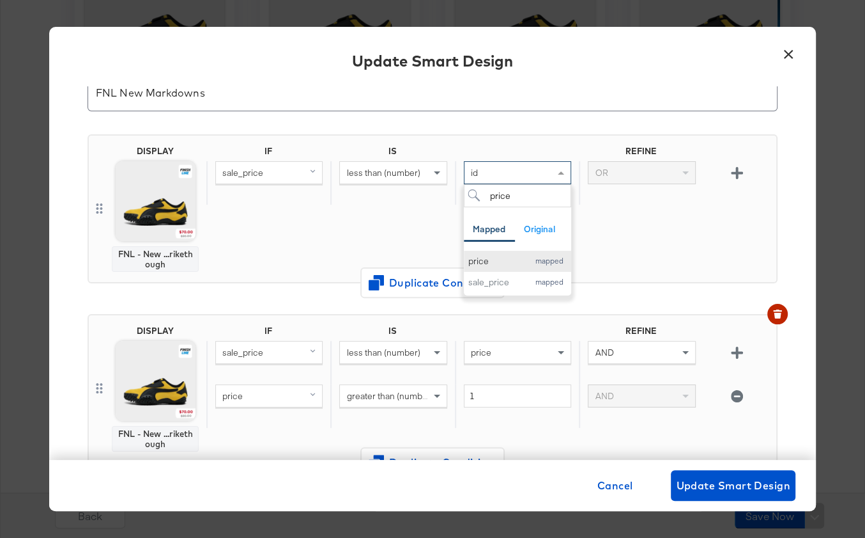
type input "price"
click at [513, 260] on div "price" at bounding box center [496, 261] width 54 height 12
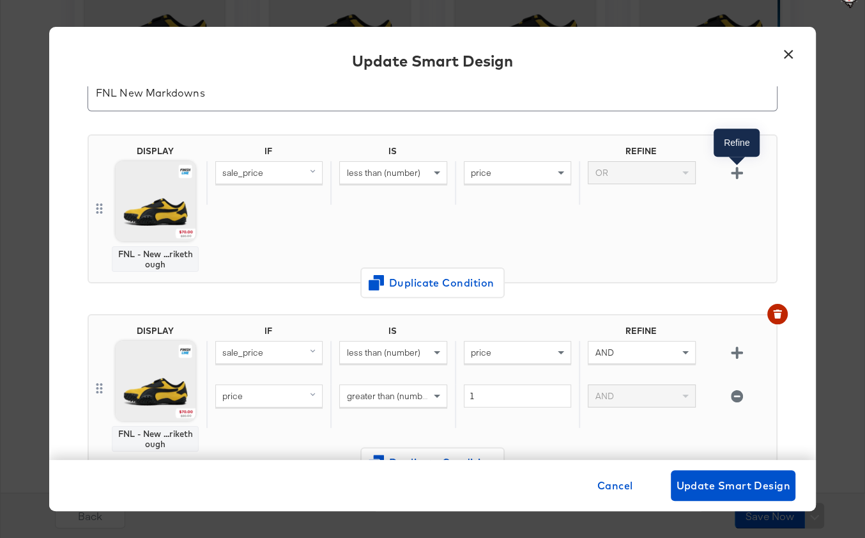
click at [738, 173] on icon "button" at bounding box center [737, 173] width 12 height 12
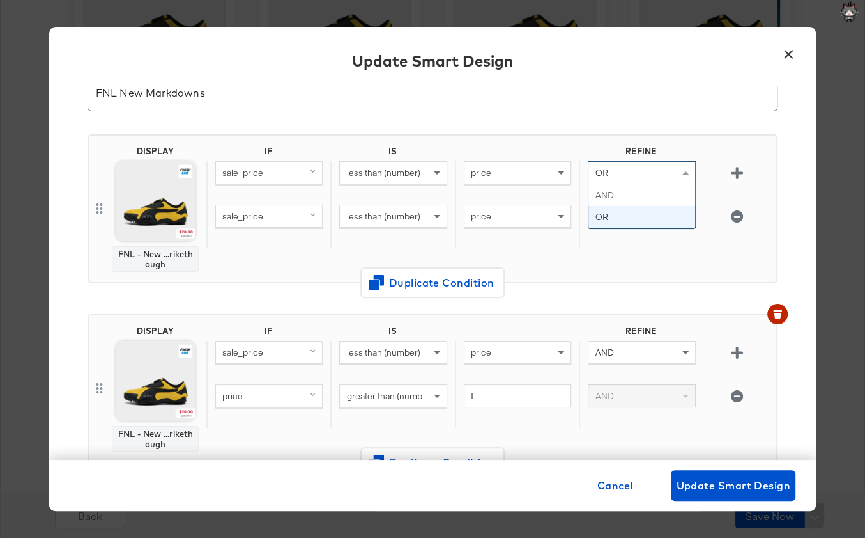
click at [643, 177] on div "OR" at bounding box center [642, 173] width 106 height 22
click at [271, 216] on div "sale_price" at bounding box center [269, 216] width 106 height 22
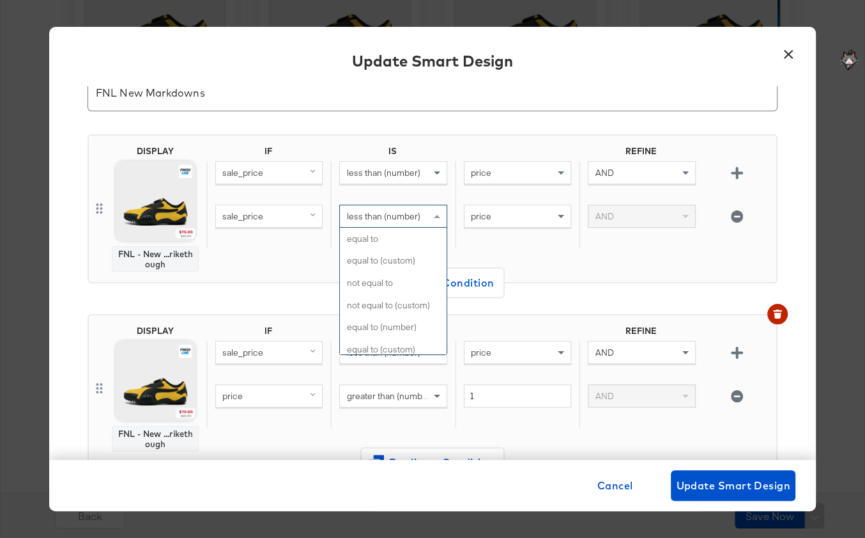
click at [363, 220] on span "less than (number)" at bounding box center [383, 216] width 74 height 12
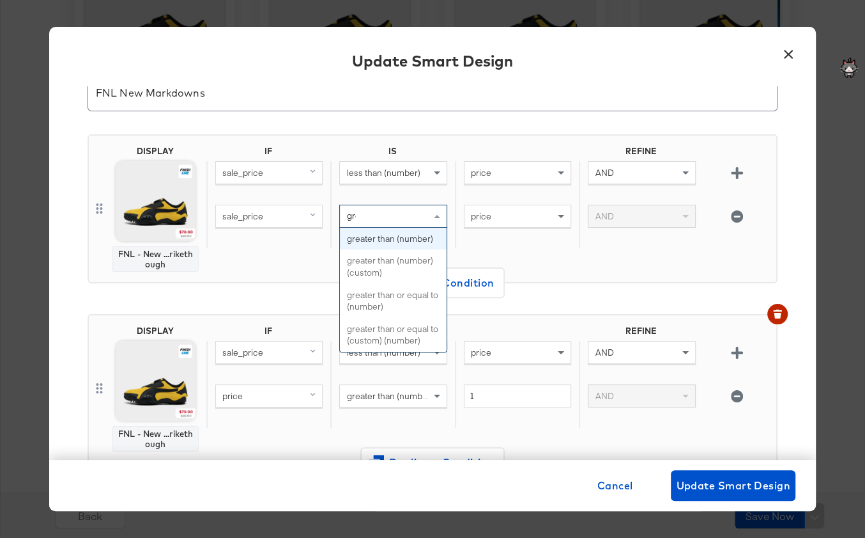
type input "grea"
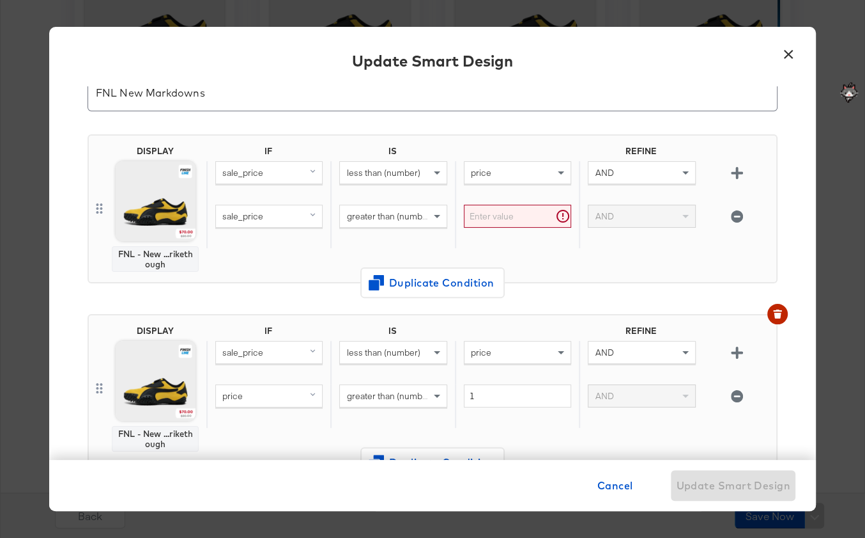
click at [493, 230] on div at bounding box center [517, 227] width 124 height 44
click at [484, 212] on input "text" at bounding box center [517, 217] width 107 height 24
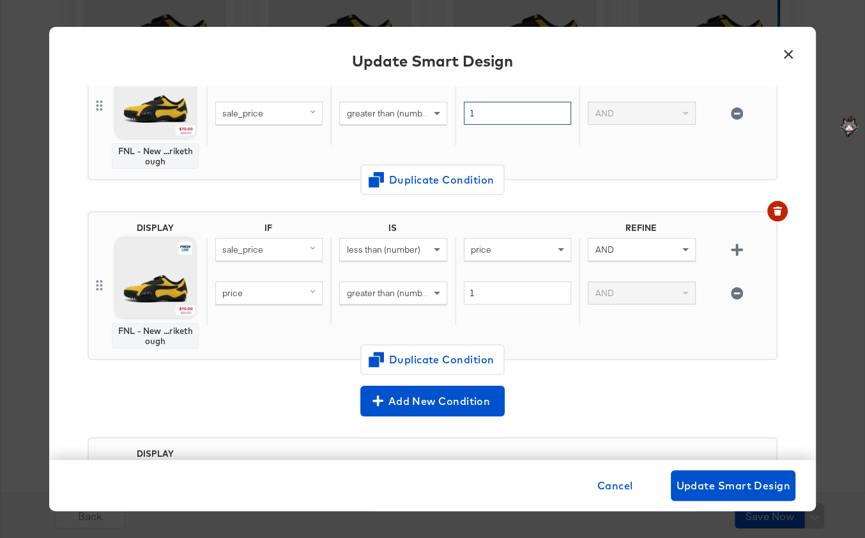
scroll to position [161, 0]
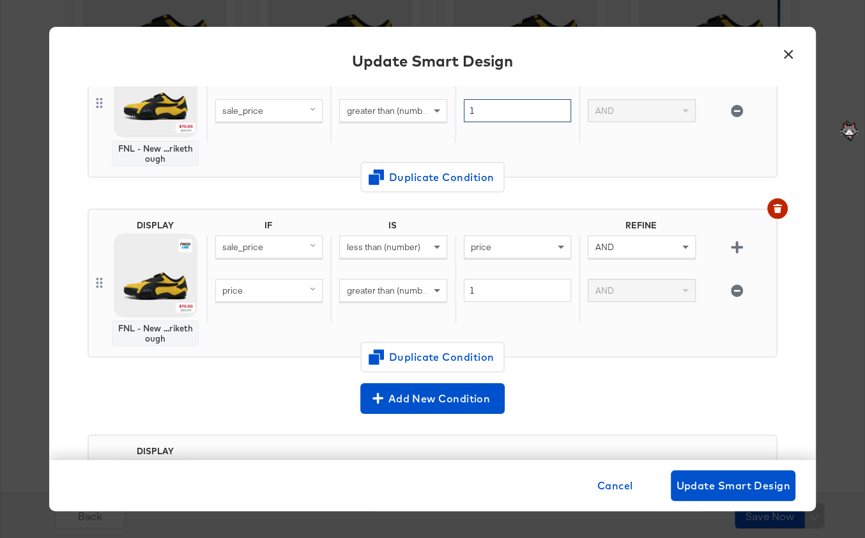
type input "1"
click at [777, 208] on icon "button" at bounding box center [777, 210] width 7 height 6
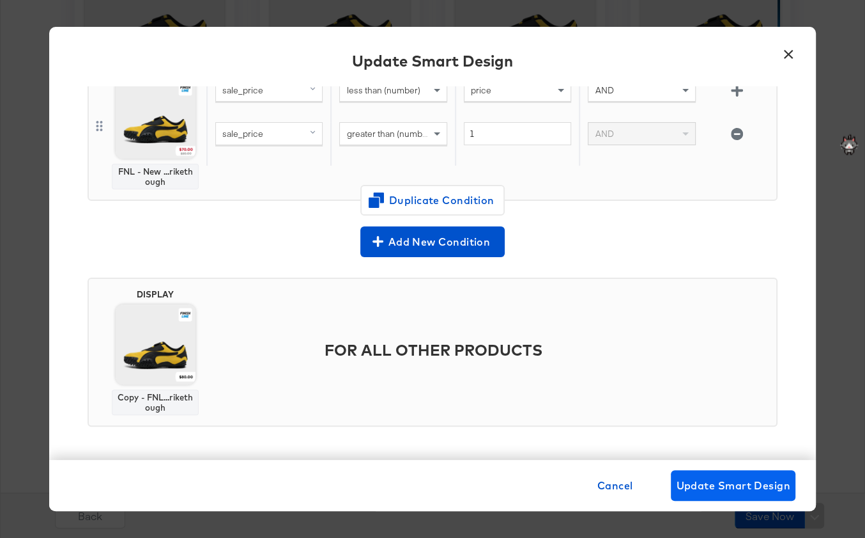
scroll to position [0, 0]
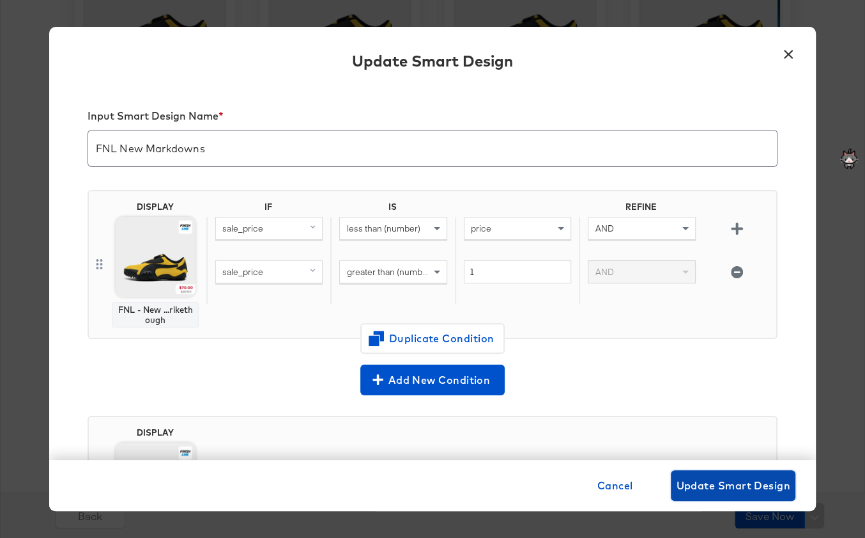
click at [714, 486] on span "Update Smart Design" at bounding box center [733, 485] width 114 height 18
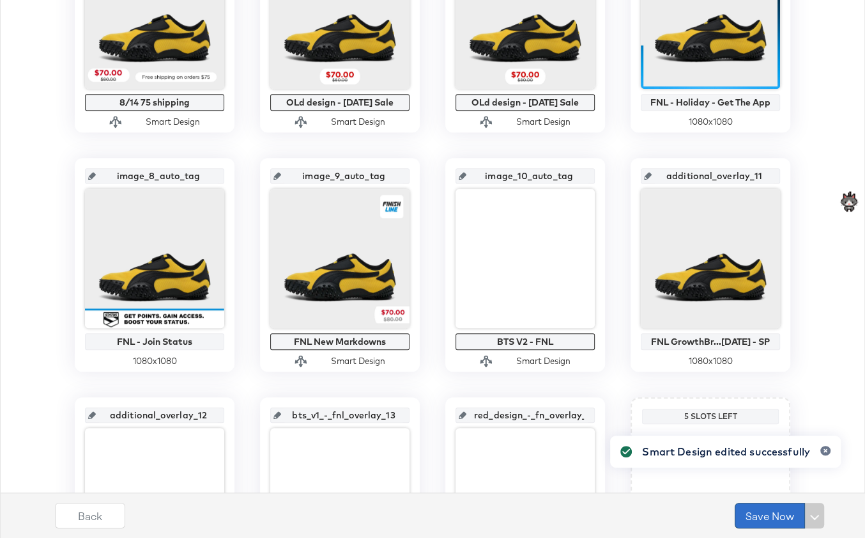
click at [777, 513] on button "Save Now" at bounding box center [770, 515] width 70 height 26
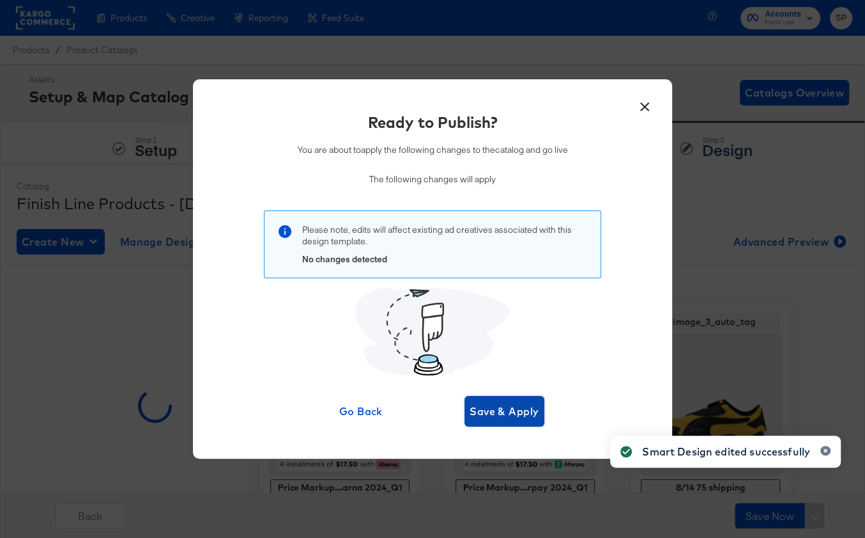
click at [502, 401] on button "Save & Apply" at bounding box center [505, 411] width 80 height 31
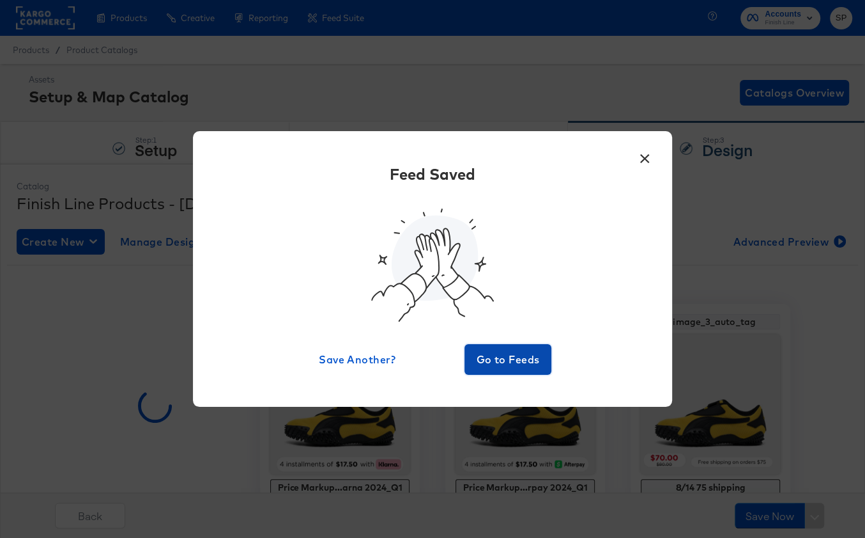
click at [479, 364] on span "Go to Feeds" at bounding box center [508, 359] width 77 height 18
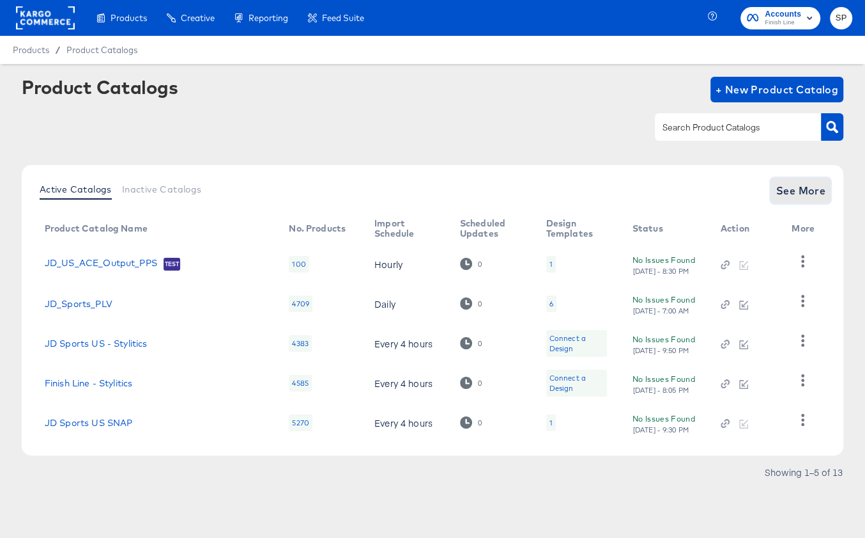
click at [791, 197] on span "See More" at bounding box center [801, 191] width 50 height 18
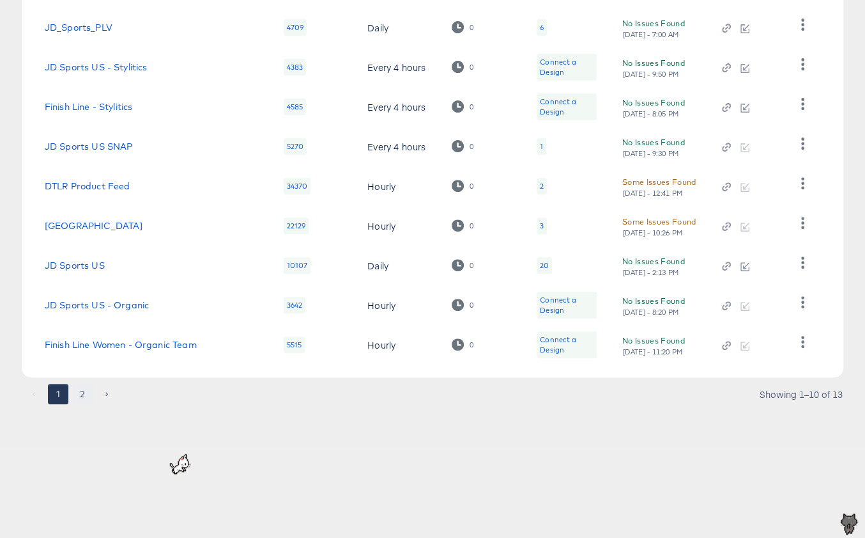
click at [81, 381] on div "Active Catalogs Inactive Catalogs See Less Product Catalog Name No. Products Im…" at bounding box center [433, 150] width 822 height 522
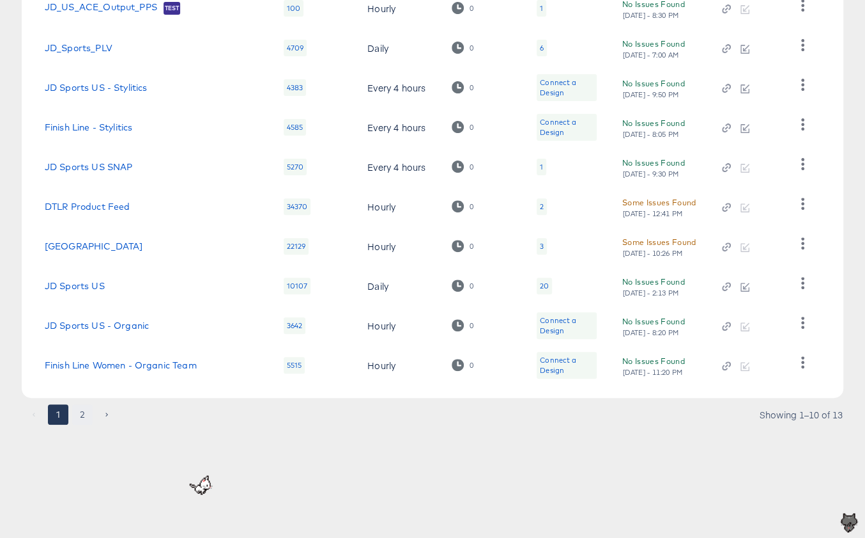
click at [85, 408] on button "2" at bounding box center [82, 414] width 20 height 20
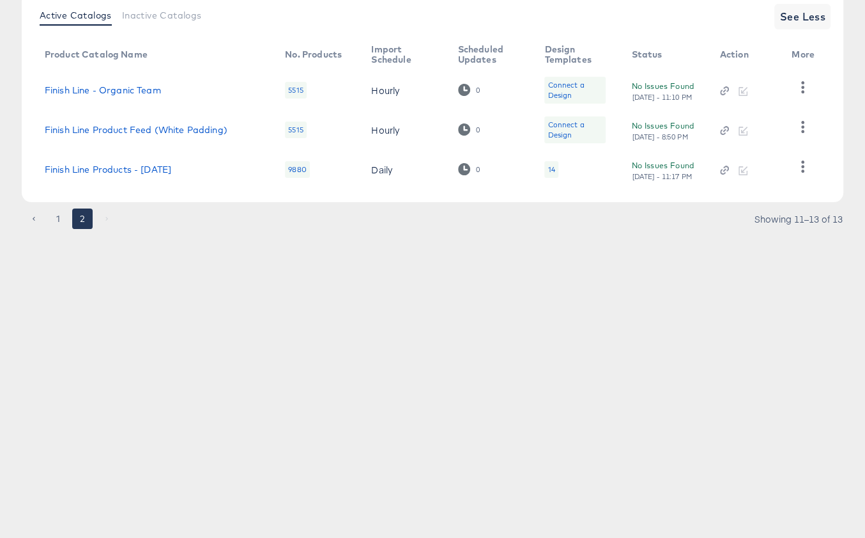
scroll to position [101, 0]
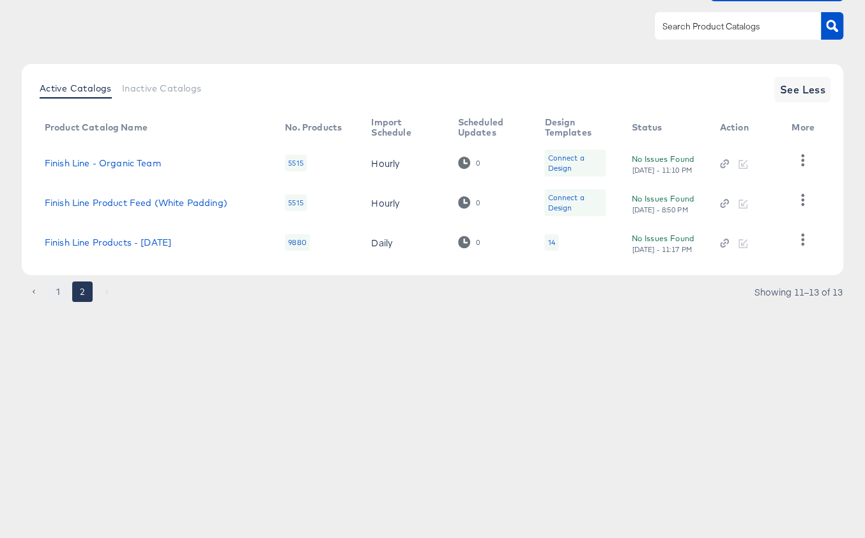
click at [59, 288] on button "1" at bounding box center [58, 291] width 20 height 20
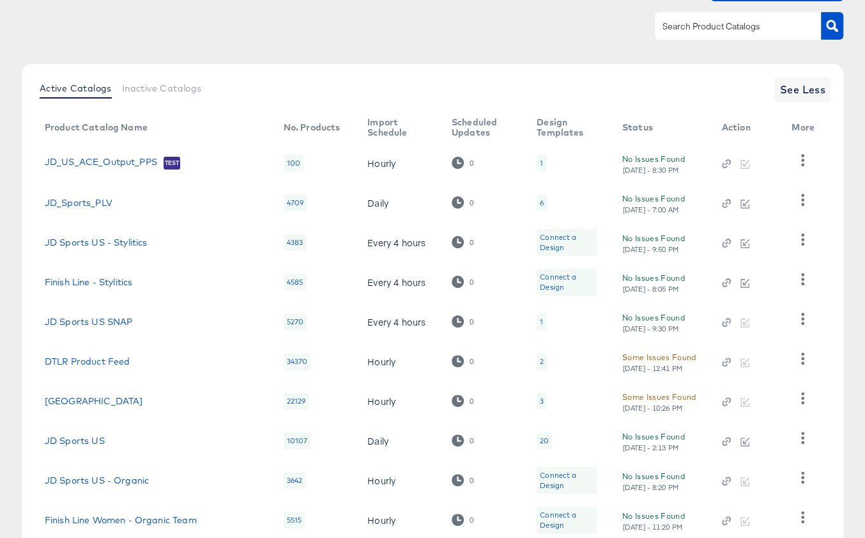
scroll to position [219, 0]
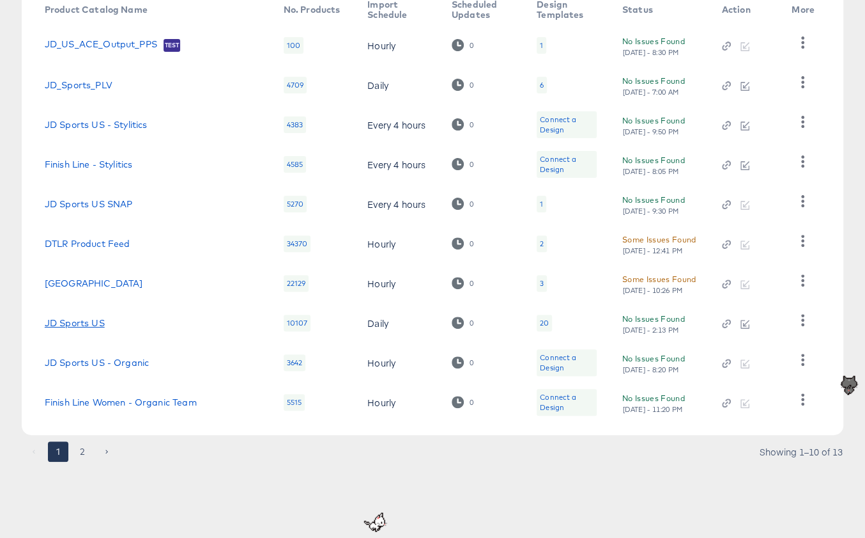
click at [81, 322] on link "JD Sports US" at bounding box center [75, 323] width 60 height 10
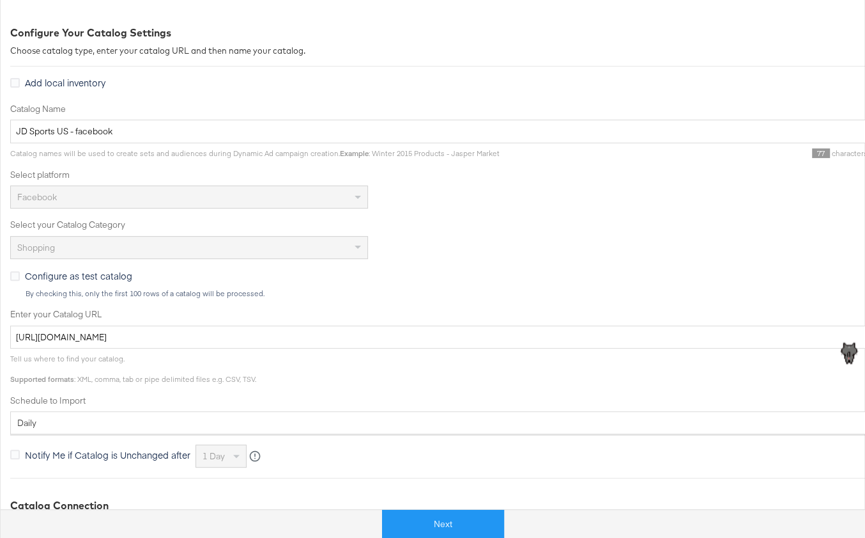
scroll to position [164, 0]
click at [417, 524] on button "Next" at bounding box center [443, 523] width 122 height 29
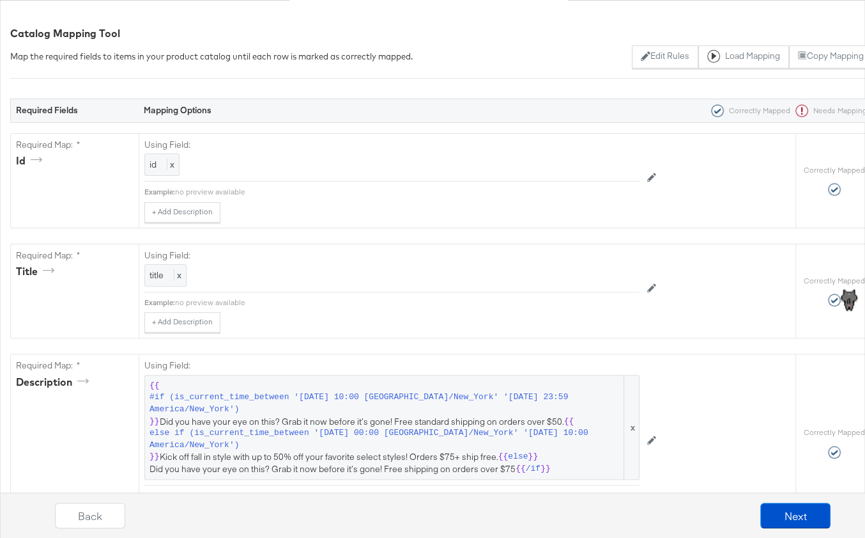
scroll to position [0, 0]
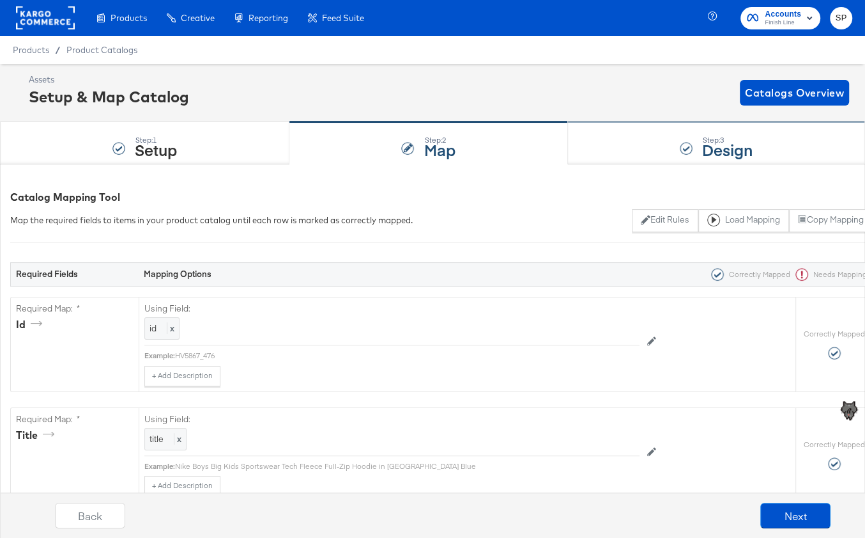
click at [649, 134] on div "Step: 3 Design" at bounding box center [716, 143] width 297 height 42
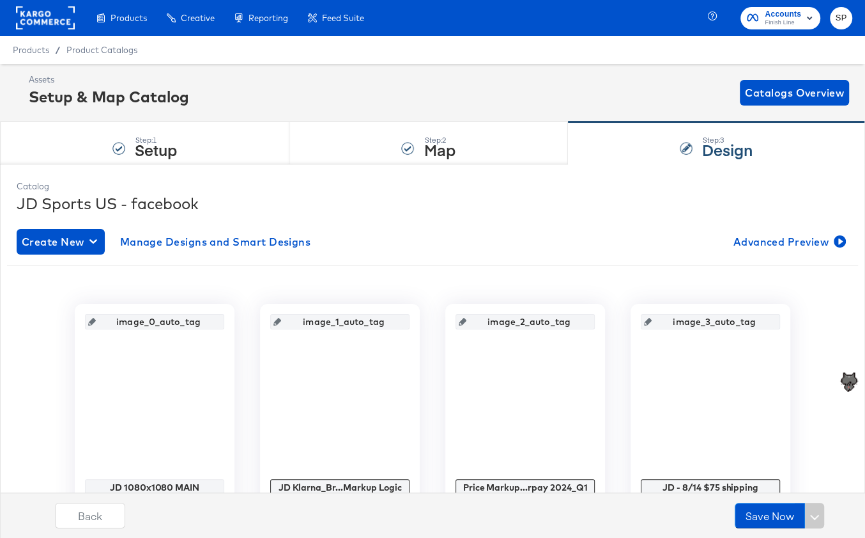
scroll to position [154, 0]
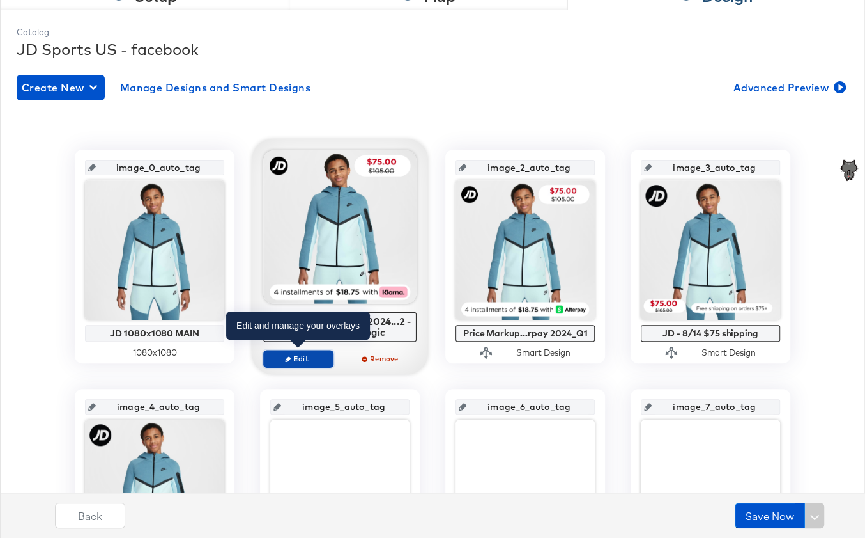
click at [293, 359] on span "Edit" at bounding box center [298, 358] width 59 height 10
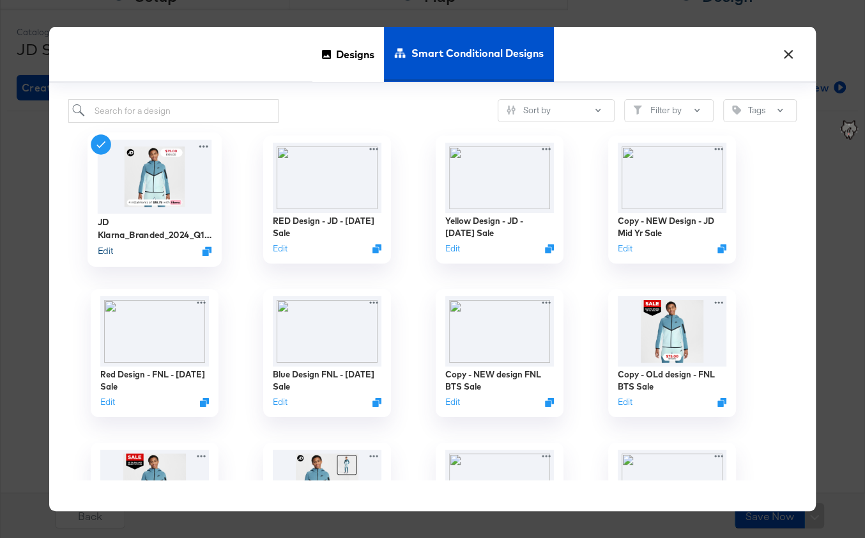
click at [105, 253] on button "Edit" at bounding box center [105, 250] width 15 height 12
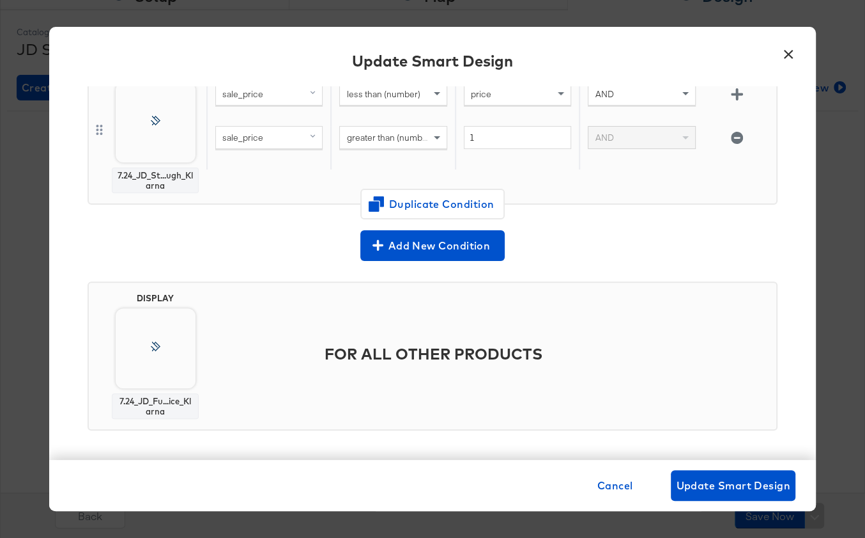
scroll to position [353, 0]
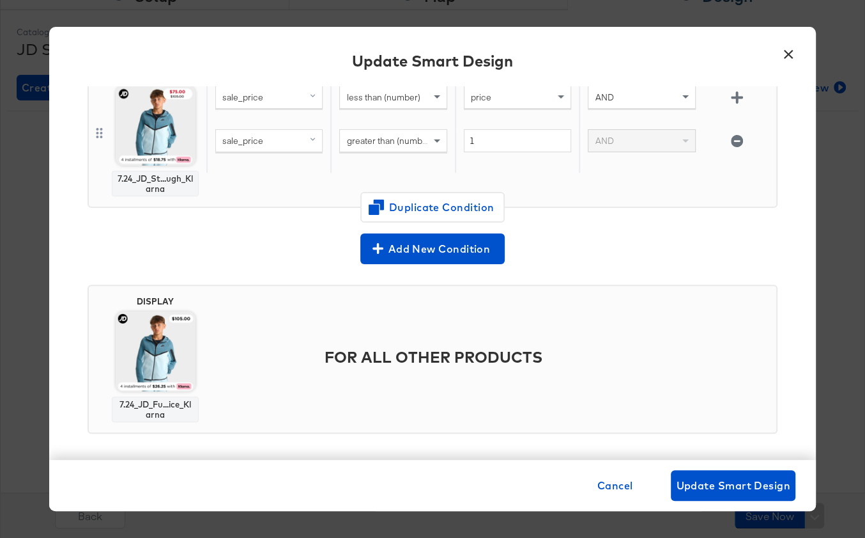
click at [794, 55] on button "×" at bounding box center [788, 51] width 23 height 23
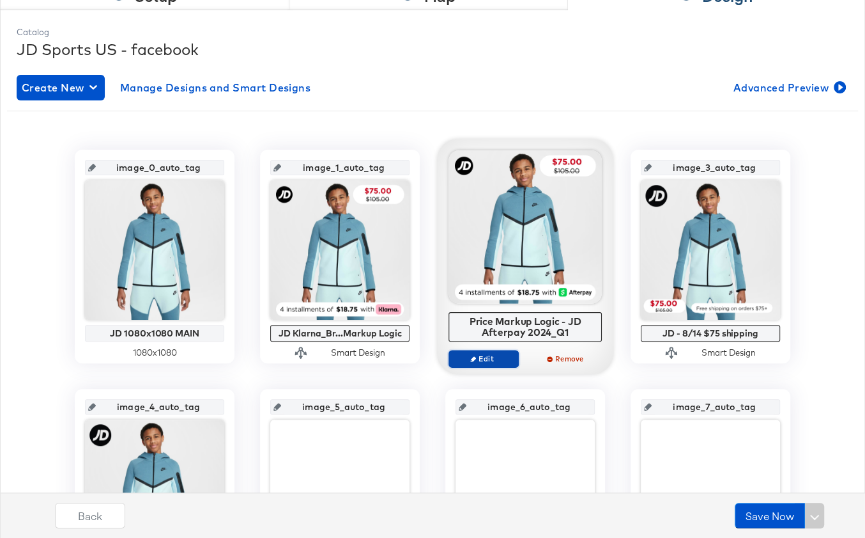
click at [501, 354] on span "Edit" at bounding box center [483, 358] width 59 height 10
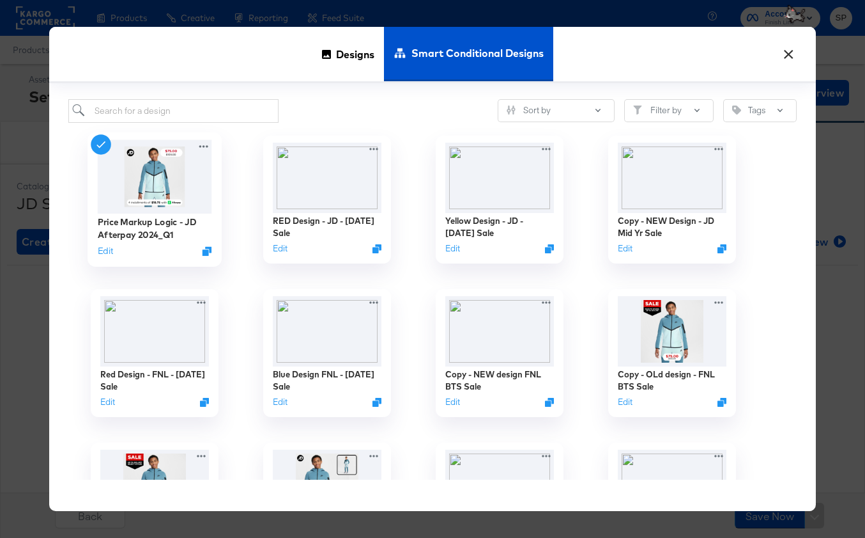
scroll to position [154, 0]
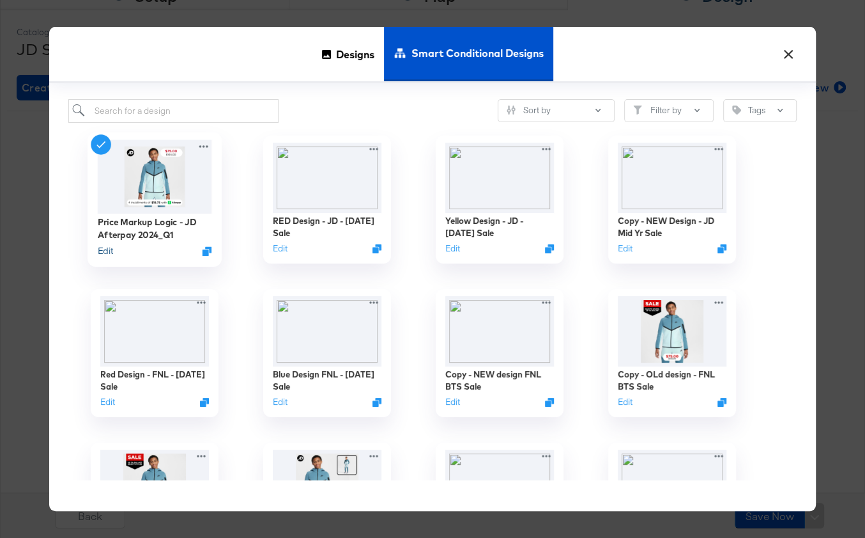
click at [107, 251] on button "Edit" at bounding box center [105, 250] width 15 height 12
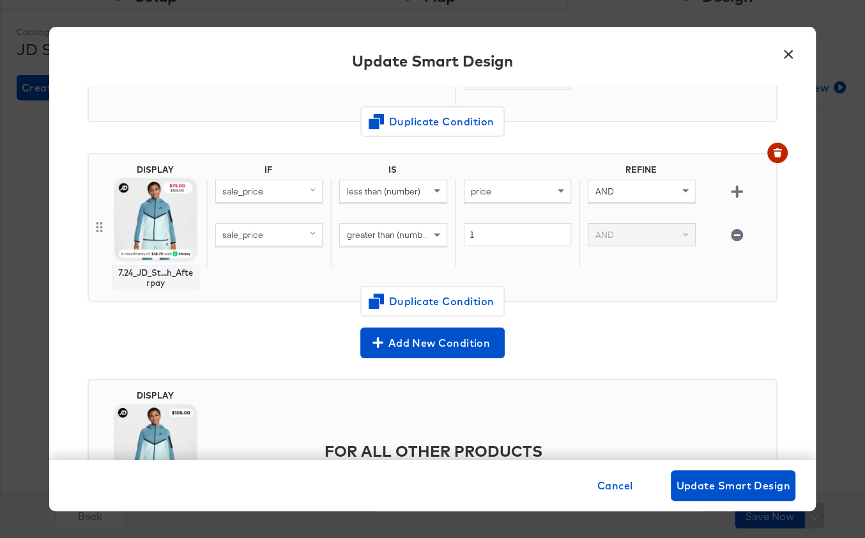
scroll to position [256, 0]
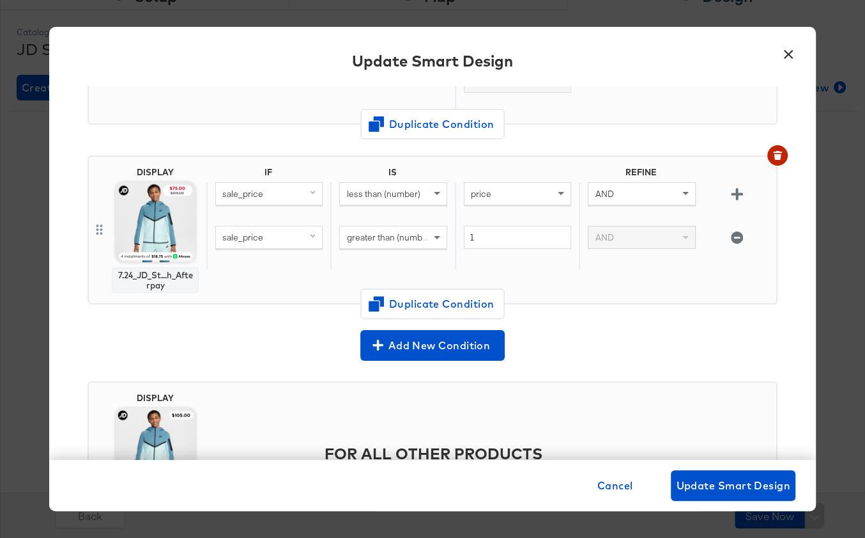
click at [790, 52] on button "×" at bounding box center [788, 51] width 23 height 23
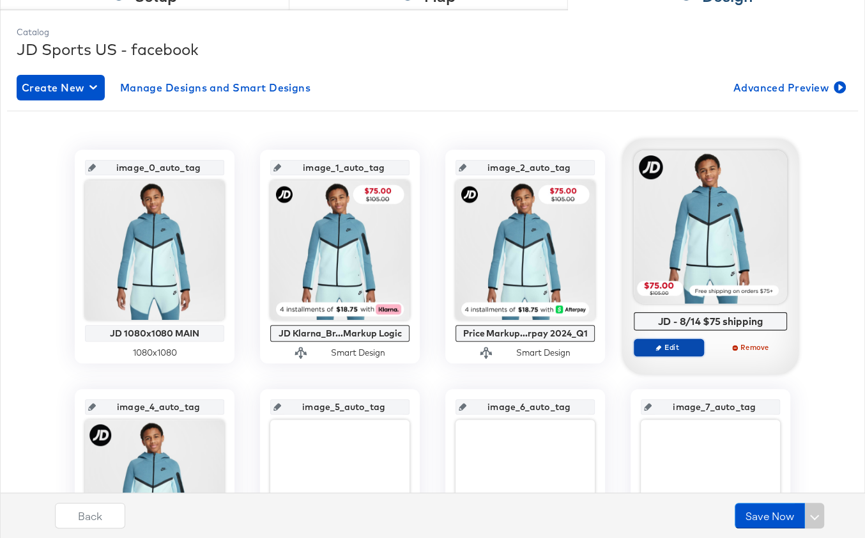
click at [673, 347] on span "Edit" at bounding box center [669, 347] width 59 height 10
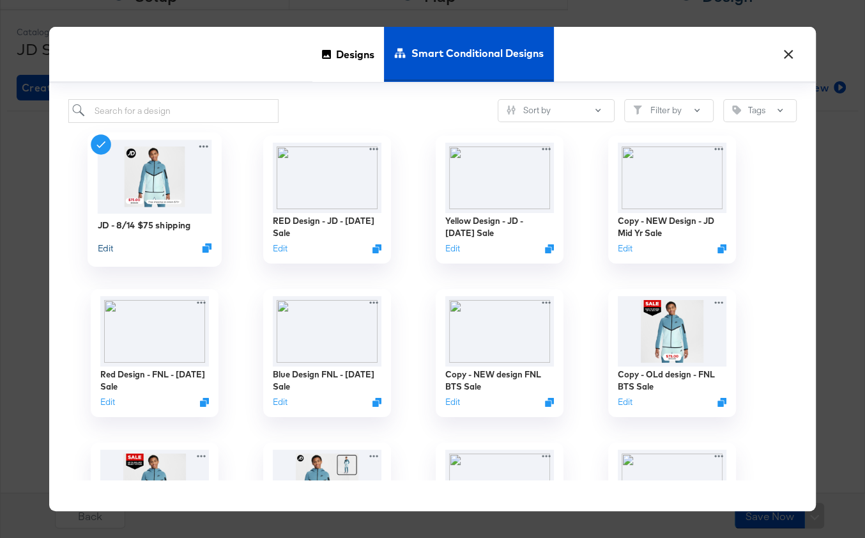
click at [107, 250] on button "Edit" at bounding box center [105, 247] width 15 height 12
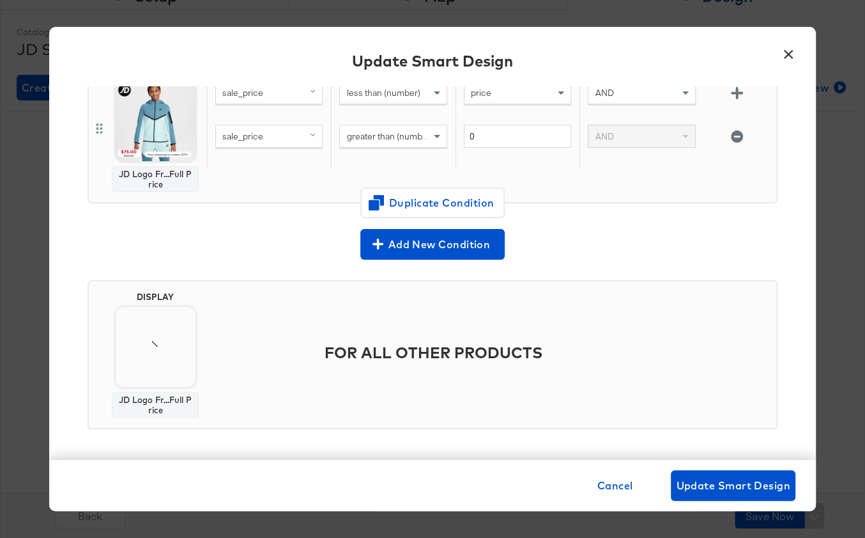
scroll to position [133, 0]
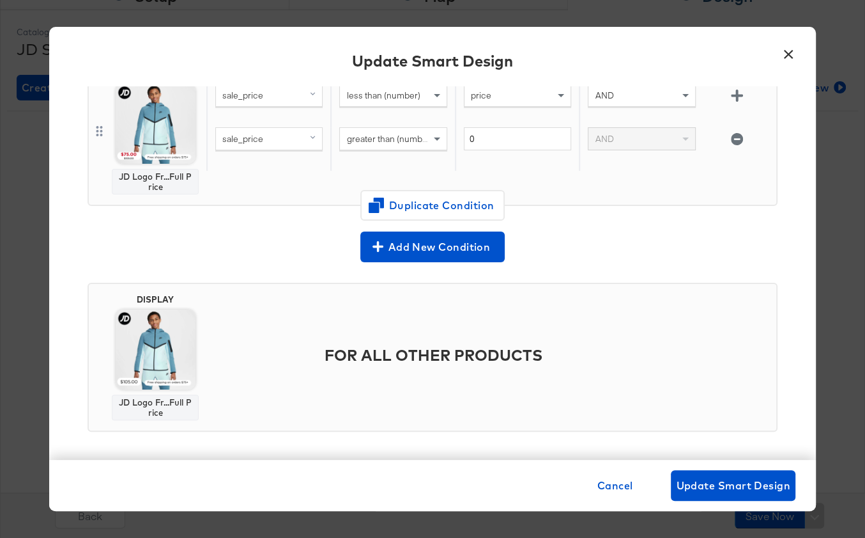
click at [791, 52] on button "×" at bounding box center [788, 51] width 23 height 23
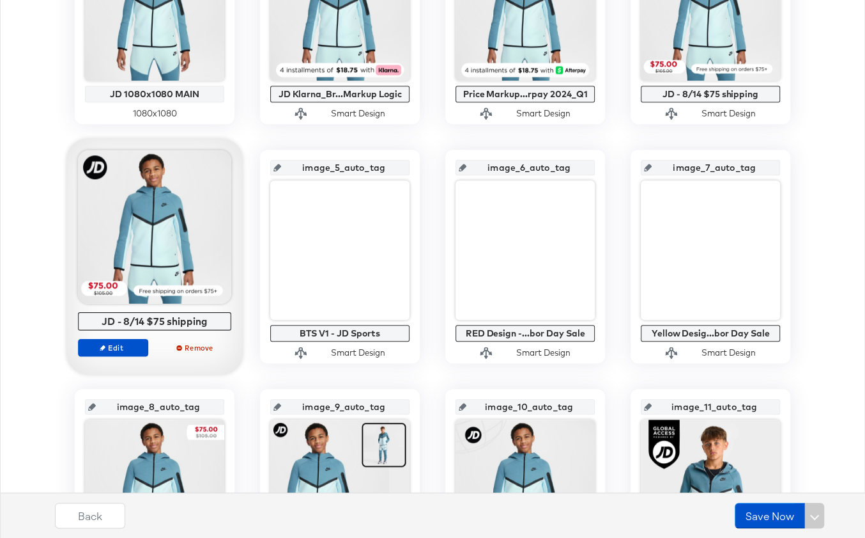
scroll to position [399, 0]
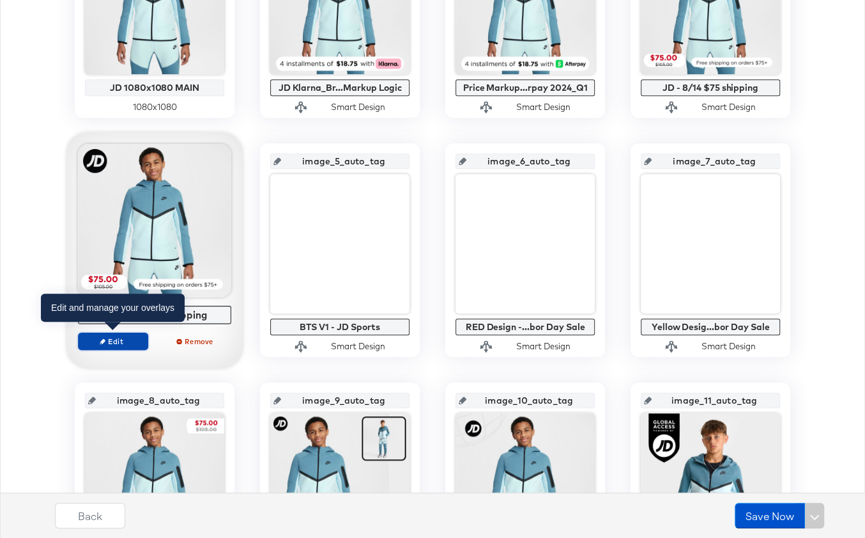
click at [115, 345] on button "Edit" at bounding box center [113, 341] width 70 height 18
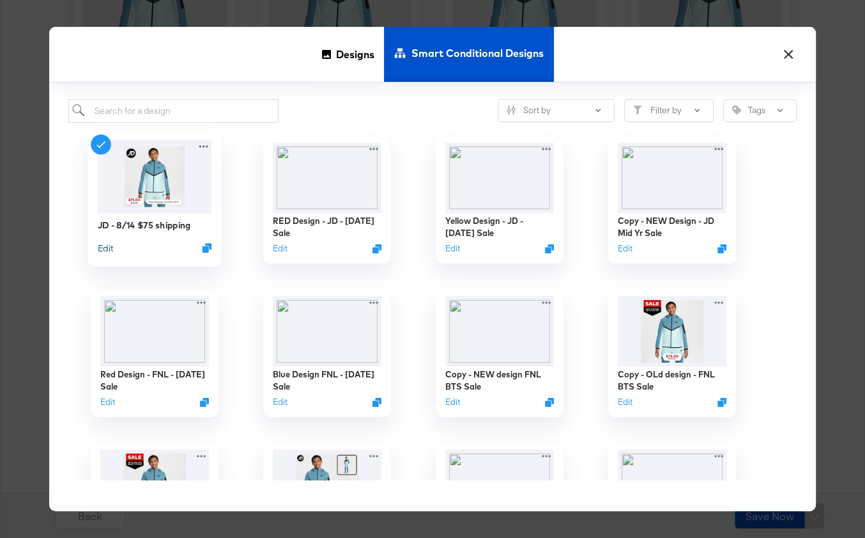
click at [110, 247] on button "Edit" at bounding box center [105, 247] width 15 height 12
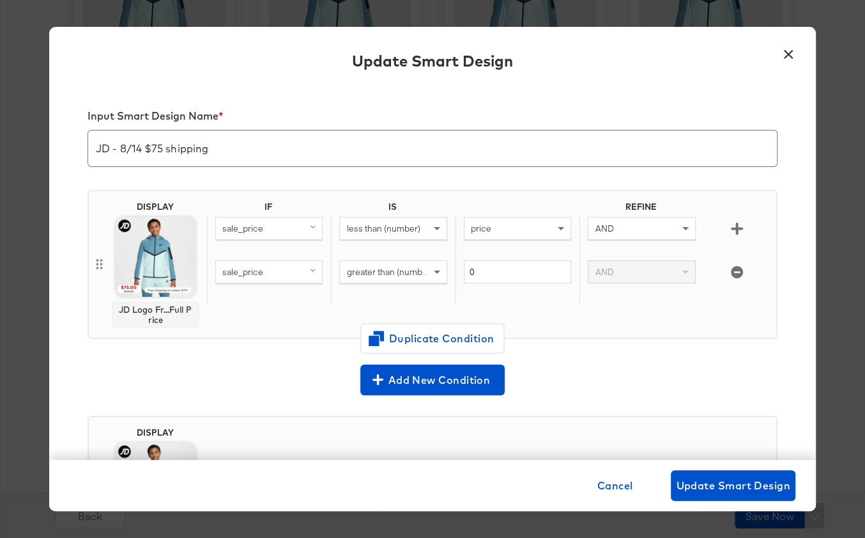
click at [789, 55] on button "×" at bounding box center [788, 51] width 23 height 23
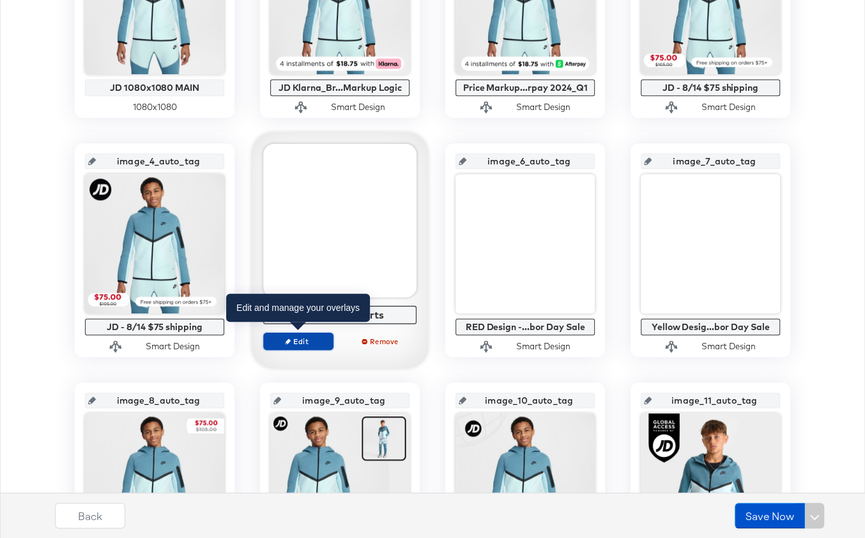
click at [308, 336] on span "Edit" at bounding box center [298, 341] width 59 height 10
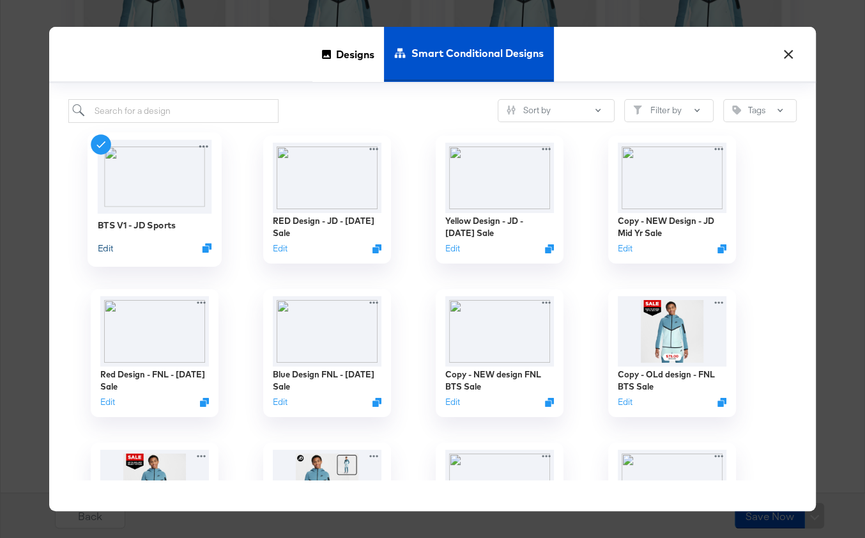
click at [106, 249] on button "Edit" at bounding box center [105, 247] width 15 height 12
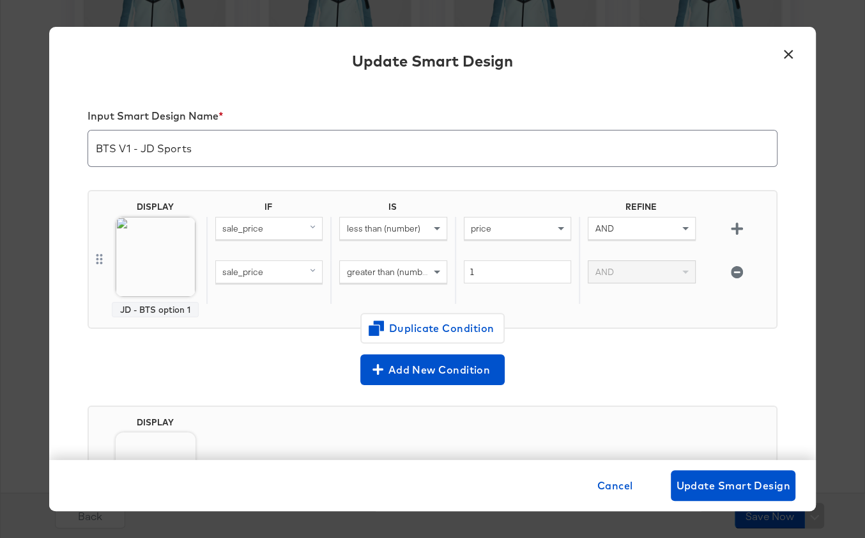
scroll to position [125, 0]
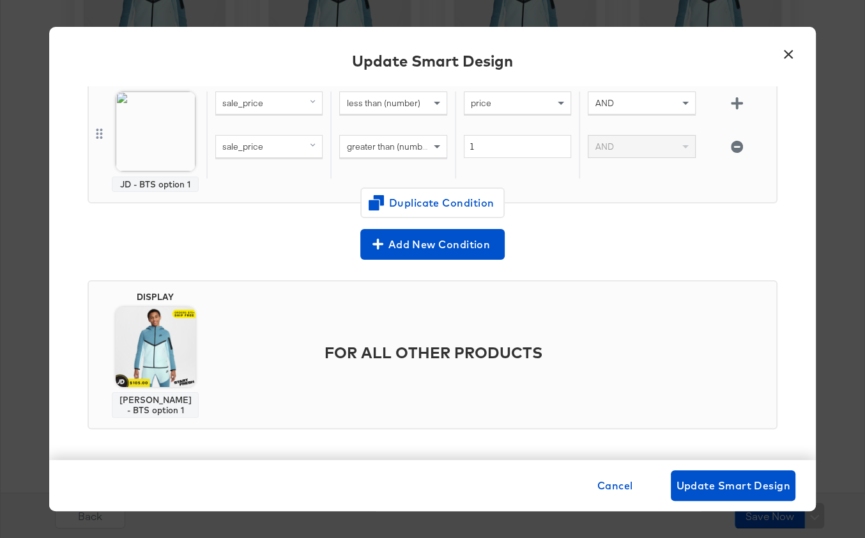
click at [793, 51] on button "×" at bounding box center [788, 51] width 23 height 23
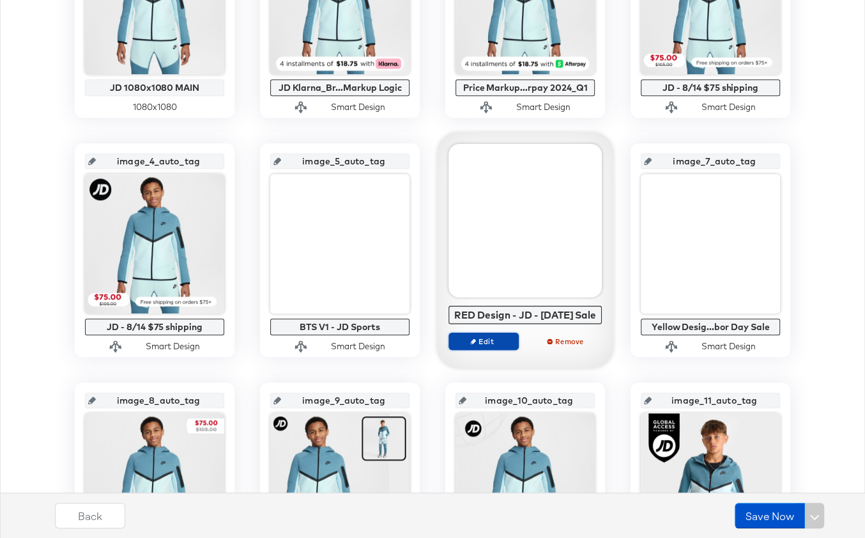
click at [499, 345] on span "Edit" at bounding box center [483, 341] width 59 height 10
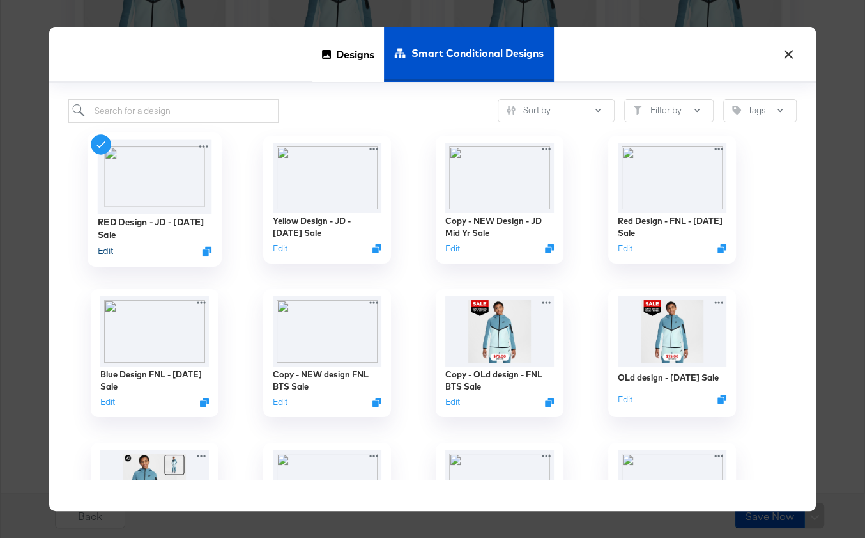
click at [111, 251] on button "Edit" at bounding box center [105, 250] width 15 height 12
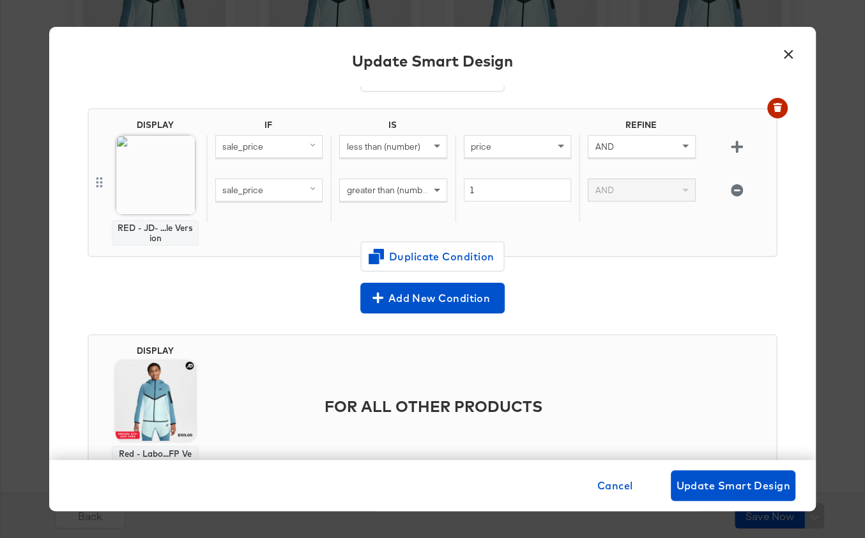
scroll to position [421, 0]
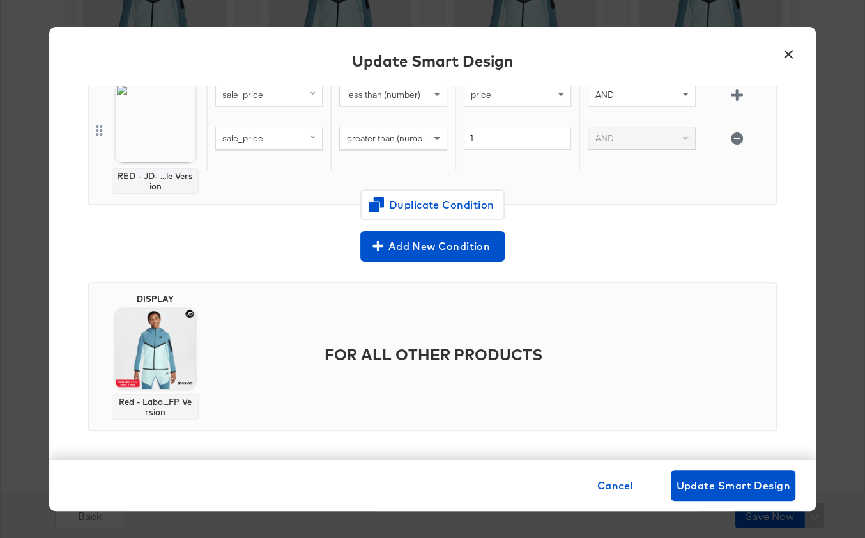
click at [796, 49] on button "×" at bounding box center [788, 51] width 23 height 23
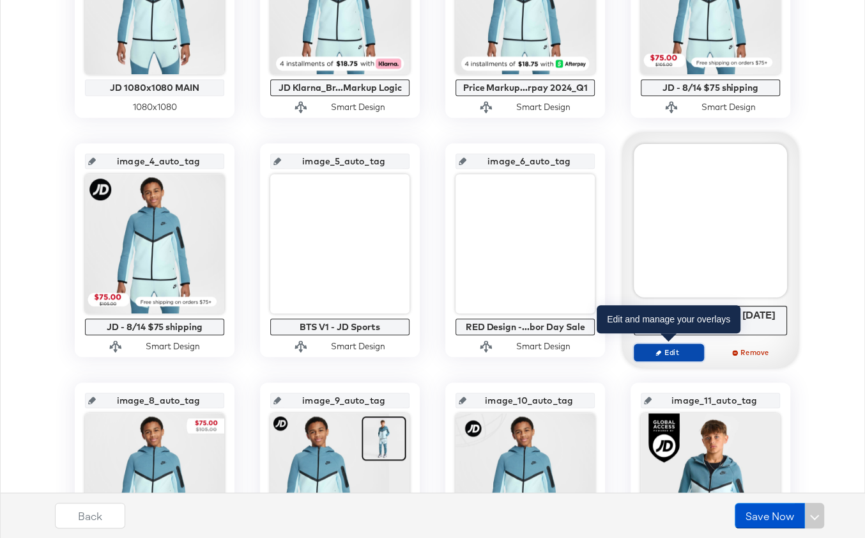
click at [658, 350] on icon "button" at bounding box center [659, 352] width 6 height 6
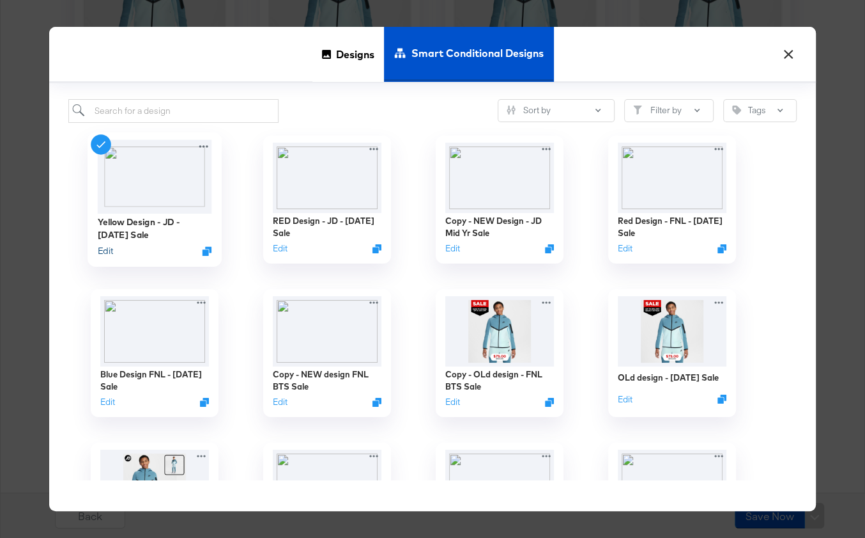
click at [110, 251] on button "Edit" at bounding box center [105, 250] width 15 height 12
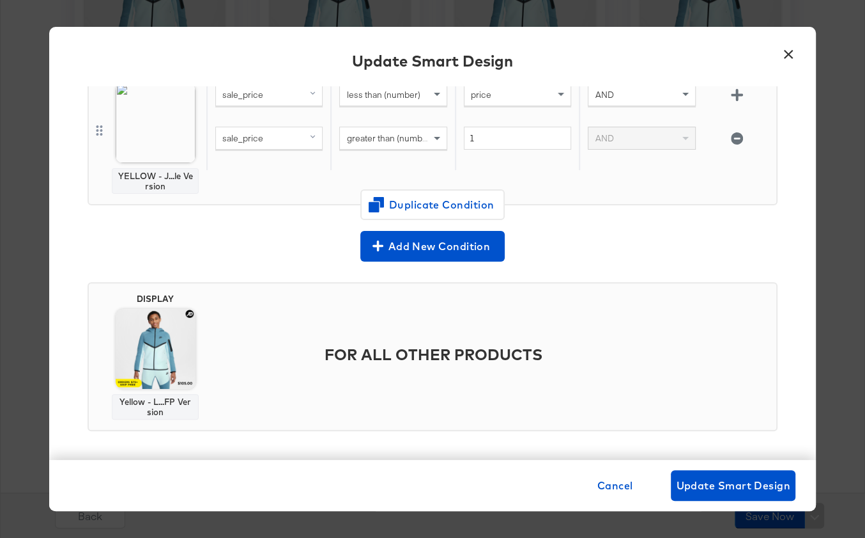
click at [793, 54] on button "×" at bounding box center [788, 51] width 23 height 23
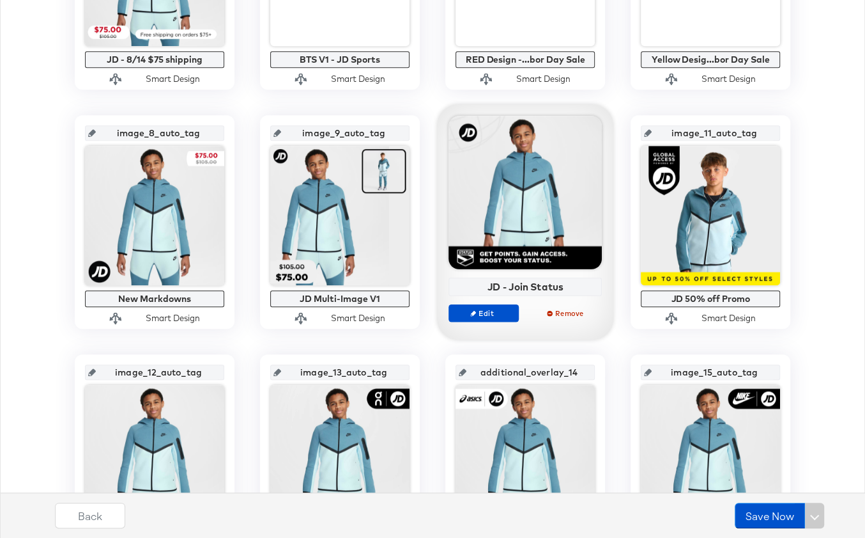
scroll to position [669, 0]
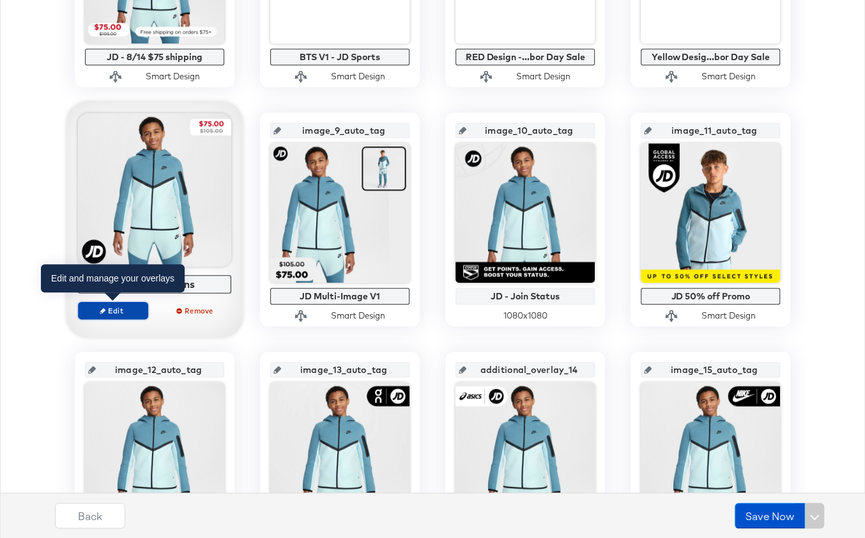
click at [124, 307] on span "Edit" at bounding box center [113, 310] width 59 height 10
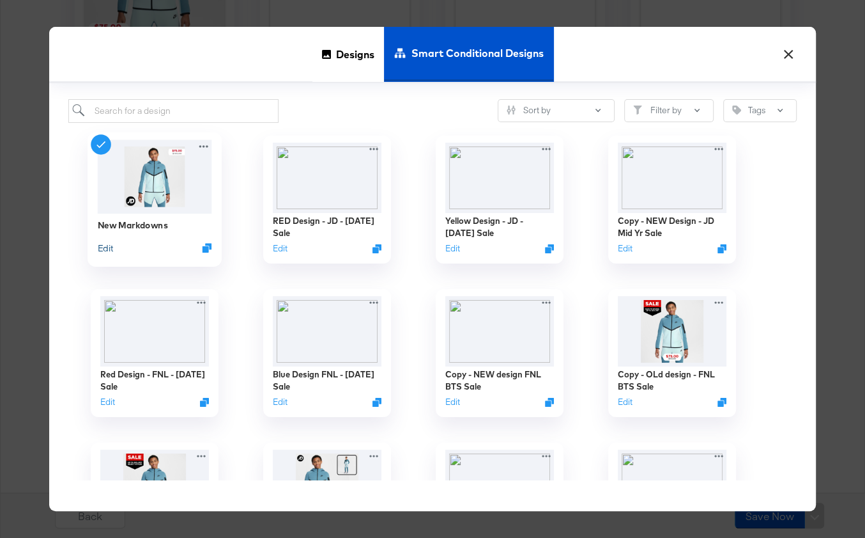
click at [108, 249] on button "Edit" at bounding box center [105, 247] width 15 height 12
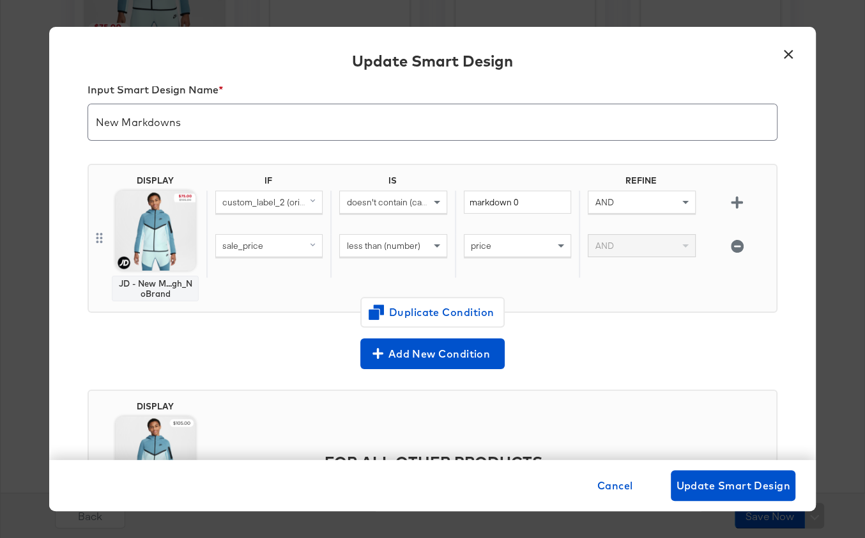
scroll to position [0, 0]
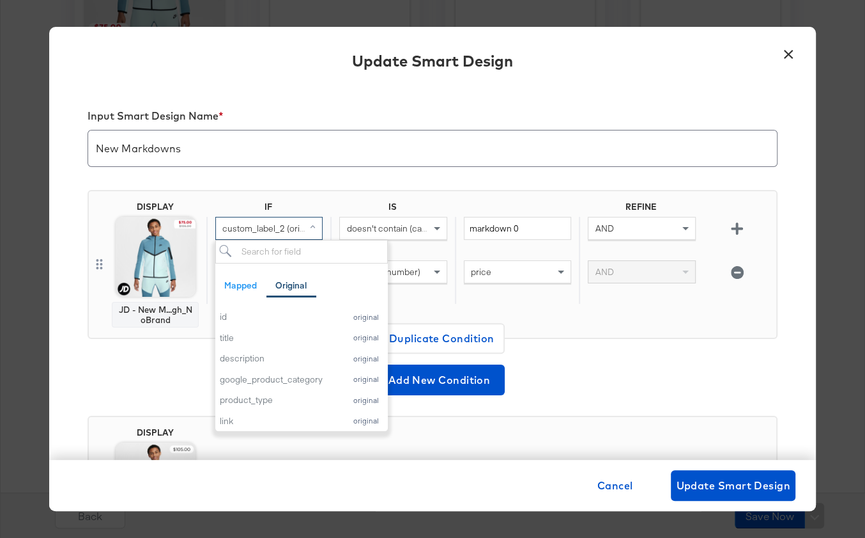
click at [278, 226] on span "custom_label_2 (original)" at bounding box center [271, 228] width 98 height 12
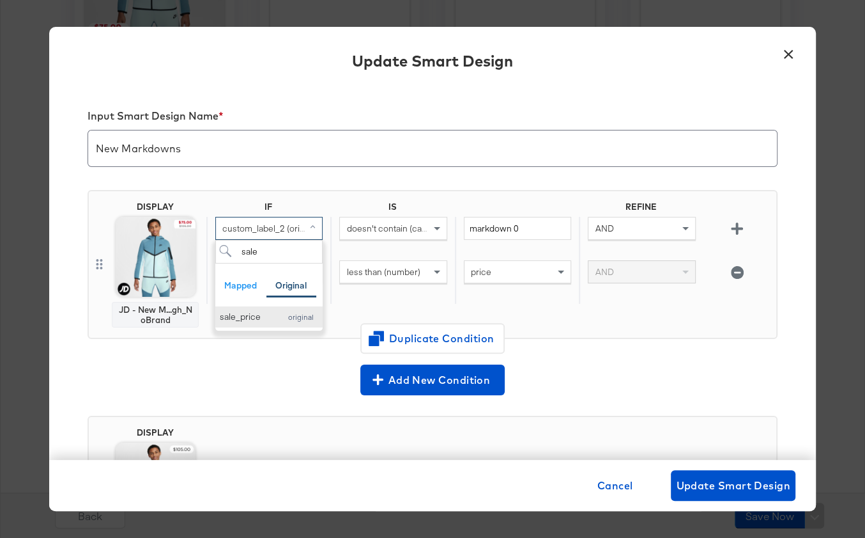
type input "sale"
click at [258, 317] on div "sale_price" at bounding box center [247, 317] width 54 height 12
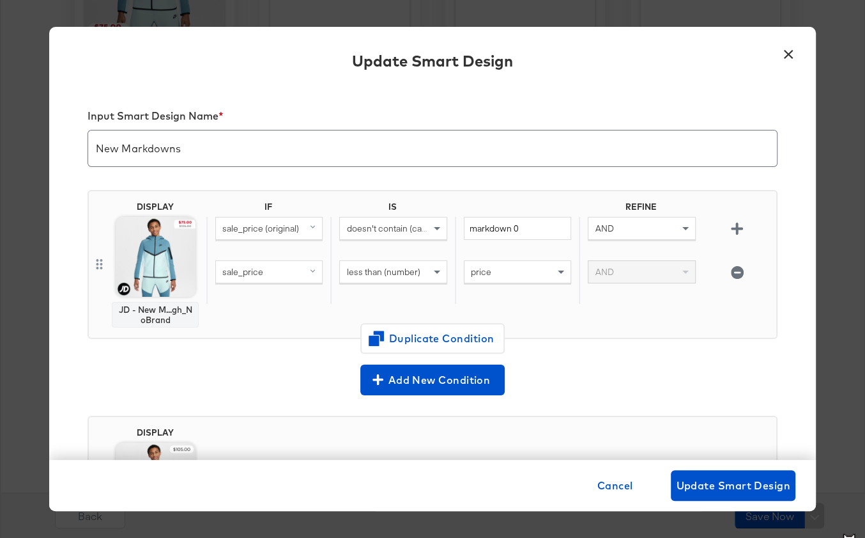
click at [390, 224] on span "doesn't contain (case sensitive)" at bounding box center [408, 228] width 124 height 12
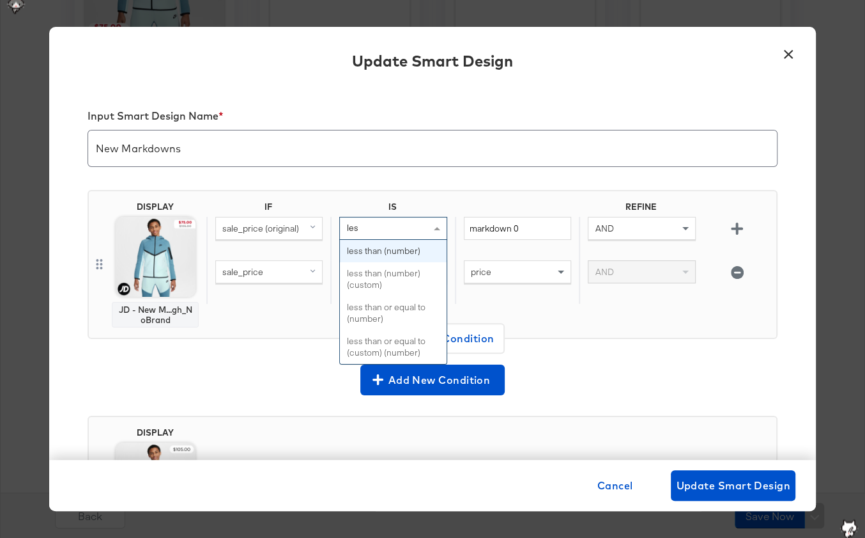
type input "less"
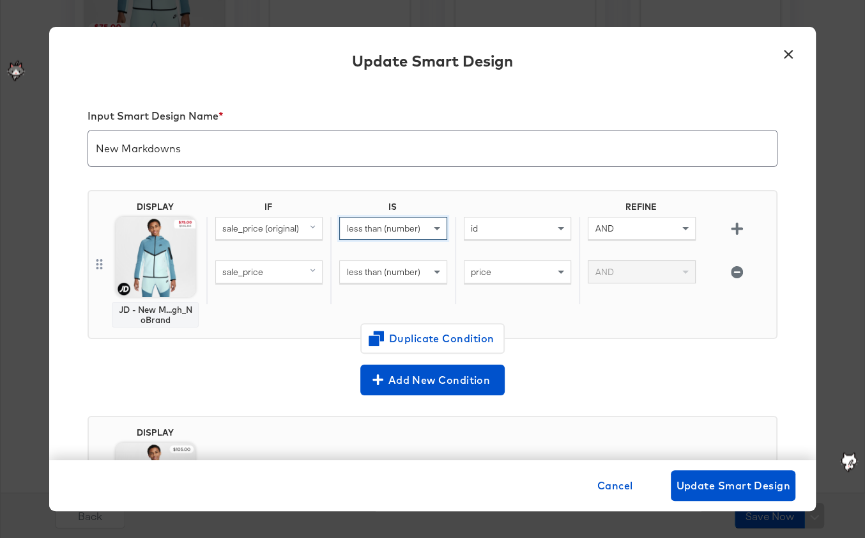
click at [505, 235] on div "id" at bounding box center [518, 228] width 106 height 22
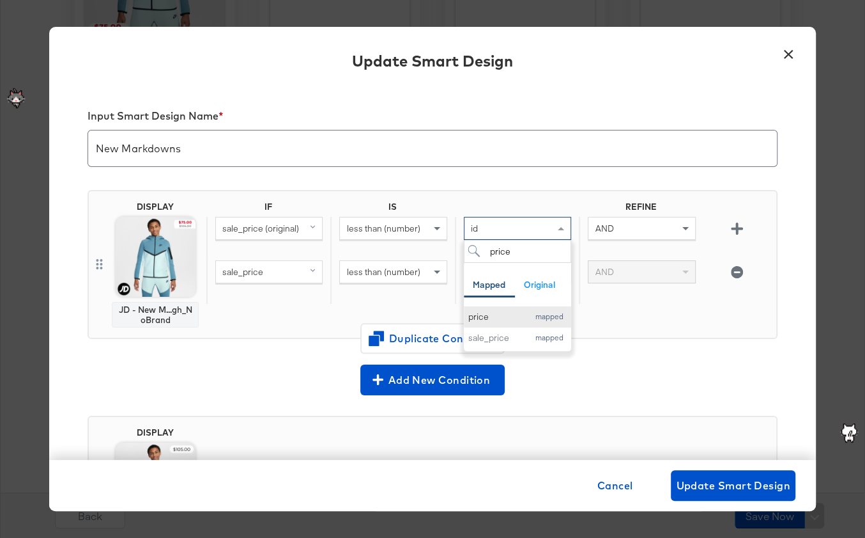
type input "price"
click at [489, 320] on div "price" at bounding box center [496, 317] width 54 height 12
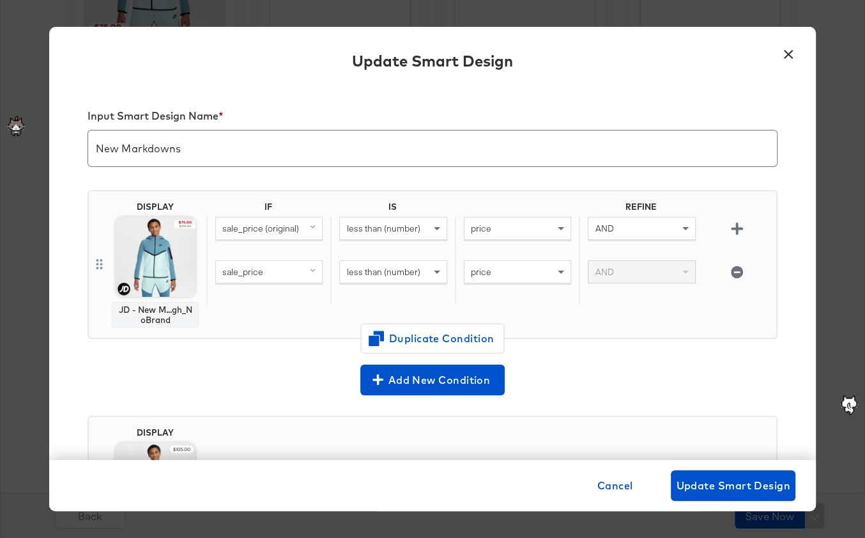
click at [380, 273] on span "less than (number)" at bounding box center [383, 272] width 74 height 12
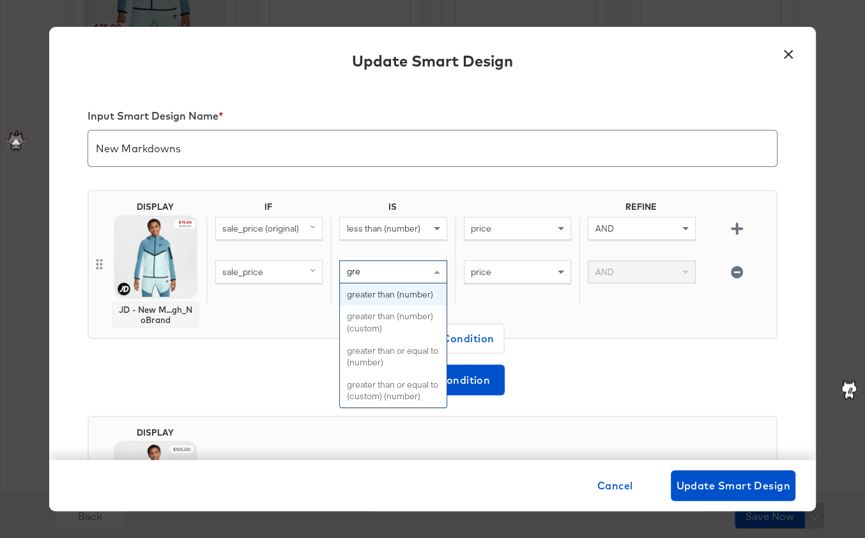
type input "grea"
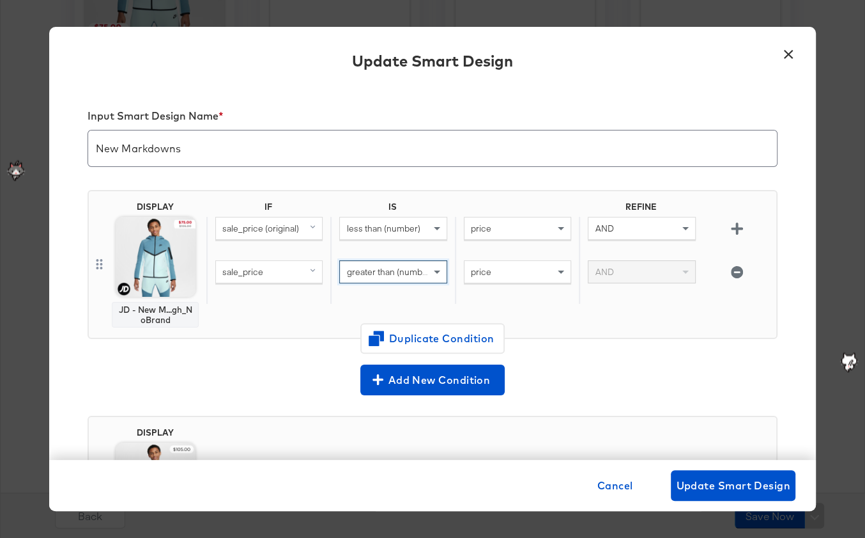
click at [486, 271] on span "price" at bounding box center [481, 272] width 20 height 12
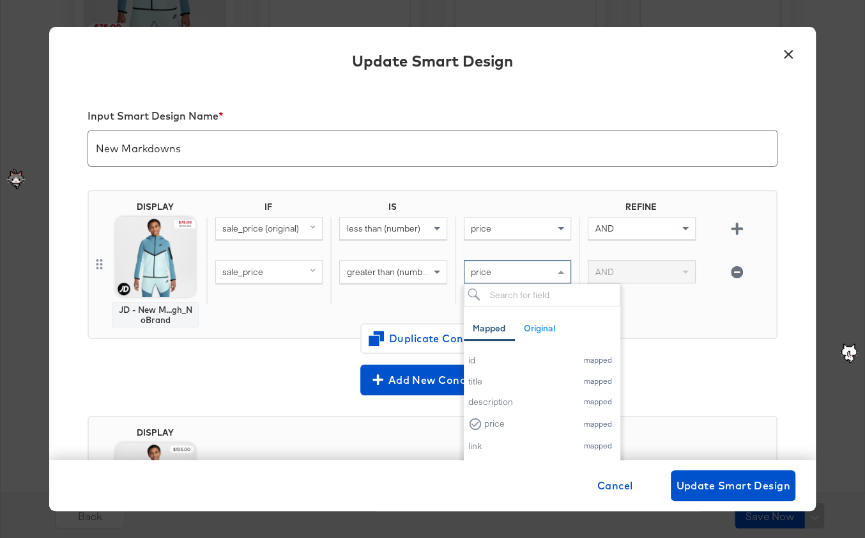
click at [405, 270] on span "greater than (number)" at bounding box center [389, 272] width 86 height 12
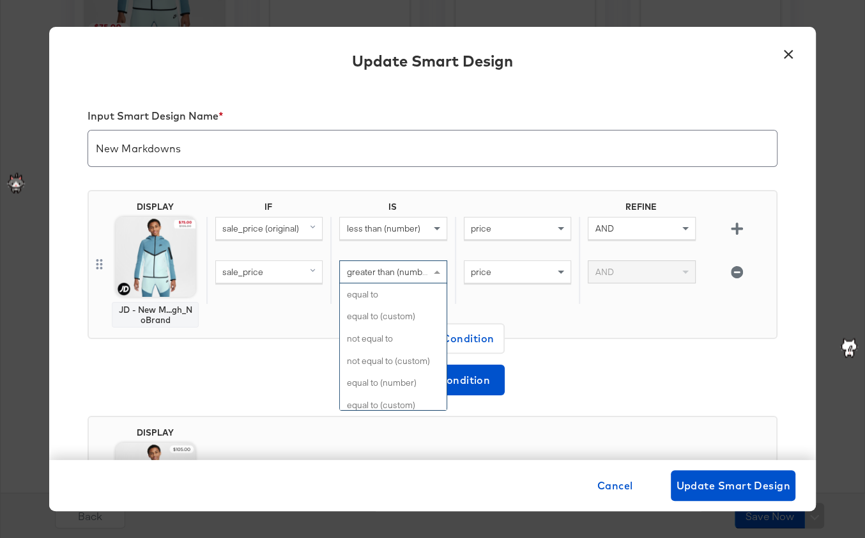
scroll to position [234, 0]
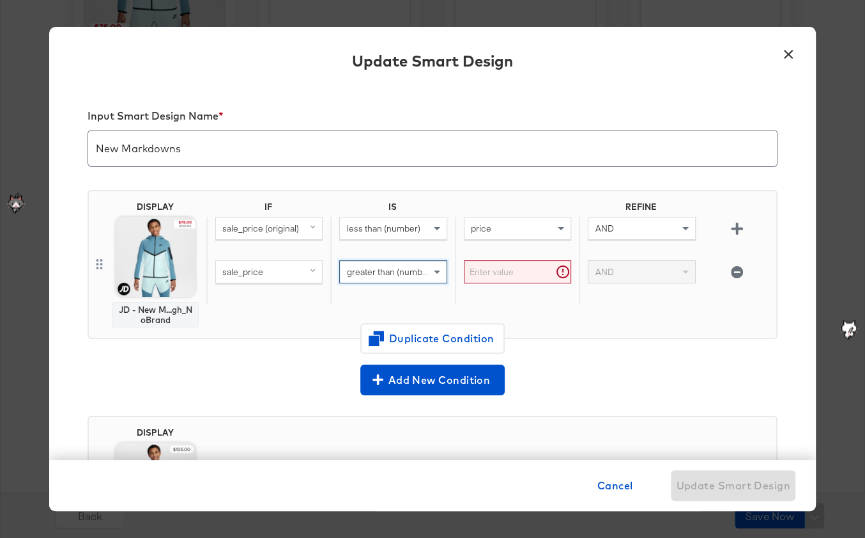
click at [499, 276] on input "text" at bounding box center [517, 272] width 107 height 24
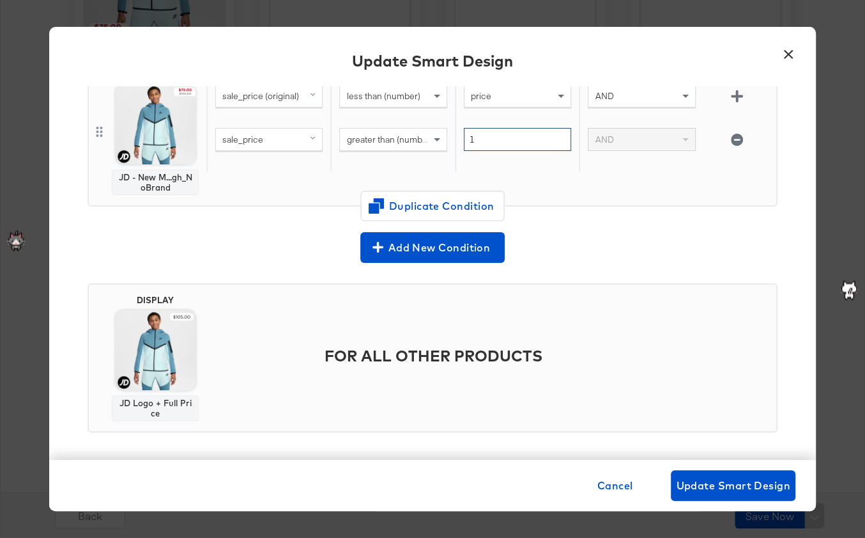
scroll to position [136, 0]
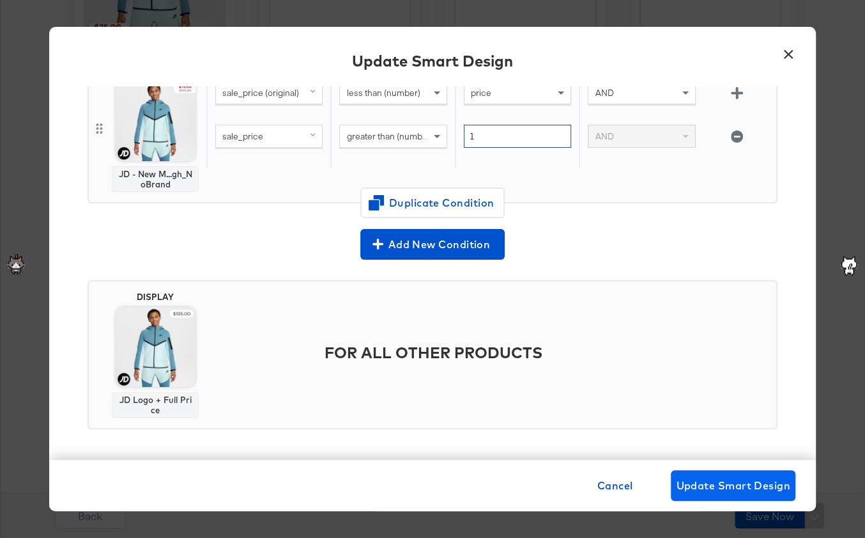
type input "1"
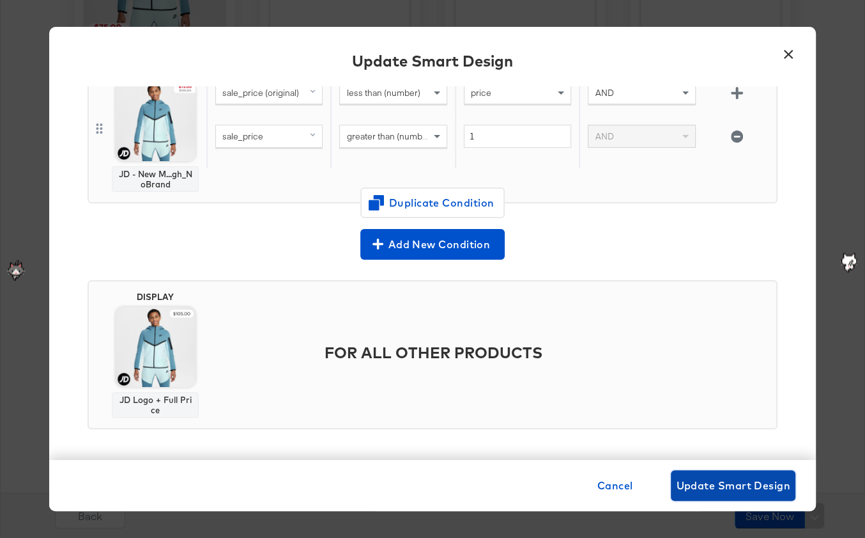
click at [690, 481] on span "Update Smart Design" at bounding box center [733, 485] width 114 height 18
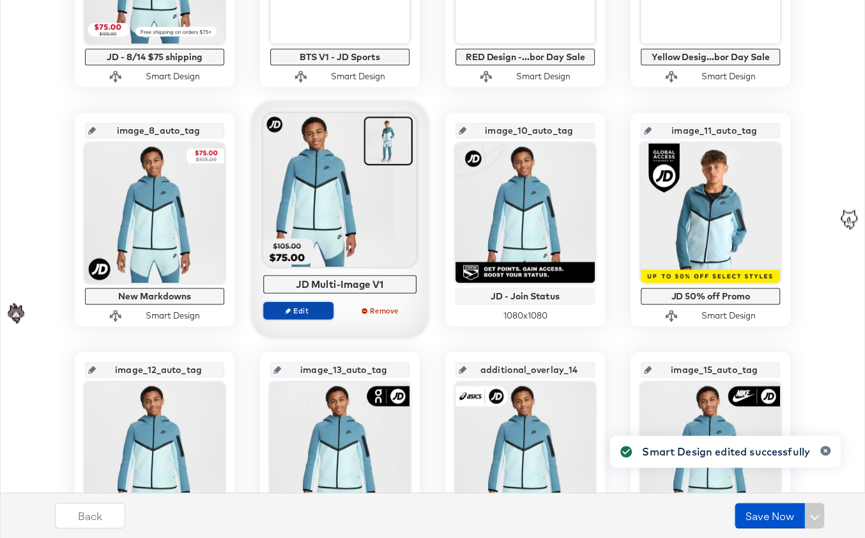
click at [305, 312] on span "Edit" at bounding box center [298, 310] width 59 height 10
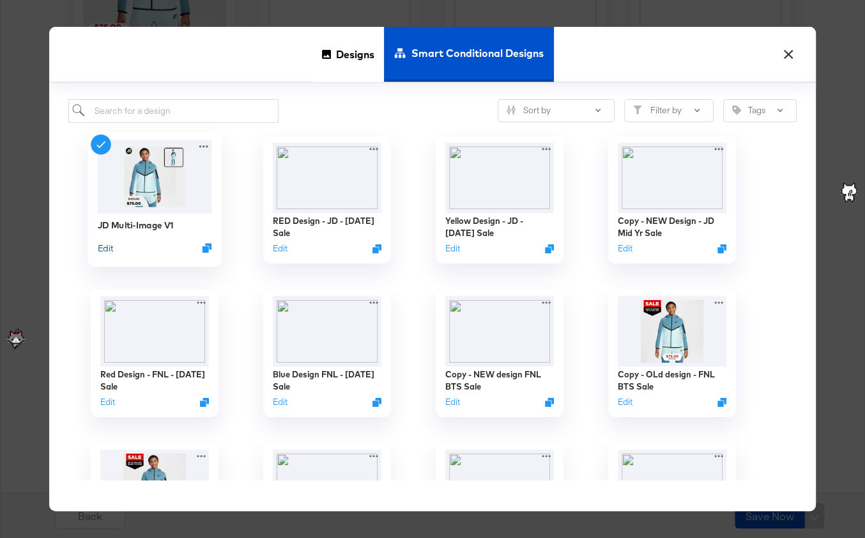
click at [108, 248] on button "Edit" at bounding box center [105, 247] width 15 height 12
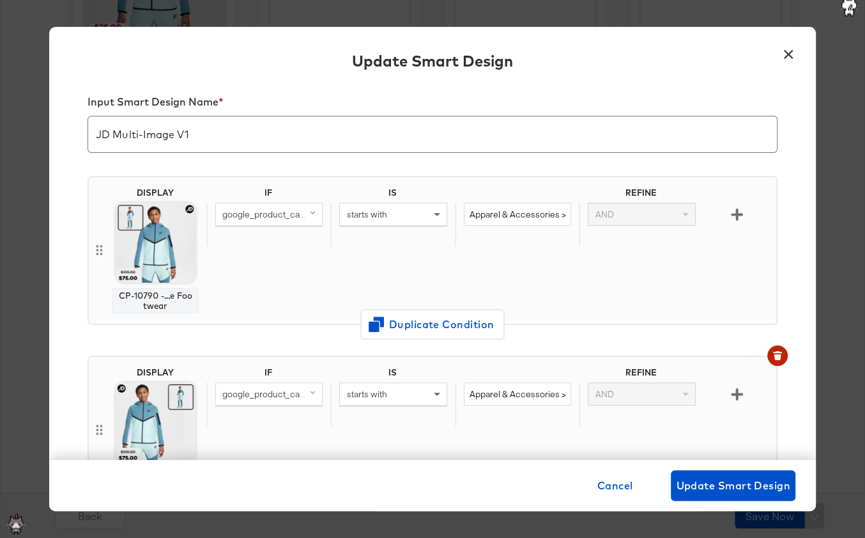
scroll to position [10, 0]
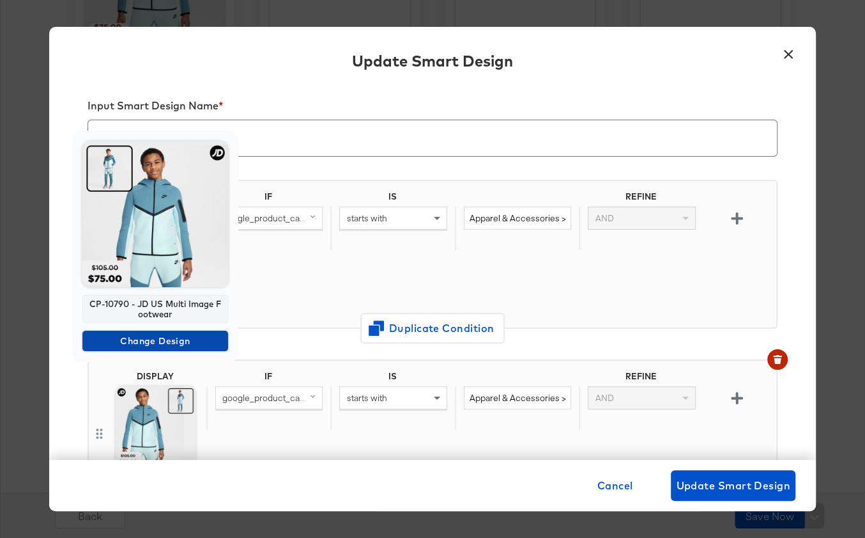
click at [131, 340] on span "Change Design" at bounding box center [156, 341] width 136 height 16
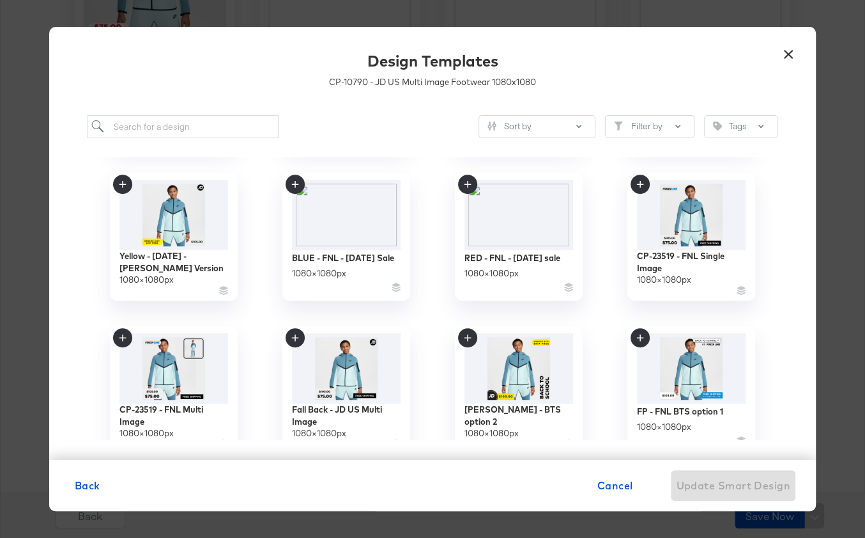
scroll to position [607, 0]
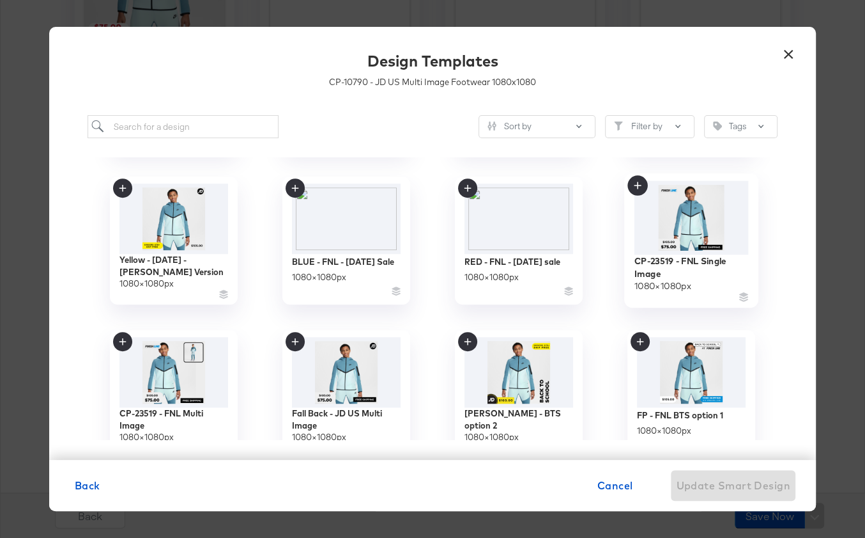
click at [676, 228] on img at bounding box center [692, 218] width 114 height 74
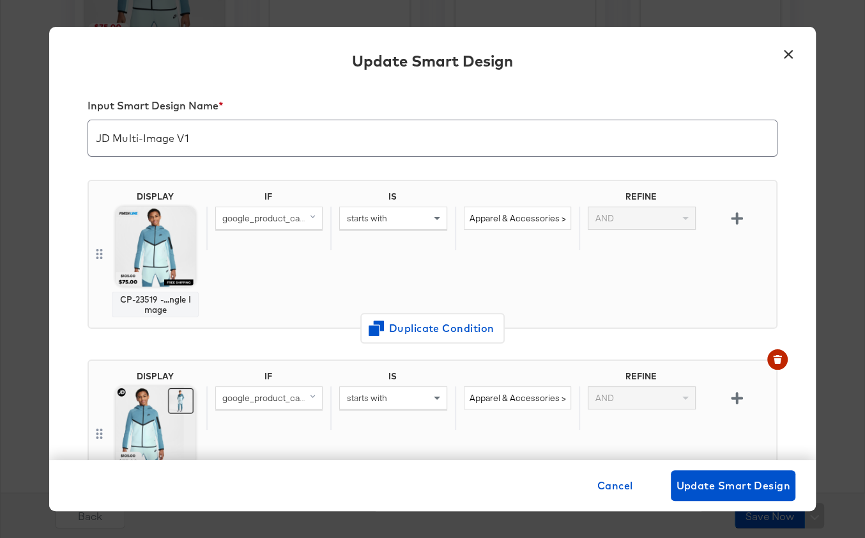
scroll to position [97, 0]
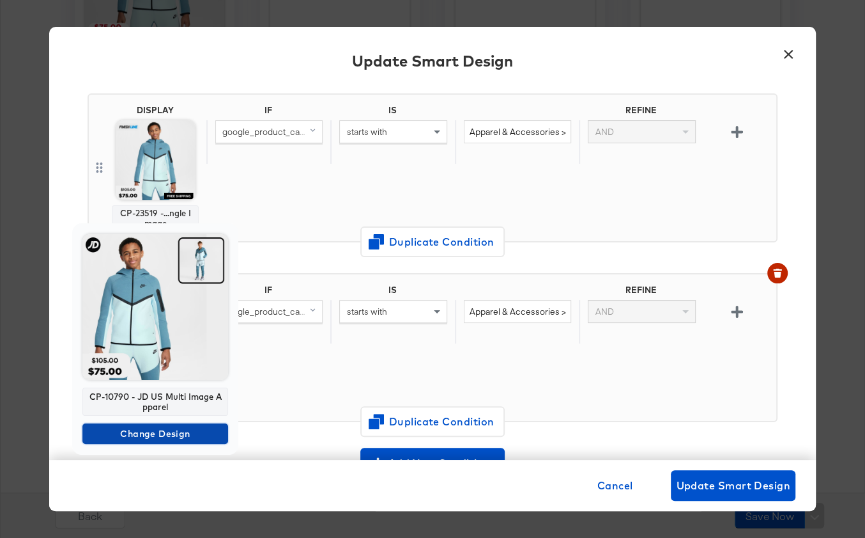
click at [157, 431] on span "Change Design" at bounding box center [156, 434] width 136 height 16
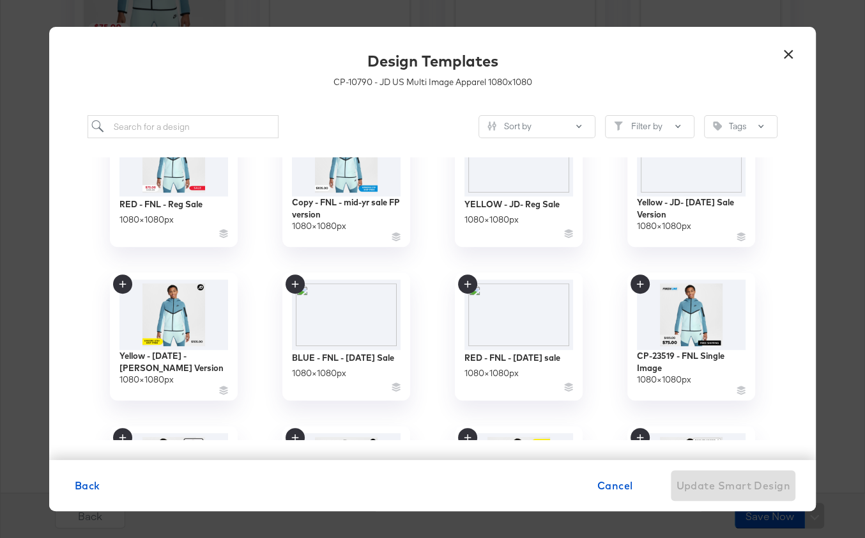
scroll to position [529, 0]
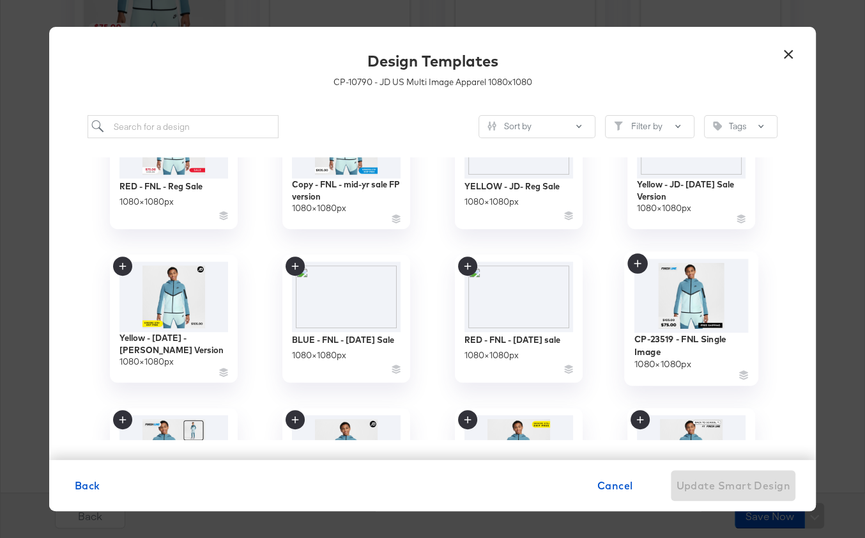
click at [672, 293] on img at bounding box center [692, 296] width 114 height 74
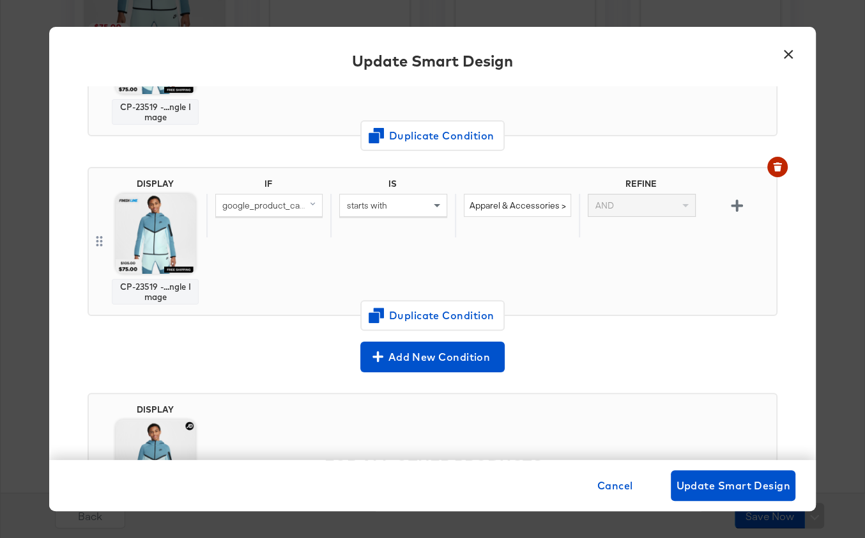
scroll to position [0, 42]
click at [616, 490] on span "Cancel" at bounding box center [616, 485] width 36 height 18
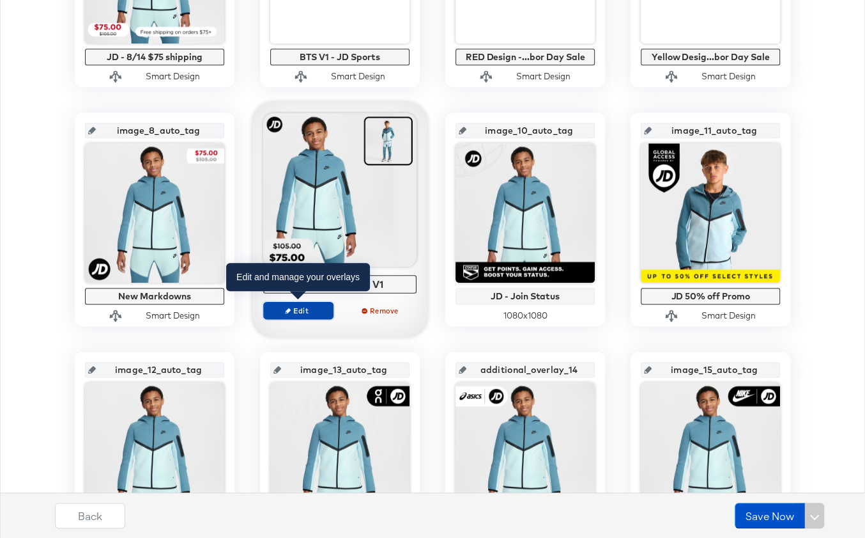
click at [298, 307] on span "Edit" at bounding box center [298, 310] width 59 height 10
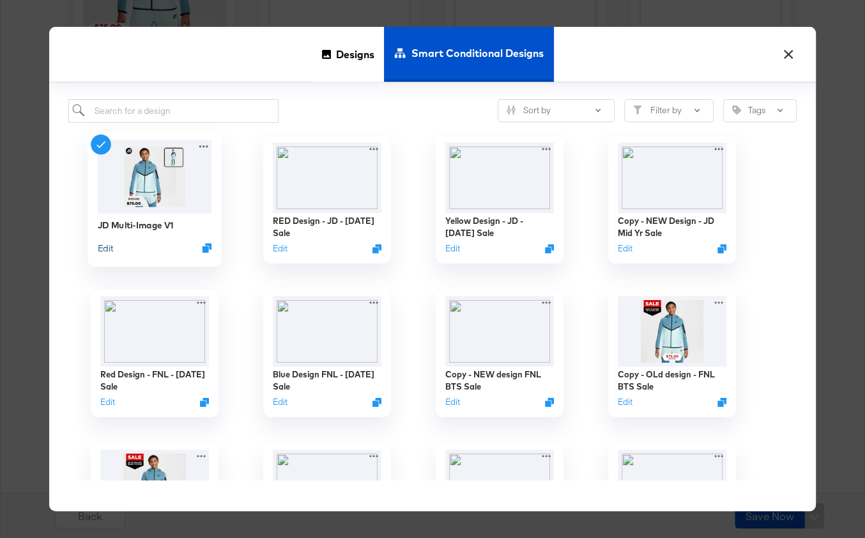
click at [101, 250] on button "Edit" at bounding box center [105, 247] width 15 height 12
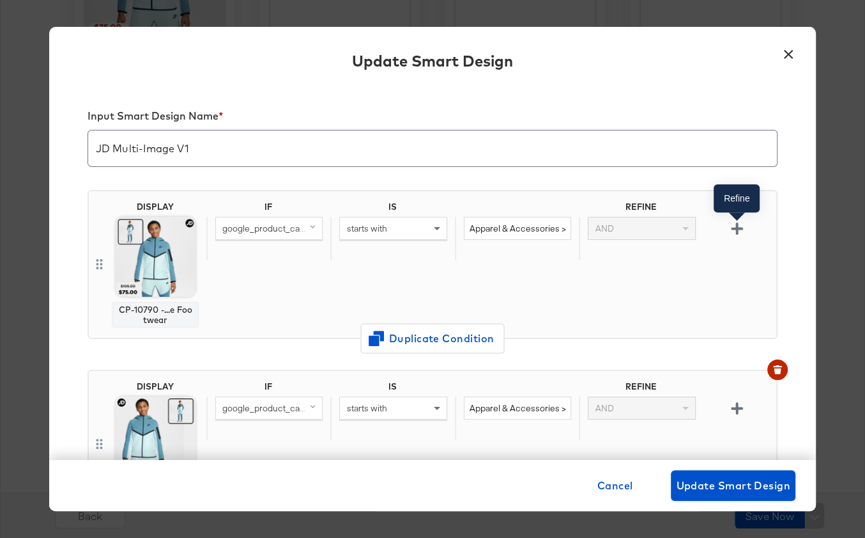
click at [732, 226] on icon "button" at bounding box center [737, 228] width 12 height 12
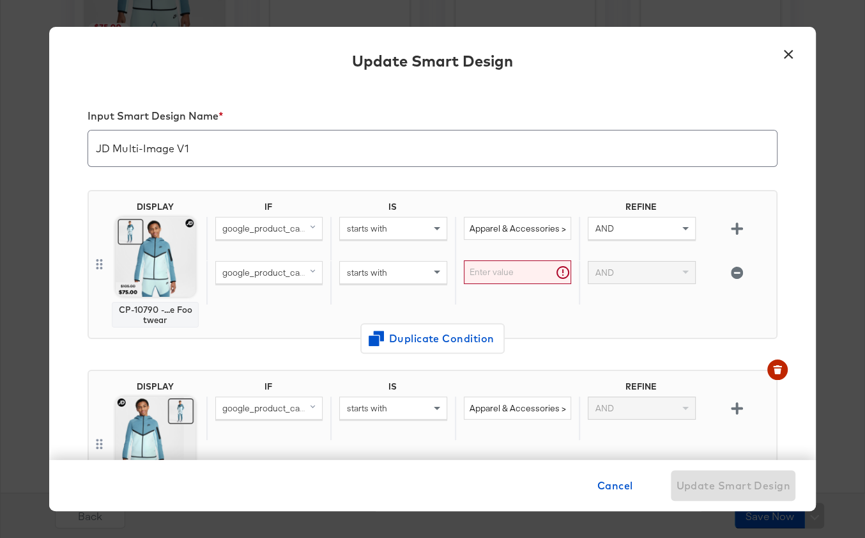
click at [734, 271] on icon "button" at bounding box center [737, 273] width 12 height 12
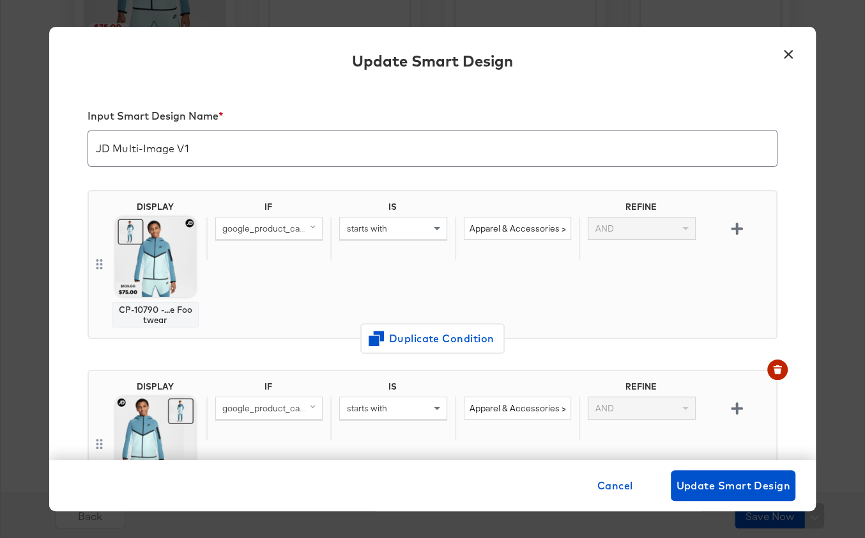
click at [786, 49] on button "×" at bounding box center [788, 51] width 23 height 23
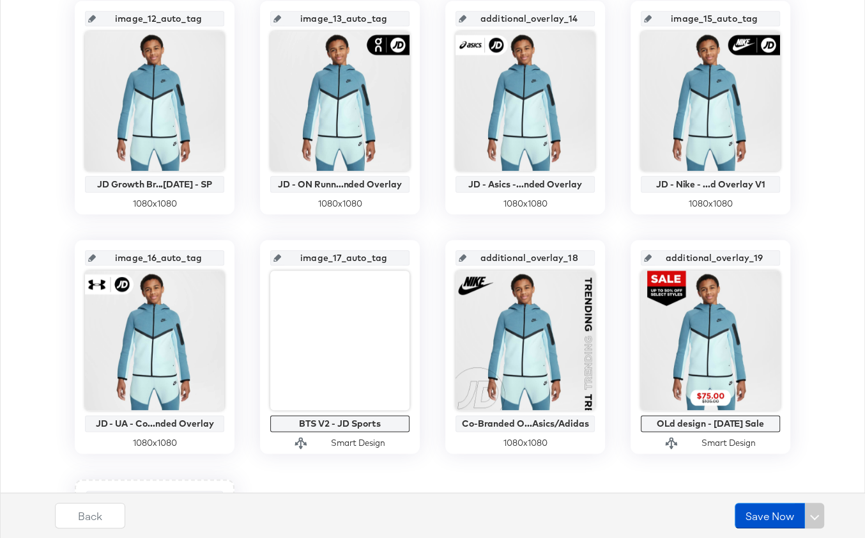
scroll to position [1029, 0]
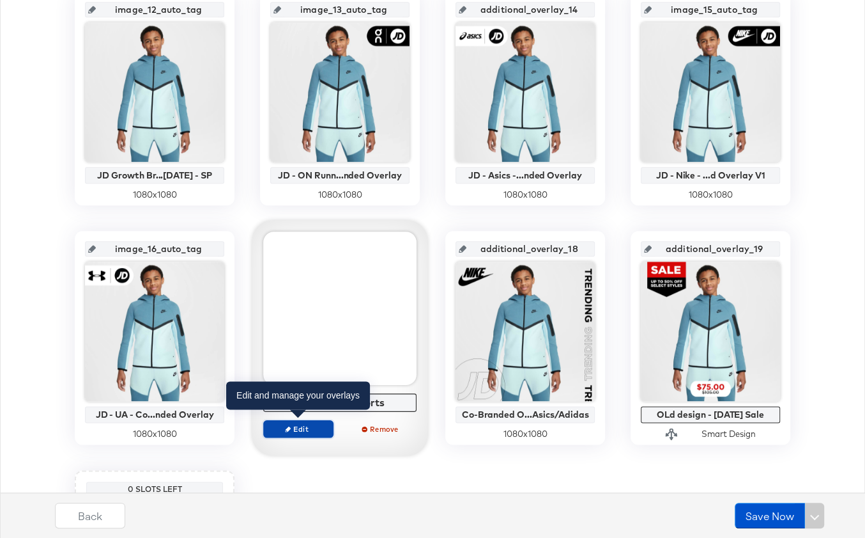
click at [298, 426] on span "Edit" at bounding box center [298, 428] width 59 height 10
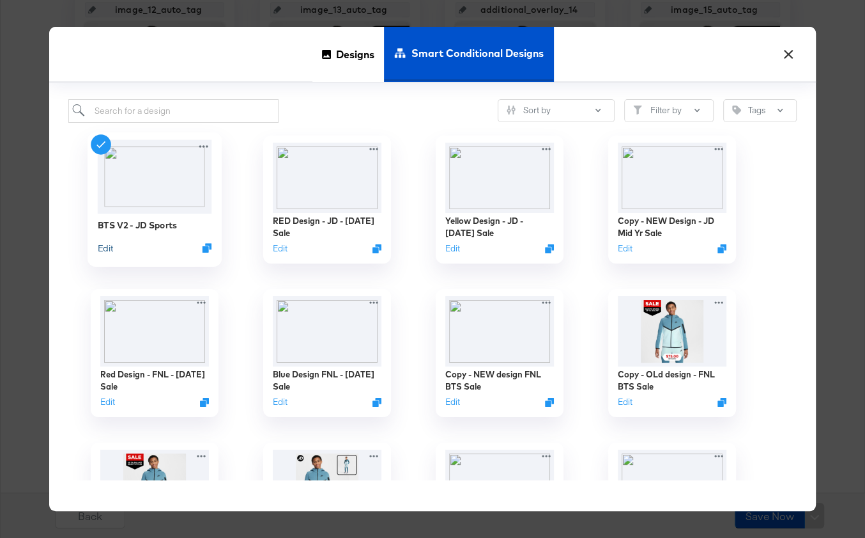
click at [106, 246] on button "Edit" at bounding box center [105, 247] width 15 height 12
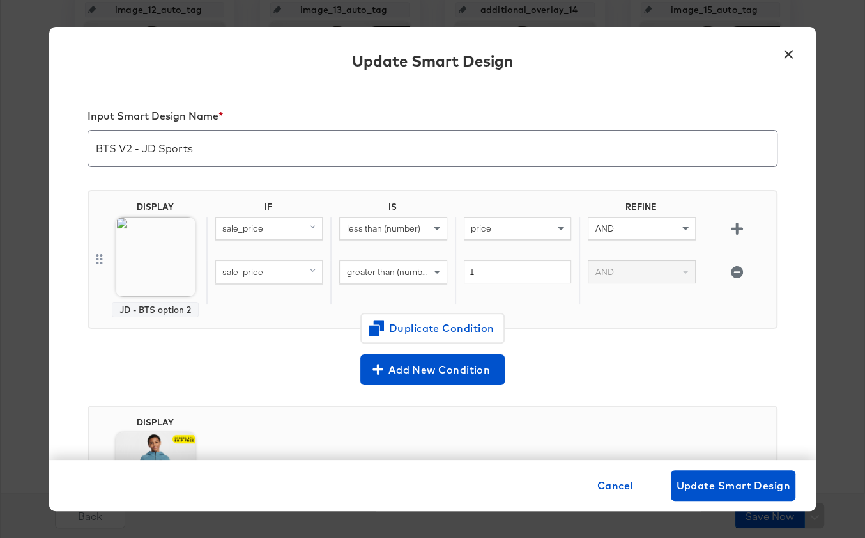
scroll to position [125, 0]
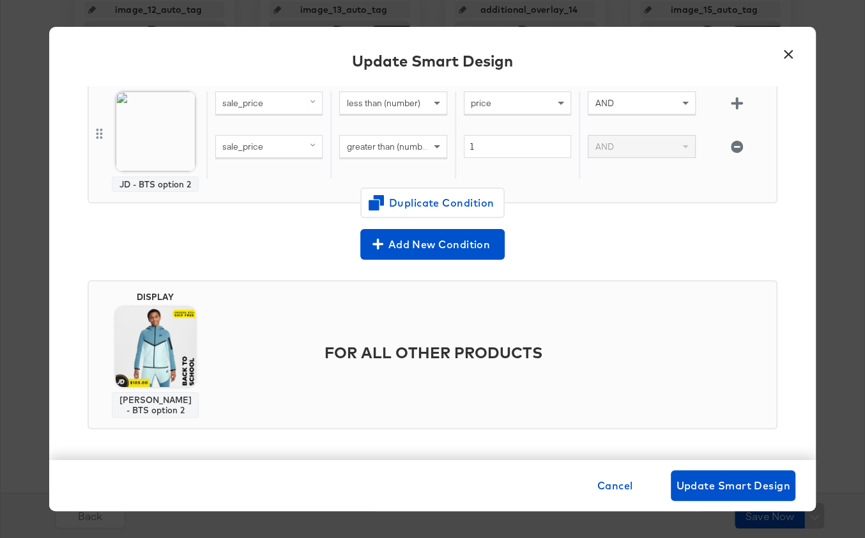
click at [796, 45] on button "×" at bounding box center [788, 51] width 23 height 23
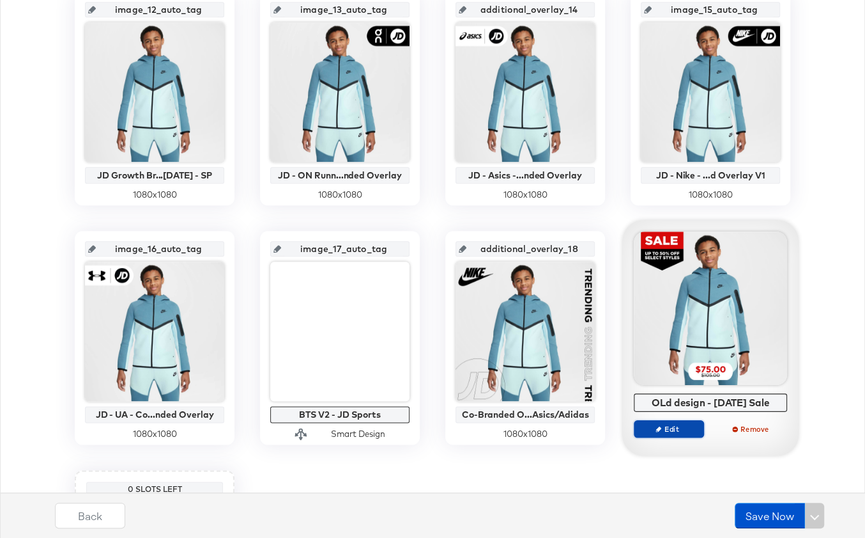
click at [670, 429] on span "Edit" at bounding box center [669, 428] width 59 height 10
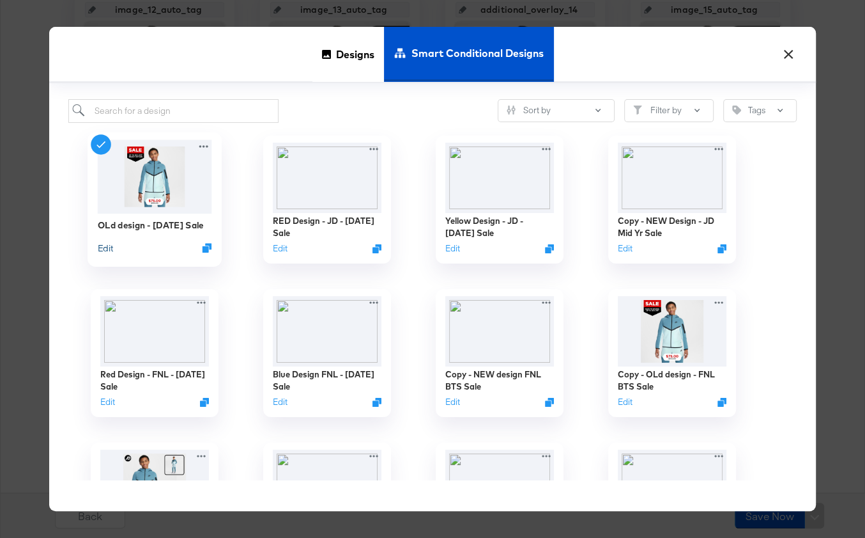
click at [106, 247] on button "Edit" at bounding box center [105, 247] width 15 height 12
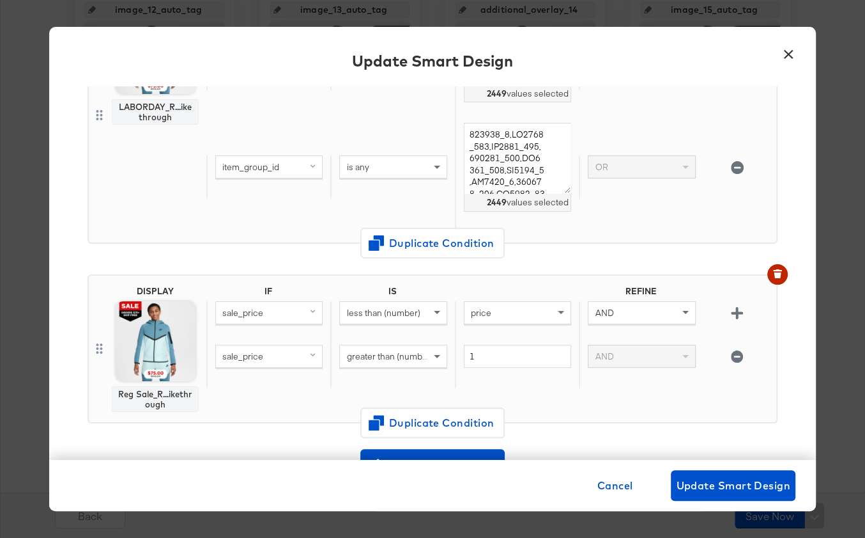
scroll to position [421, 0]
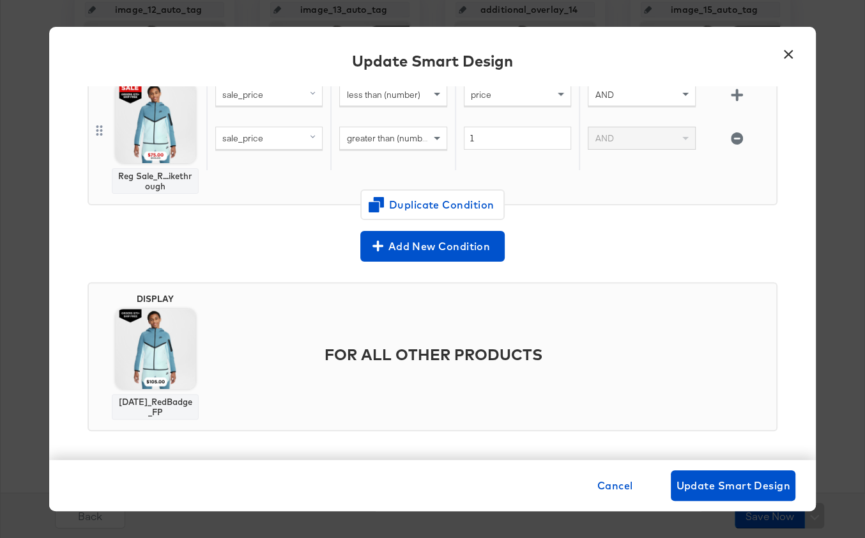
click at [788, 53] on button "×" at bounding box center [788, 51] width 23 height 23
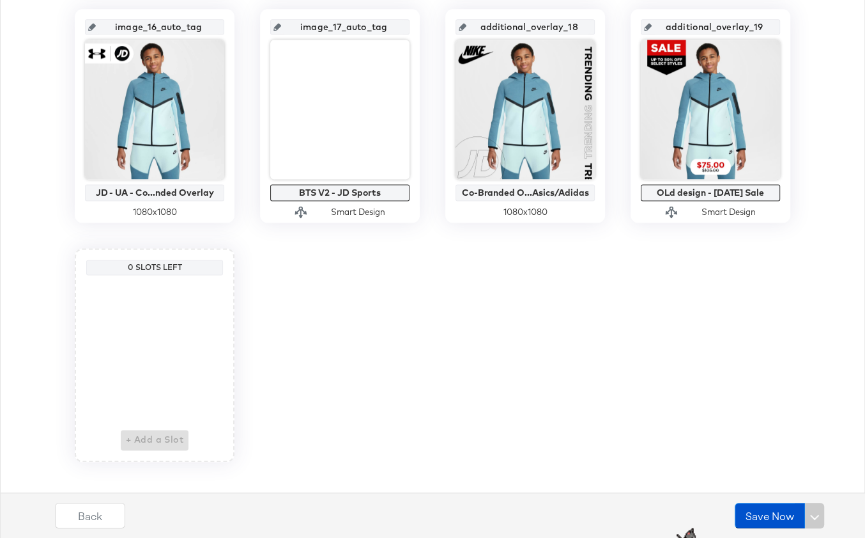
scroll to position [1251, 0]
click at [750, 520] on button "Save Now" at bounding box center [770, 515] width 70 height 26
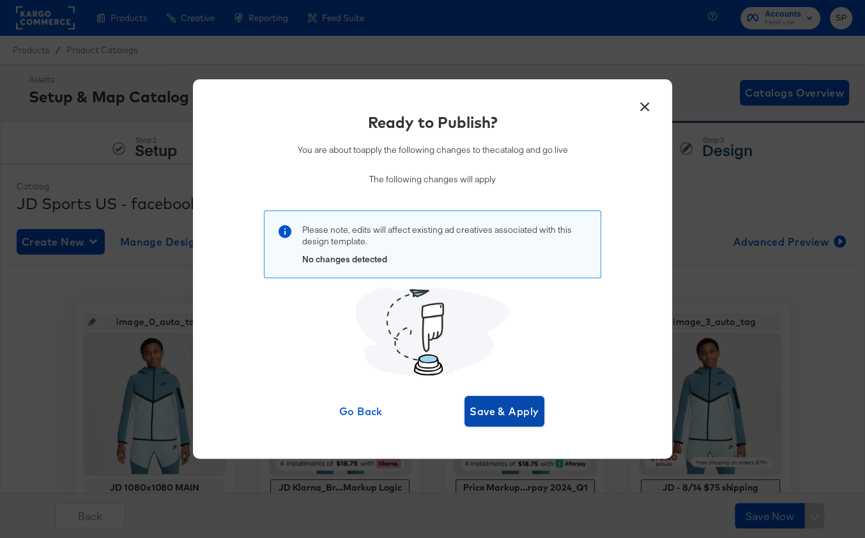
click at [508, 414] on span "Save & Apply" at bounding box center [505, 411] width 70 height 18
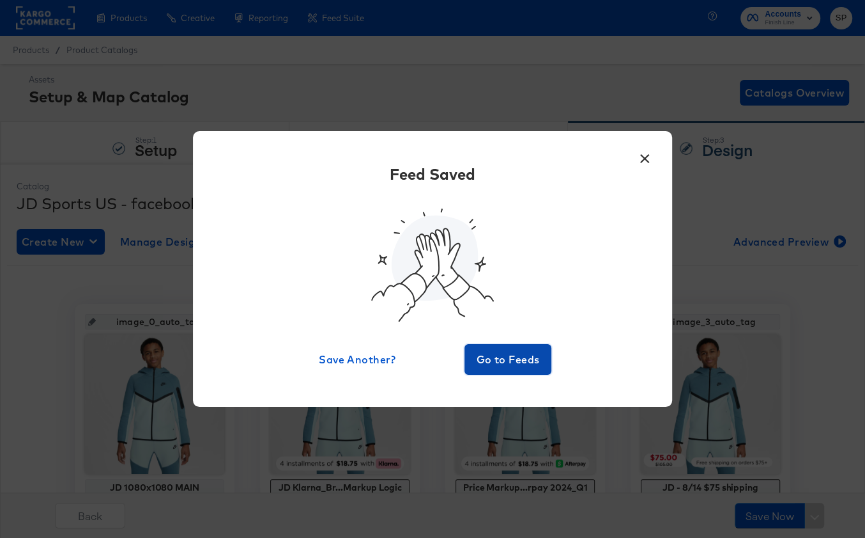
click at [507, 360] on span "Go to Feeds" at bounding box center [508, 359] width 77 height 18
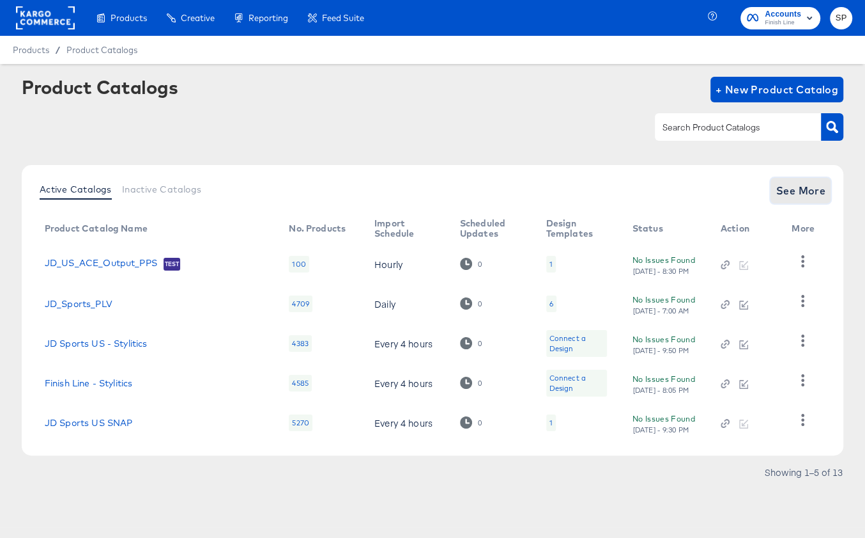
click at [811, 199] on button "See More" at bounding box center [801, 191] width 60 height 26
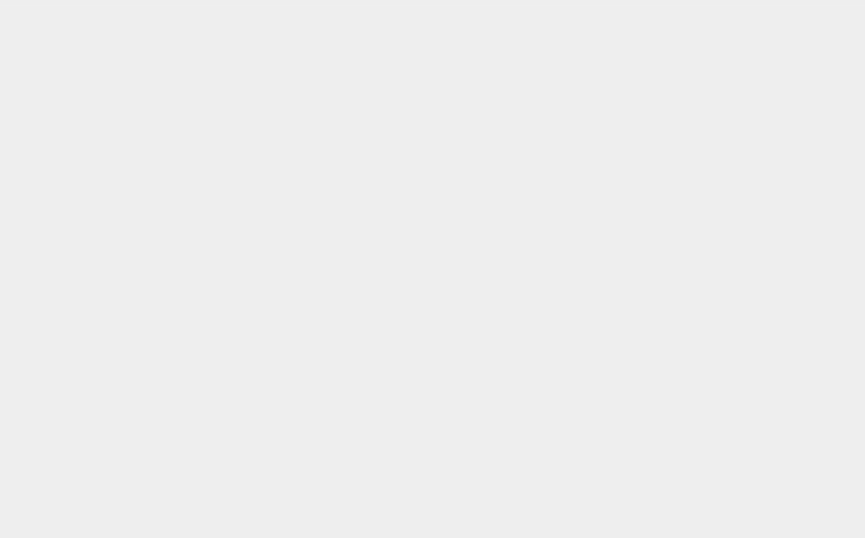
scroll to position [561, 0]
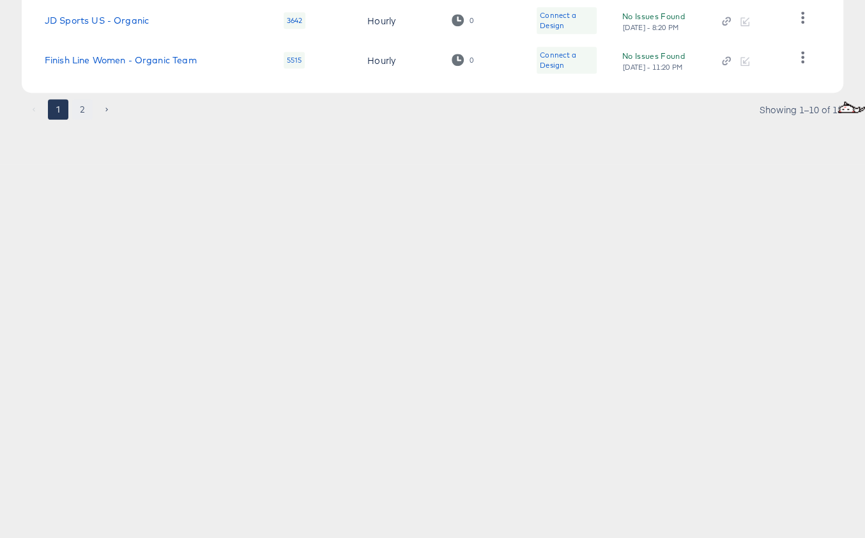
click at [78, 113] on button "2" at bounding box center [82, 109] width 20 height 20
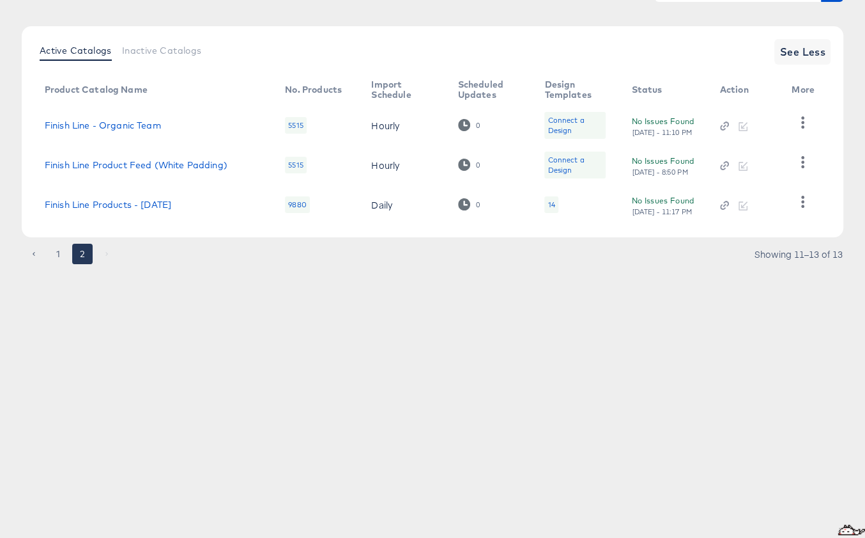
scroll to position [137, 0]
click at [811, 201] on button "button" at bounding box center [803, 203] width 22 height 26
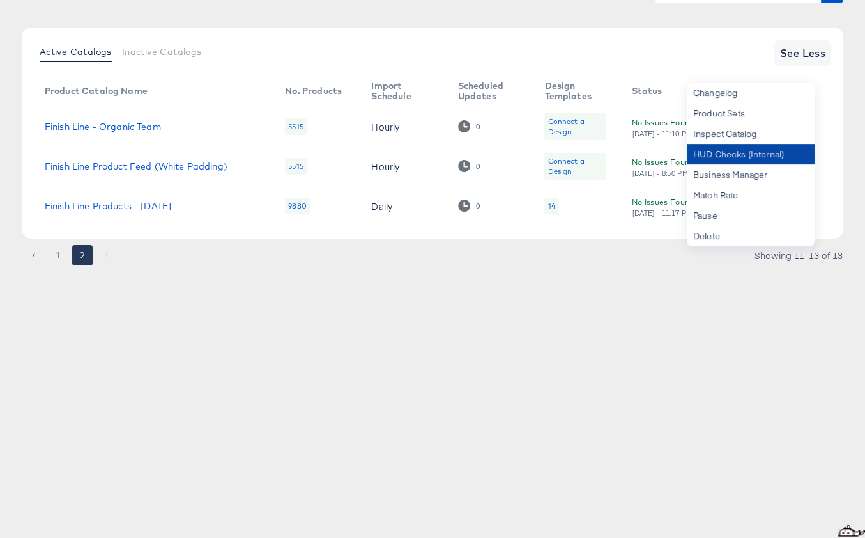
click at [747, 156] on div "HUD Checks (Internal)" at bounding box center [751, 154] width 128 height 20
click at [655, 307] on article "Product Catalogs + New Product Catalog Active Catalogs Inactive Catalogs See Le…" at bounding box center [432, 118] width 865 height 384
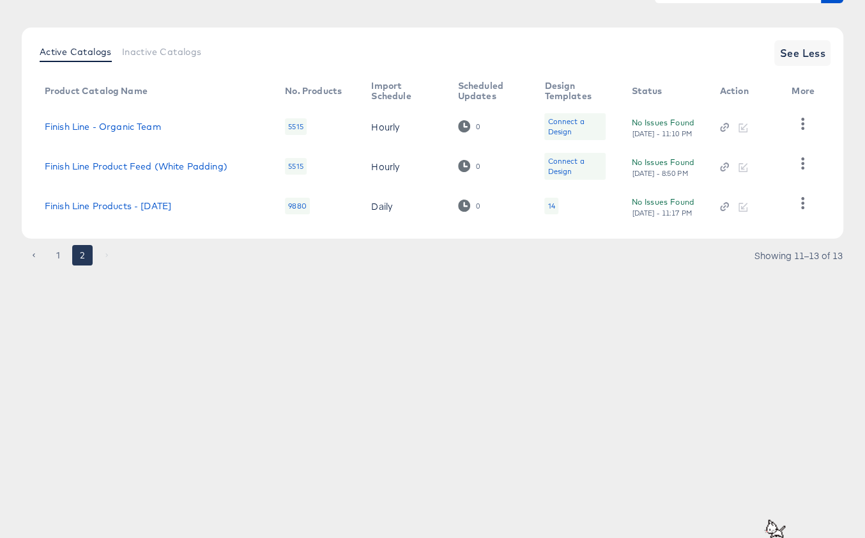
click at [743, 208] on div at bounding box center [743, 206] width 47 height 12
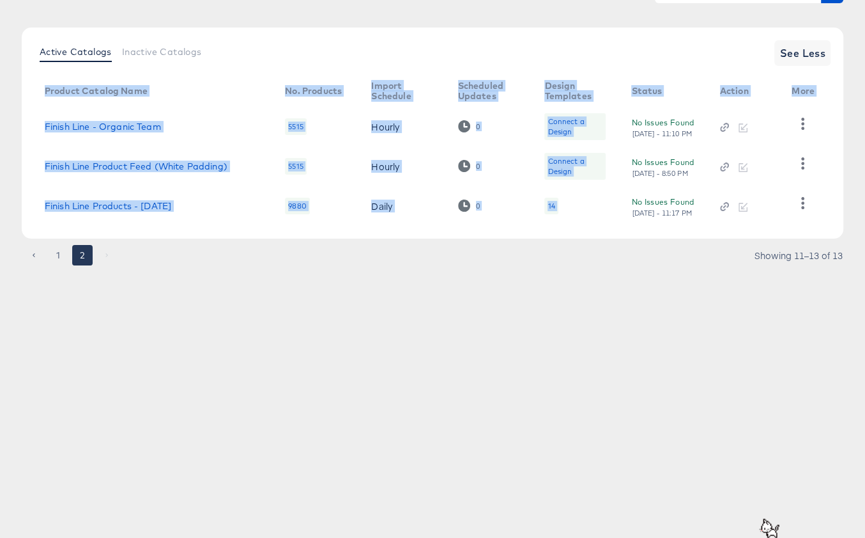
click at [743, 208] on div at bounding box center [743, 206] width 47 height 12
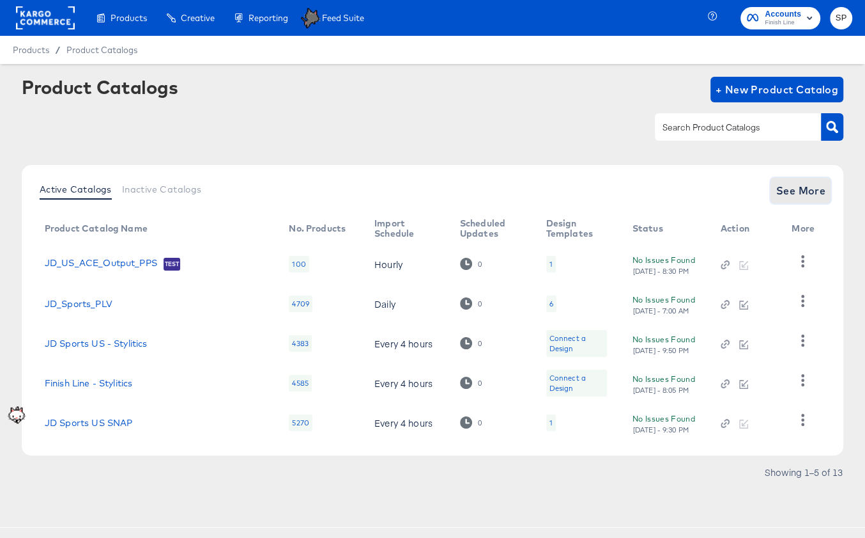
click at [783, 194] on span "See More" at bounding box center [801, 191] width 50 height 18
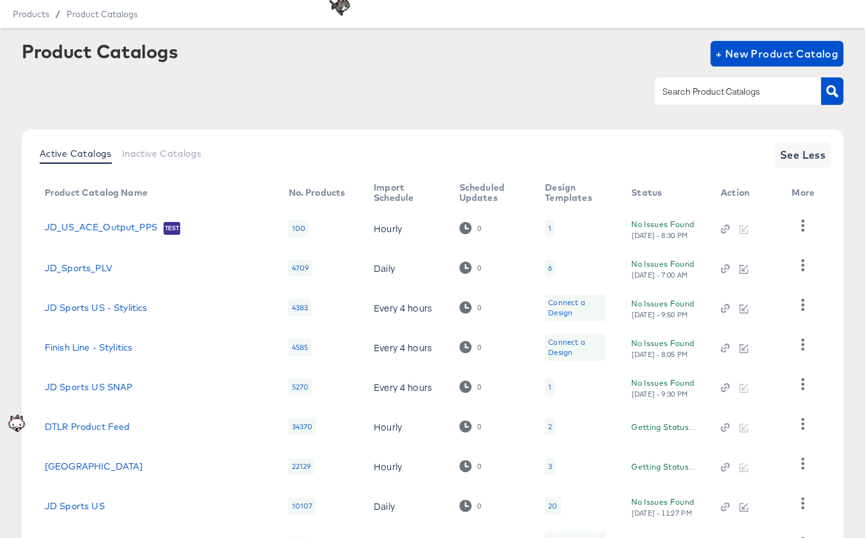
scroll to position [187, 0]
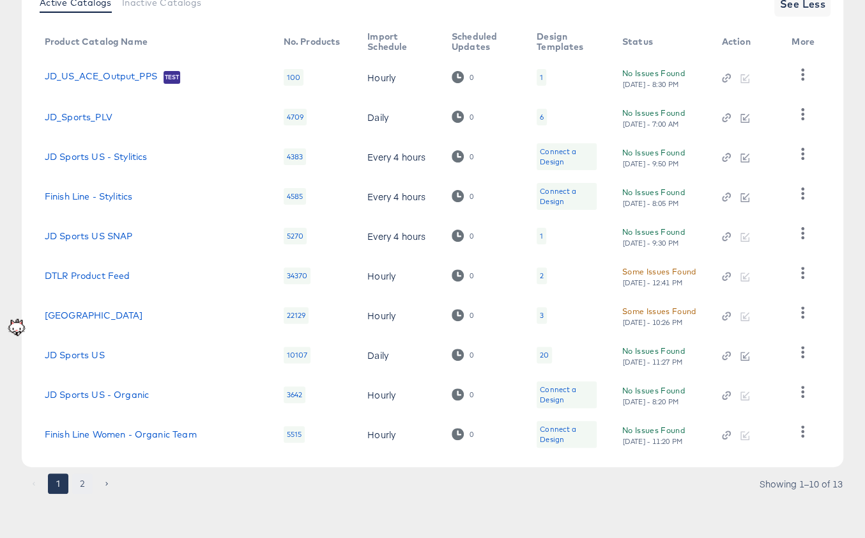
click at [83, 485] on button "2" at bounding box center [82, 483] width 20 height 20
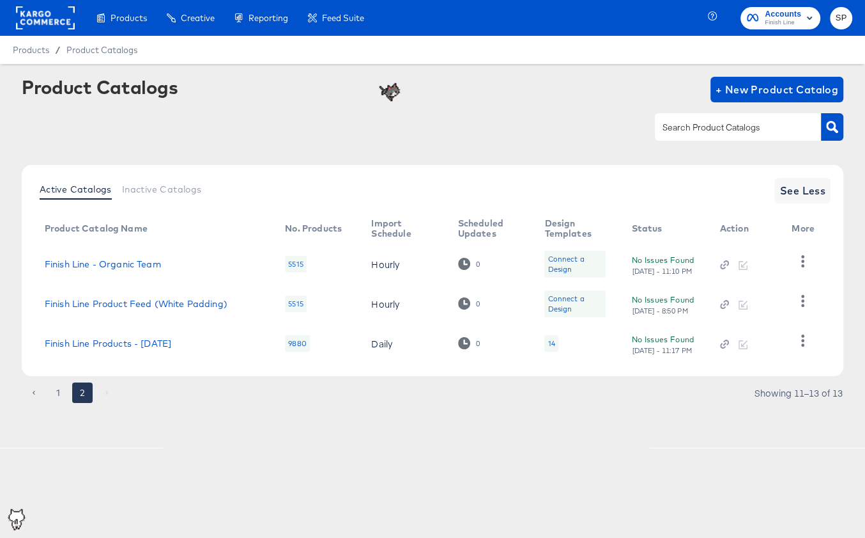
scroll to position [0, 0]
click at [805, 345] on icon "button" at bounding box center [803, 340] width 12 height 12
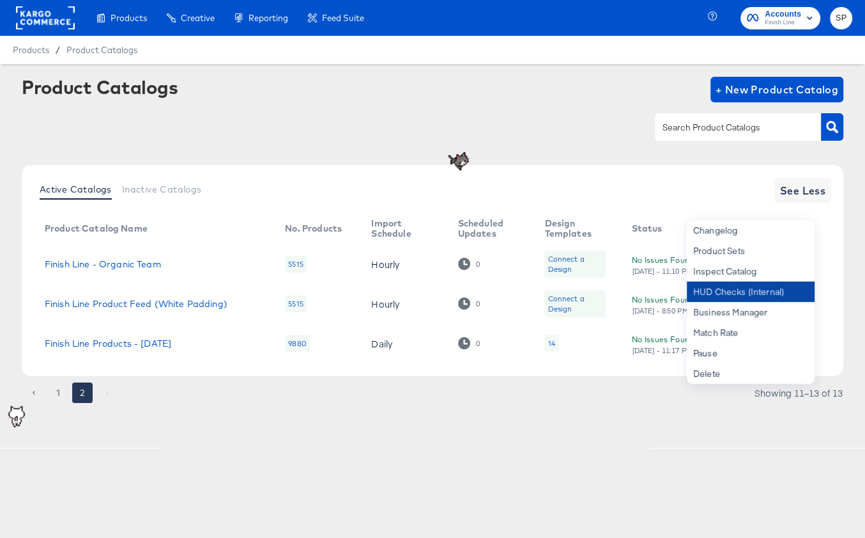
click at [803, 291] on div "HUD Checks (Internal)" at bounding box center [751, 291] width 128 height 20
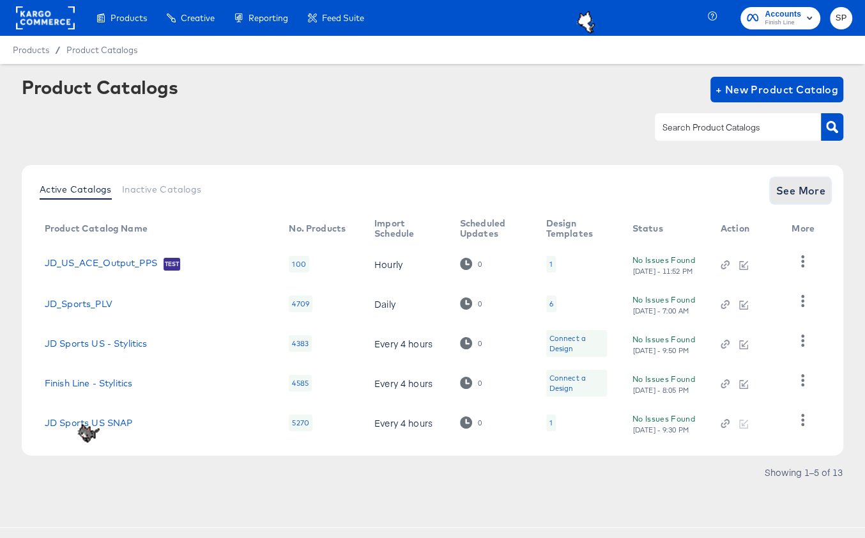
click at [793, 196] on span "See More" at bounding box center [801, 191] width 50 height 18
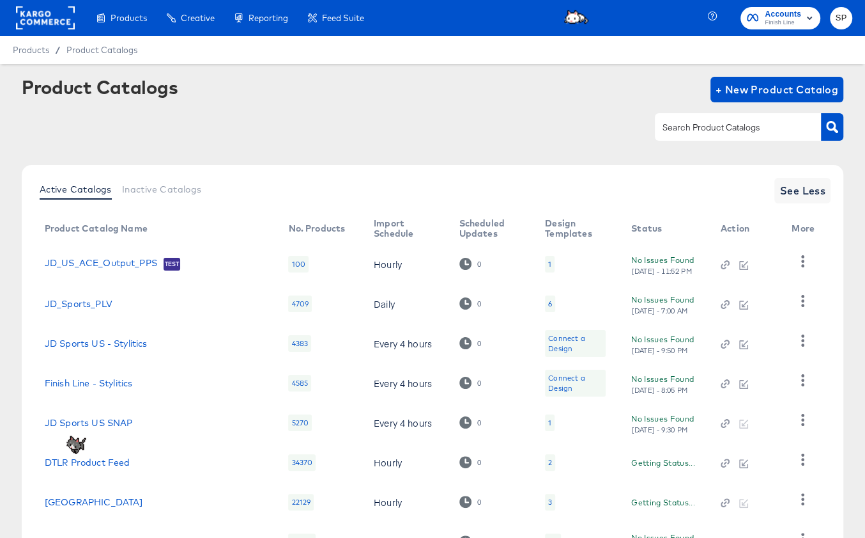
scroll to position [187, 0]
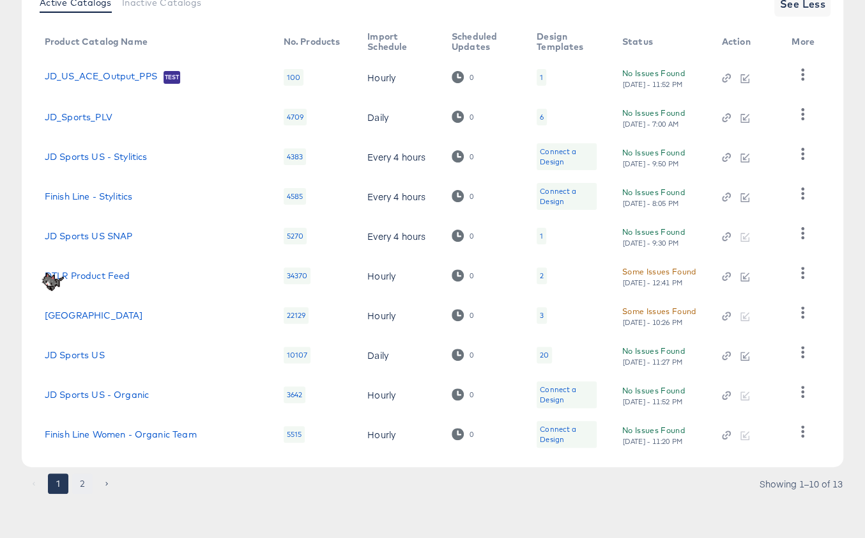
click at [78, 483] on button "2" at bounding box center [82, 483] width 20 height 20
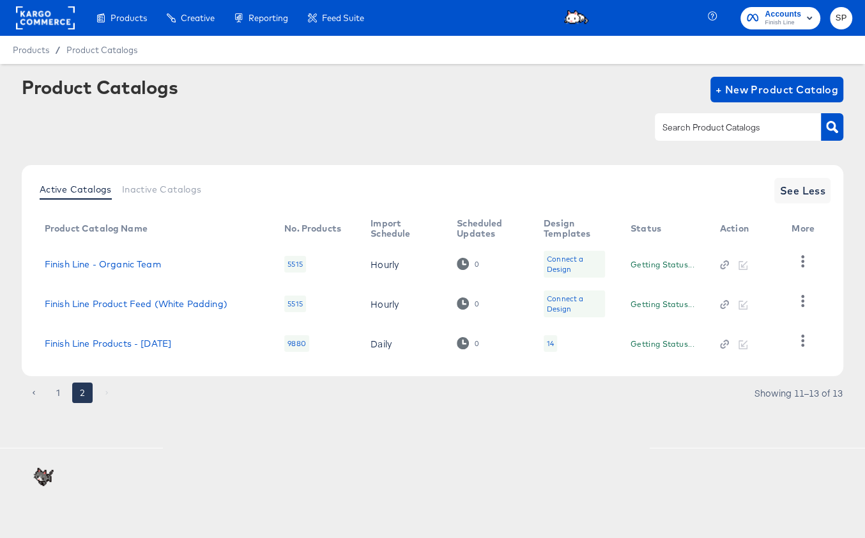
scroll to position [0, 0]
click at [740, 344] on div at bounding box center [743, 343] width 47 height 12
click at [803, 339] on icon "button" at bounding box center [803, 340] width 12 height 12
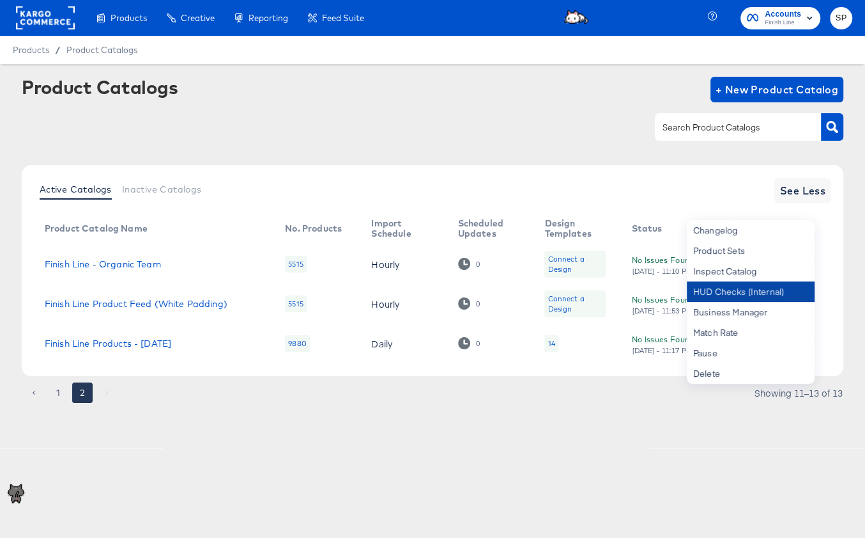
click at [791, 294] on div "HUD Checks (Internal)" at bounding box center [751, 291] width 128 height 20
